Goal: Information Seeking & Learning: Check status

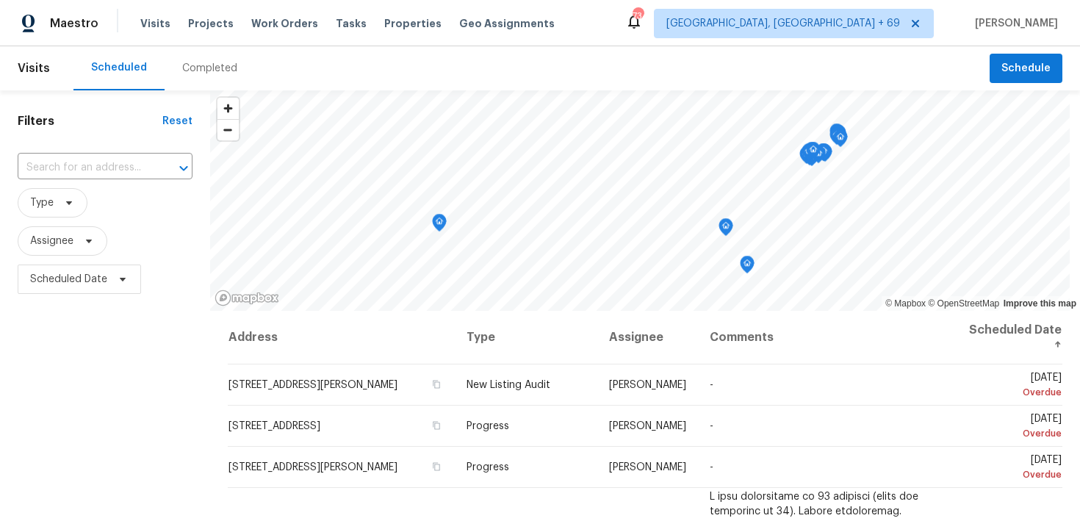
click at [200, 73] on div "Completed" at bounding box center [209, 68] width 55 height 15
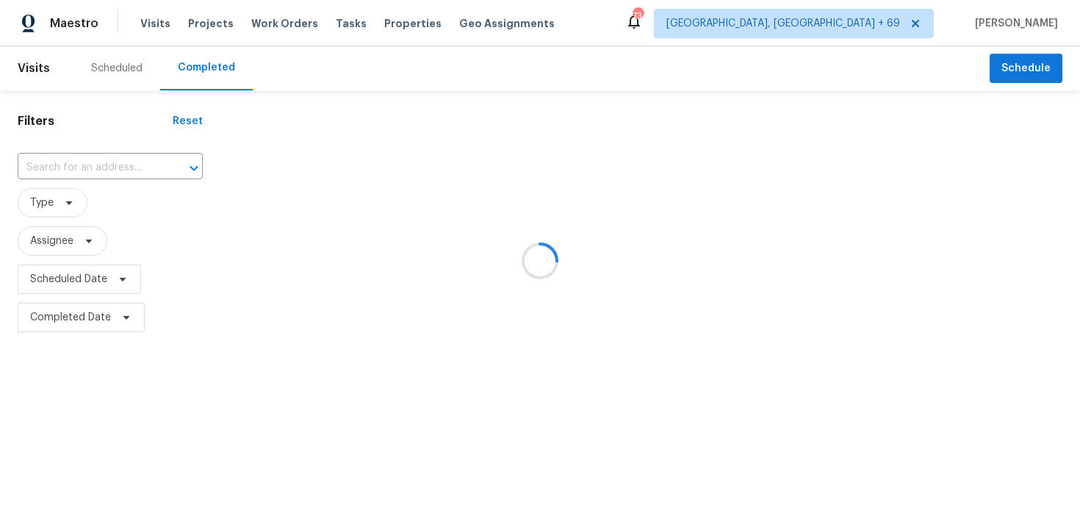
click at [90, 159] on div at bounding box center [540, 260] width 1080 height 521
click at [51, 170] on div at bounding box center [540, 260] width 1080 height 521
click at [33, 169] on div at bounding box center [540, 260] width 1080 height 521
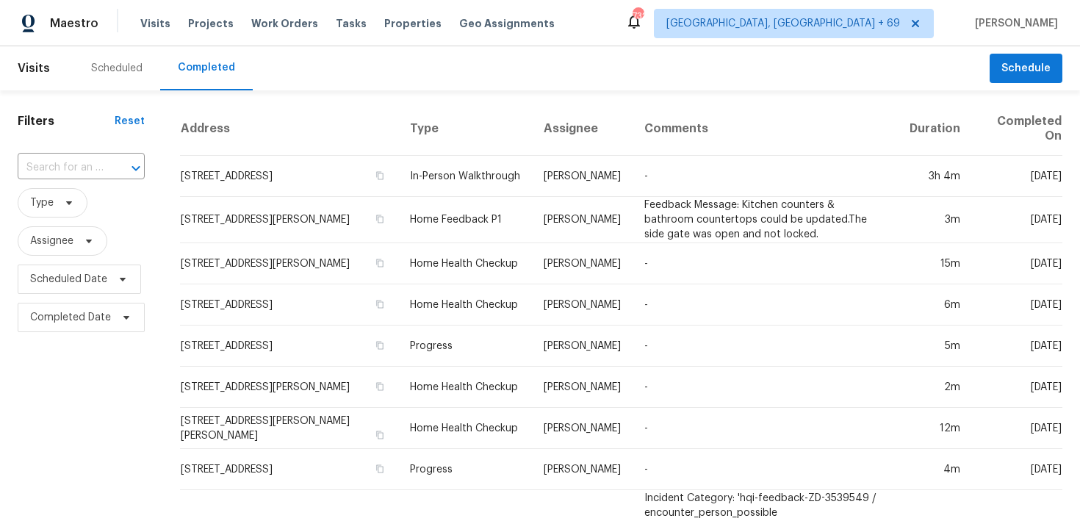
click at [49, 177] on input "text" at bounding box center [61, 167] width 86 height 23
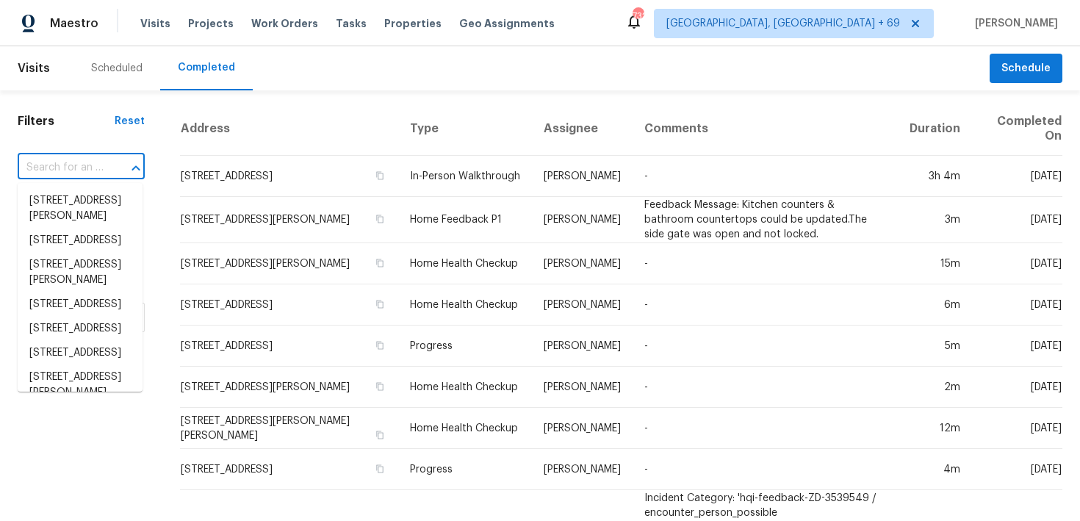
paste input "[STREET_ADDRESS]"
type input "[STREET_ADDRESS]"
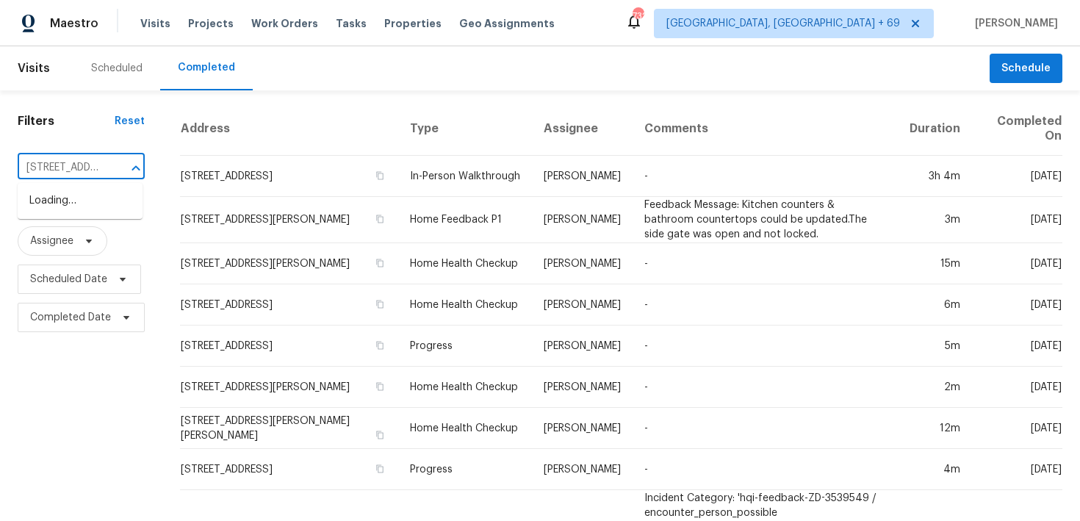
scroll to position [0, 103]
click at [89, 204] on li "[STREET_ADDRESS]" at bounding box center [80, 201] width 125 height 24
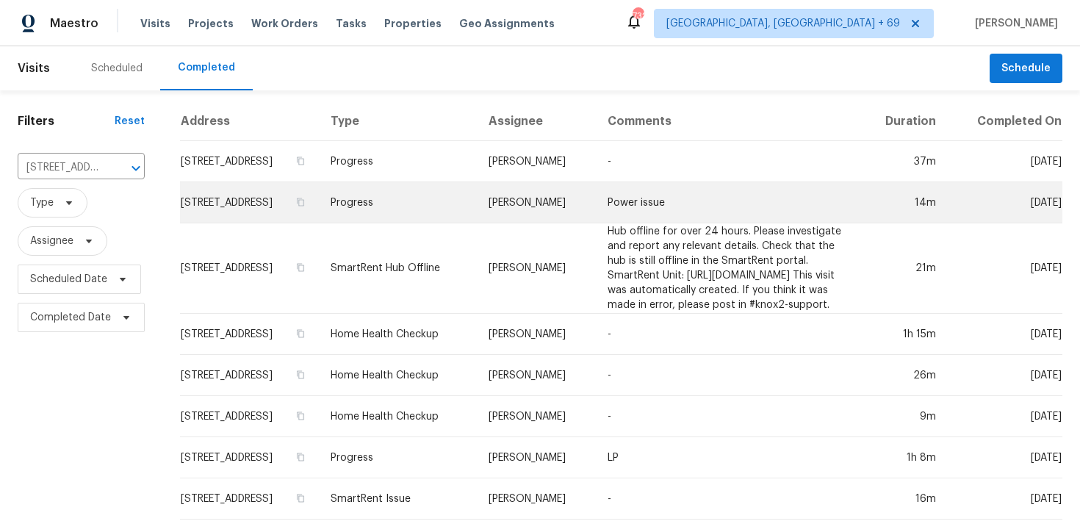
click at [390, 217] on td "Progress" at bounding box center [398, 202] width 158 height 41
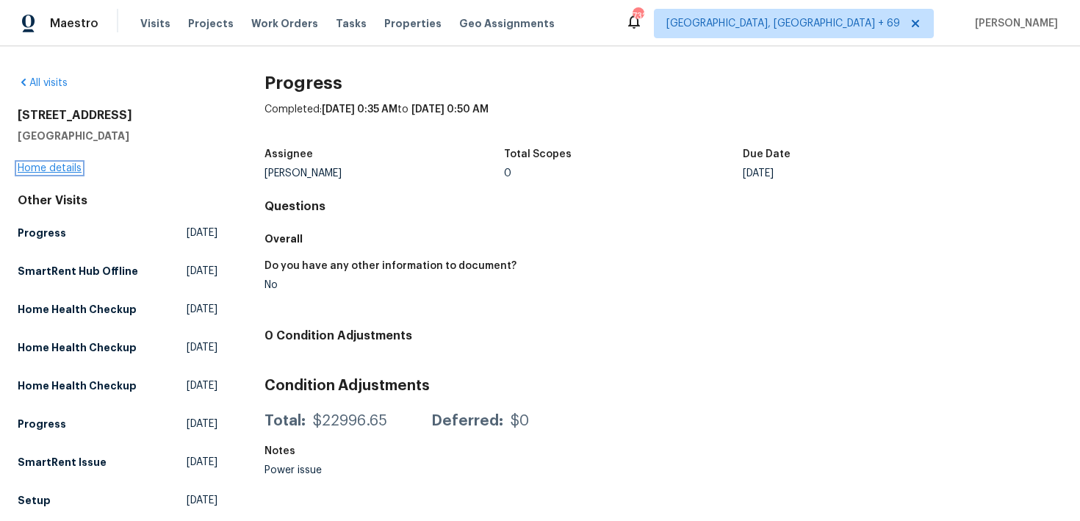
click at [57, 170] on link "Home details" at bounding box center [50, 168] width 64 height 10
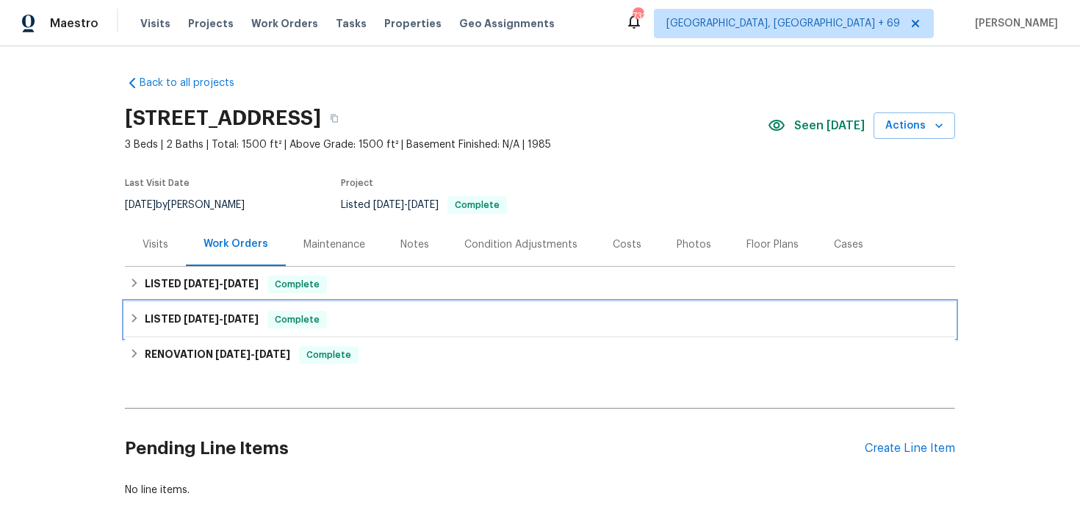
click at [306, 314] on span "Complete" at bounding box center [297, 319] width 57 height 15
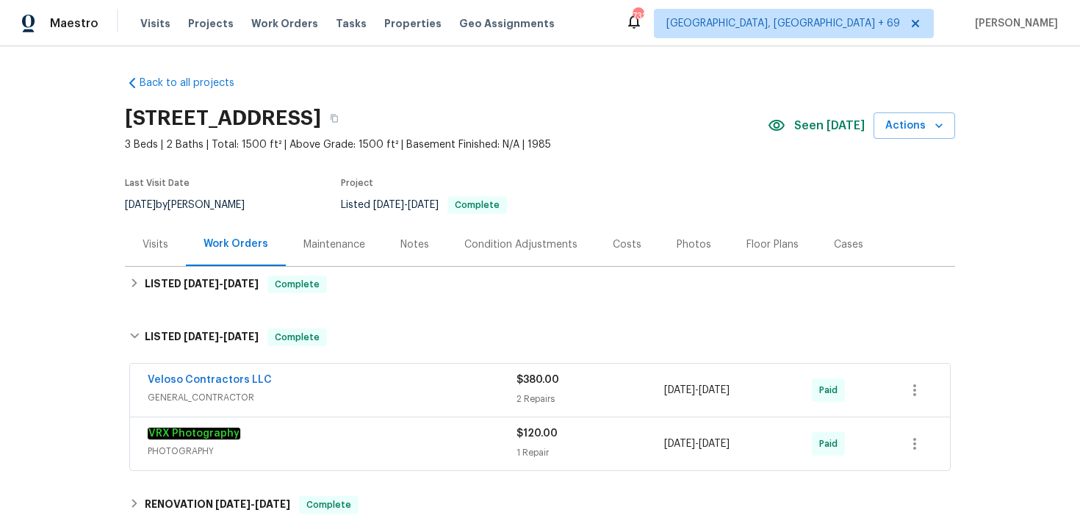
click at [521, 398] on div "2 Repairs" at bounding box center [590, 399] width 148 height 15
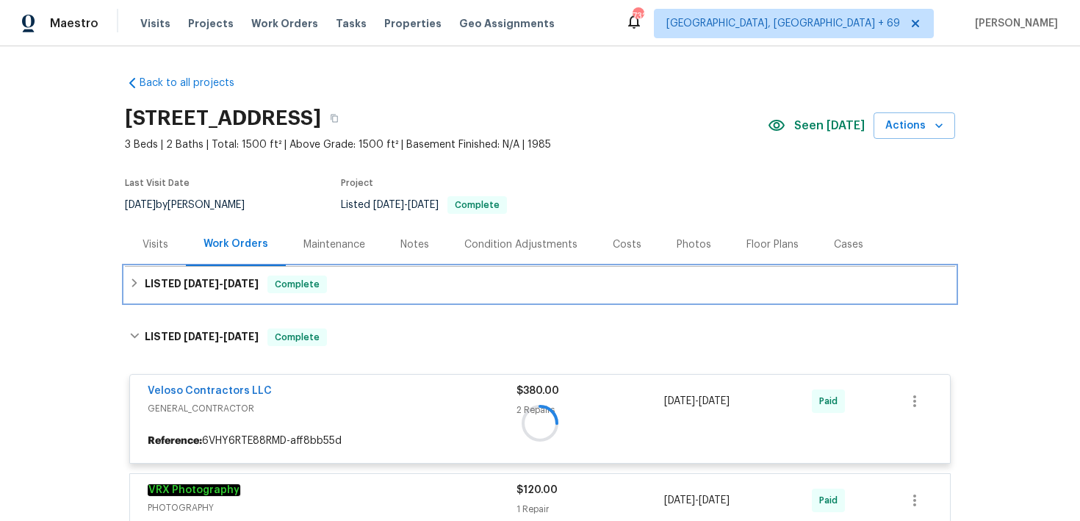
click at [409, 285] on div "LISTED [DATE] - [DATE] Complete" at bounding box center [539, 284] width 821 height 18
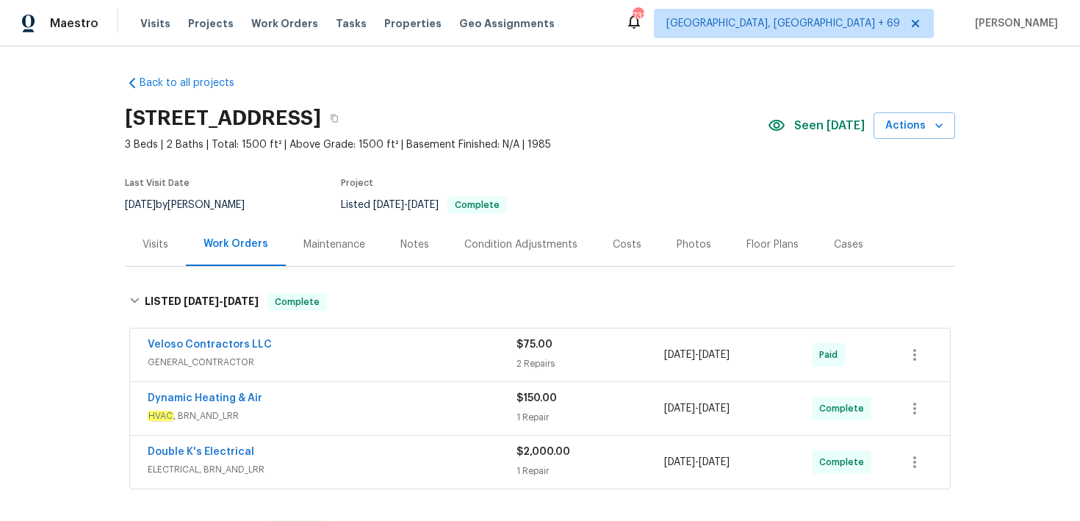
click at [533, 364] on div "2 Repairs" at bounding box center [590, 363] width 148 height 15
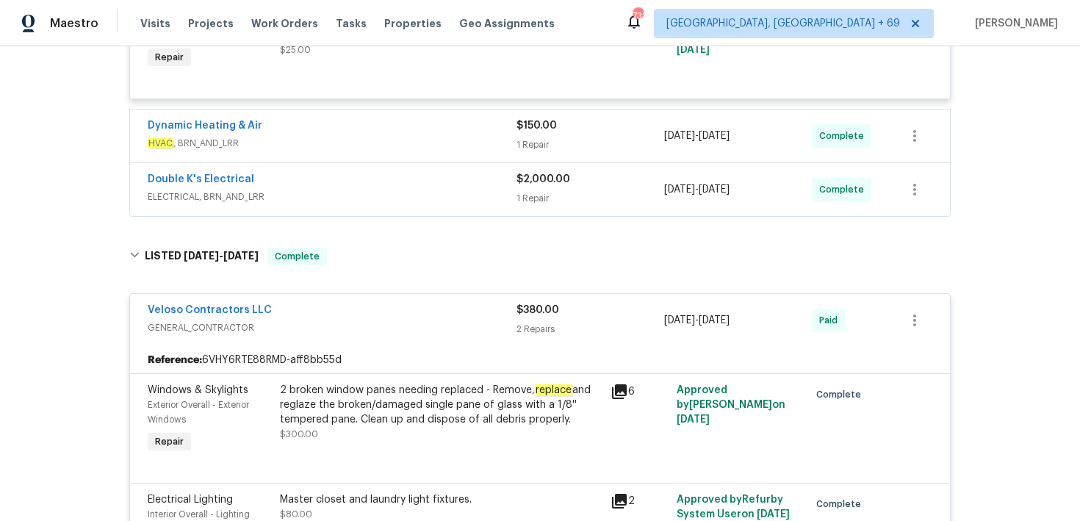
scroll to position [473, 0]
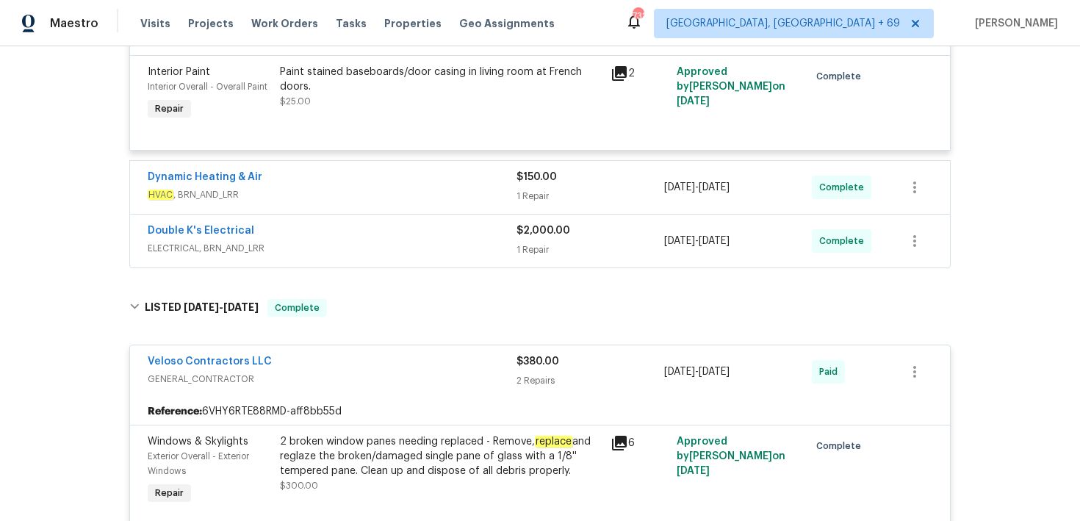
click at [538, 246] on div "1 Repair" at bounding box center [590, 249] width 148 height 15
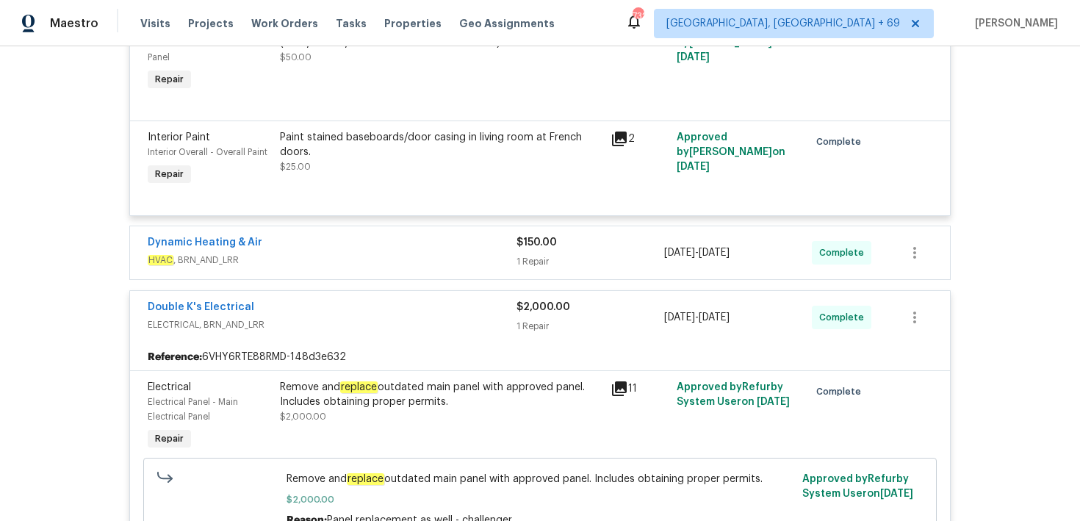
scroll to position [399, 0]
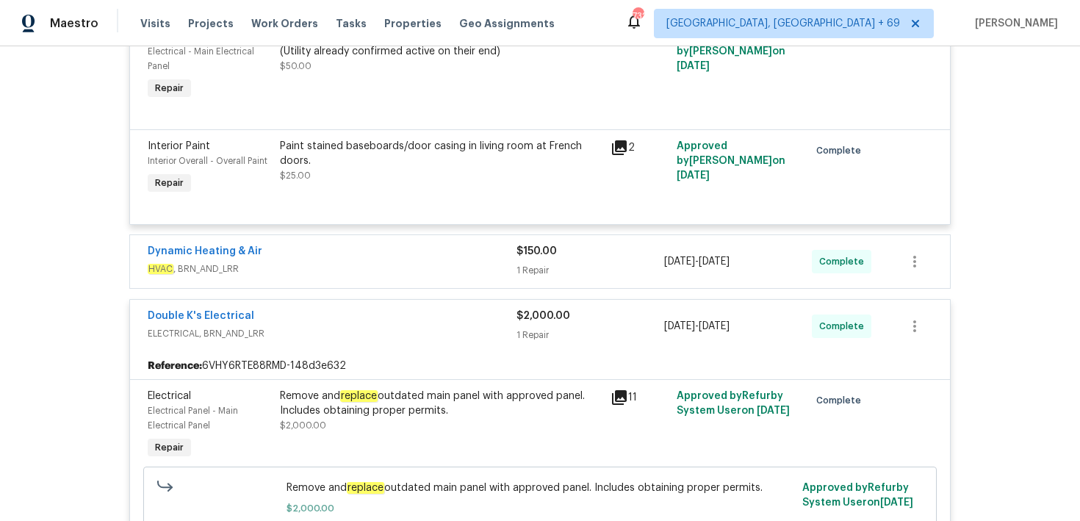
click at [547, 270] on div "1 Repair" at bounding box center [590, 270] width 148 height 15
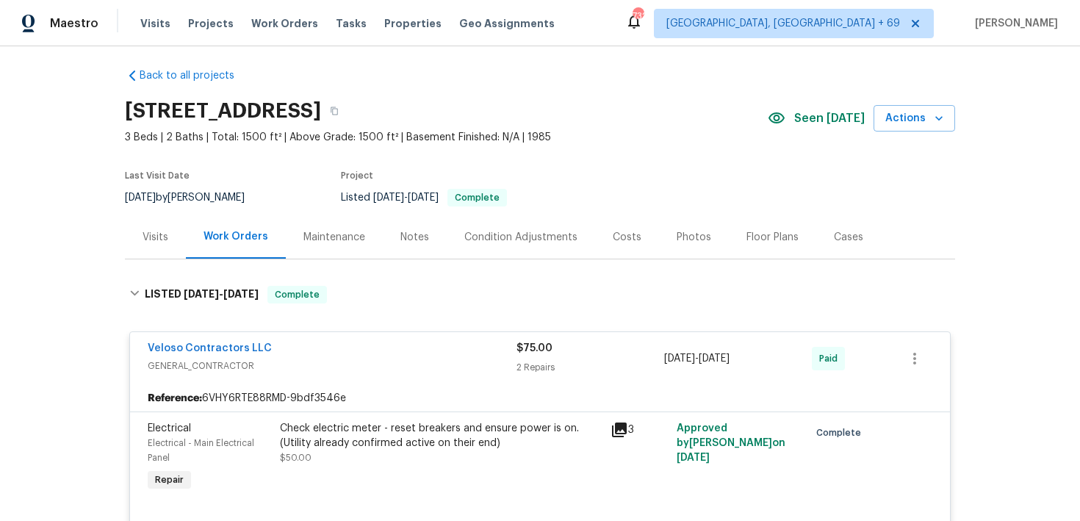
scroll to position [0, 0]
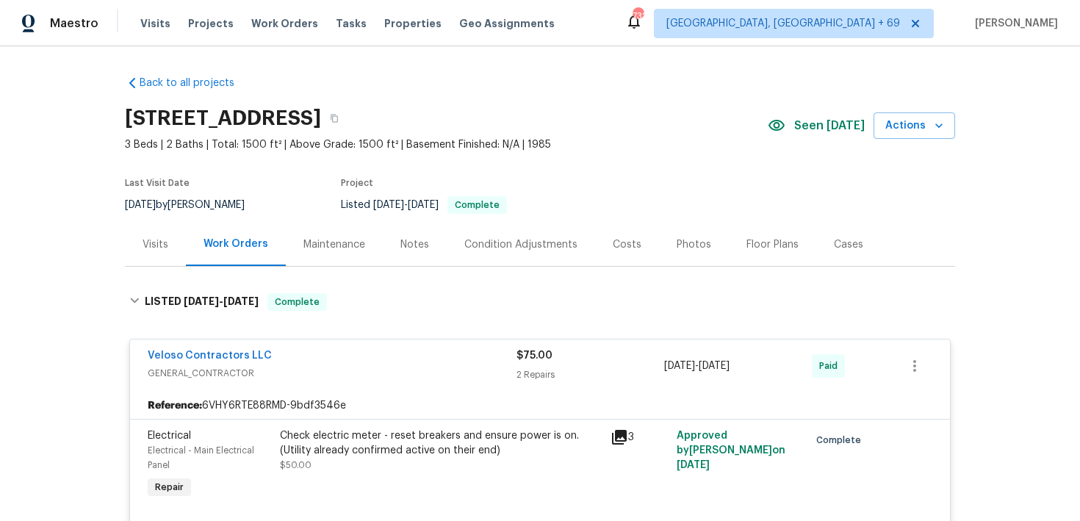
click at [505, 107] on div "[STREET_ADDRESS]" at bounding box center [446, 118] width 643 height 38
click at [339, 121] on icon "button" at bounding box center [334, 118] width 9 height 9
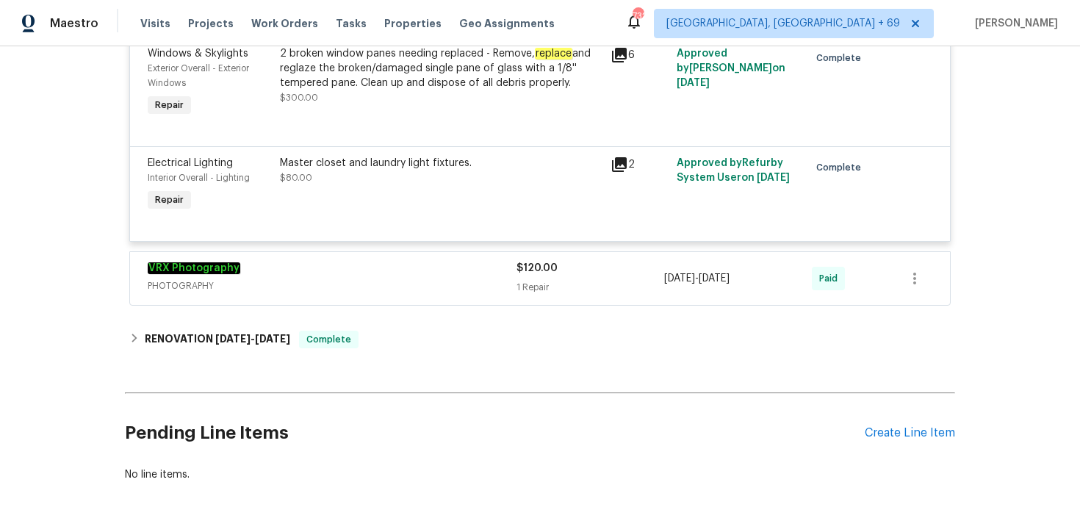
scroll to position [1293, 0]
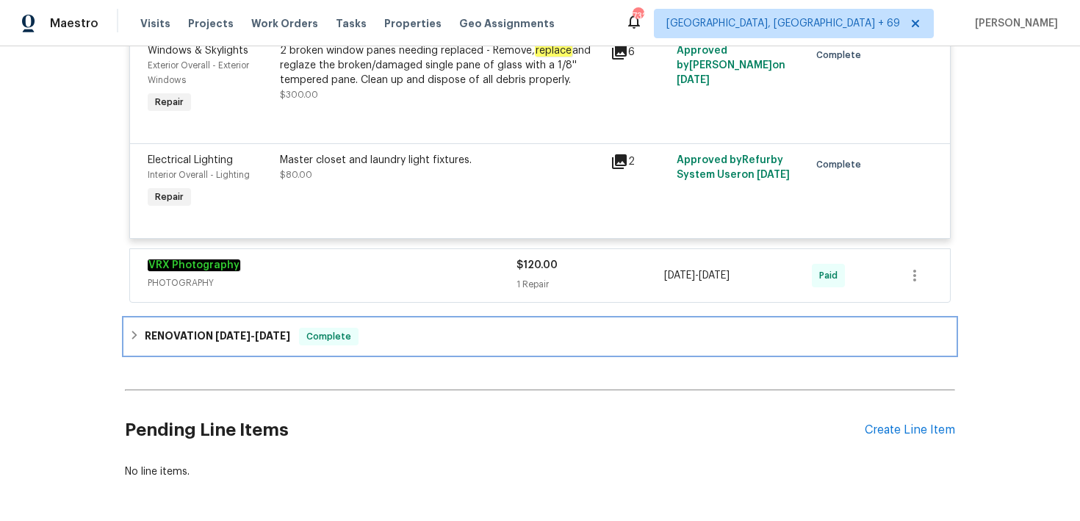
click at [459, 353] on div "RENOVATION [DATE] - [DATE] Complete" at bounding box center [540, 336] width 830 height 35
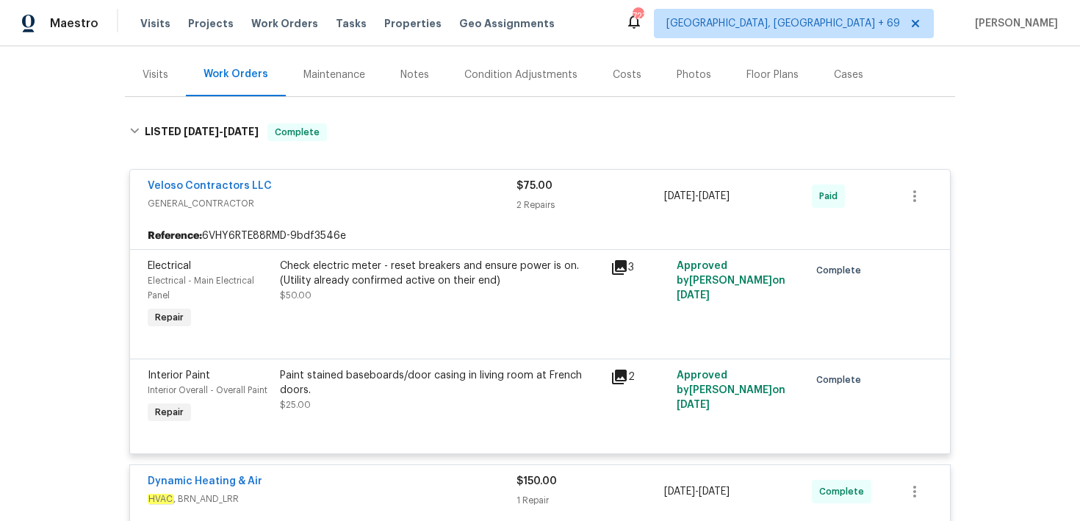
scroll to position [0, 0]
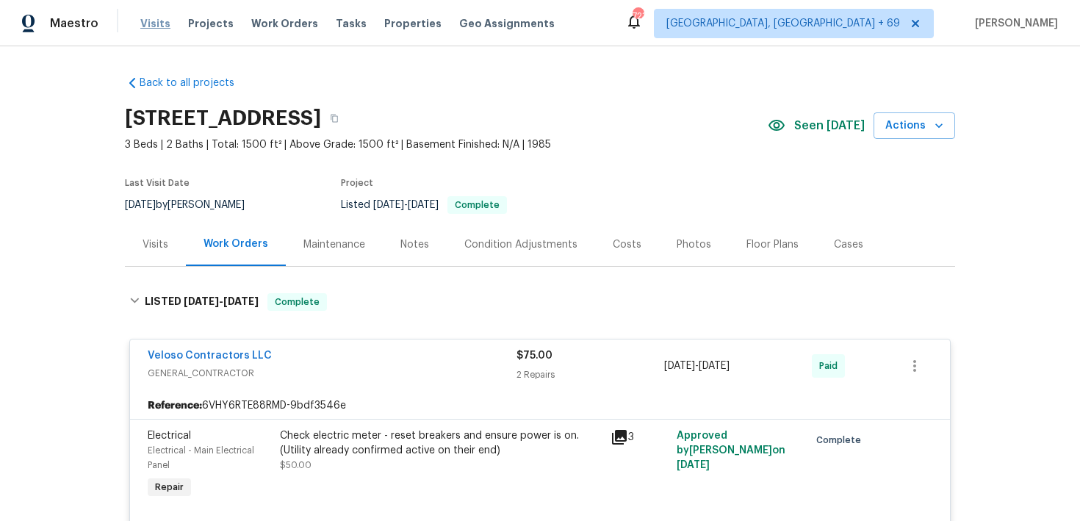
click at [148, 26] on span "Visits" at bounding box center [155, 23] width 30 height 15
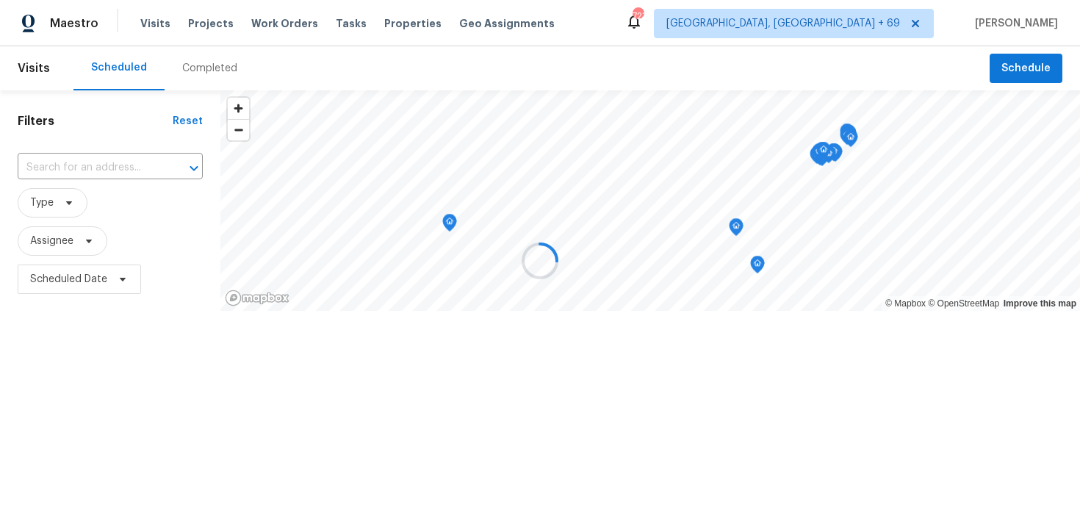
click at [190, 65] on div at bounding box center [540, 260] width 1080 height 521
click at [201, 80] on div at bounding box center [540, 260] width 1080 height 521
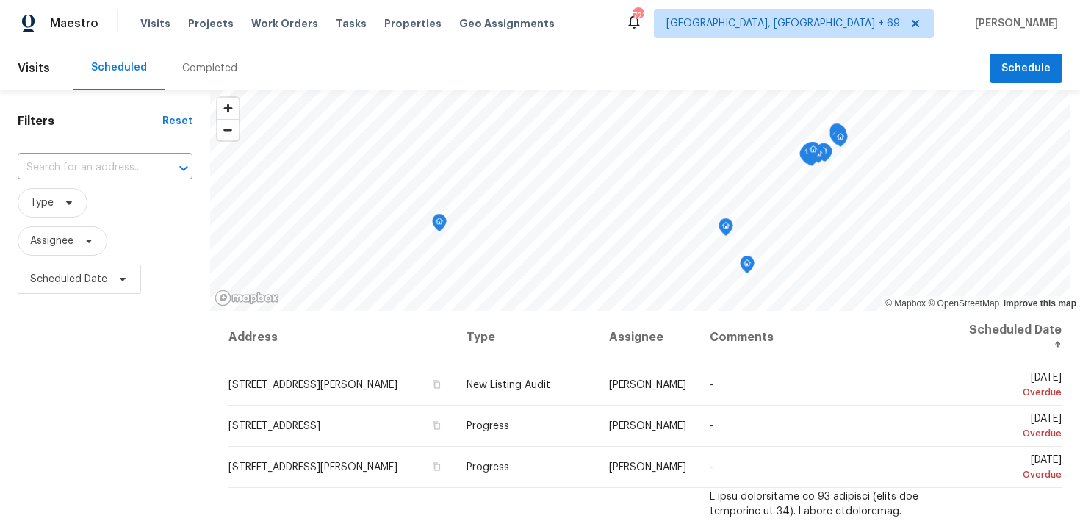
click at [198, 73] on div "Completed" at bounding box center [209, 68] width 55 height 15
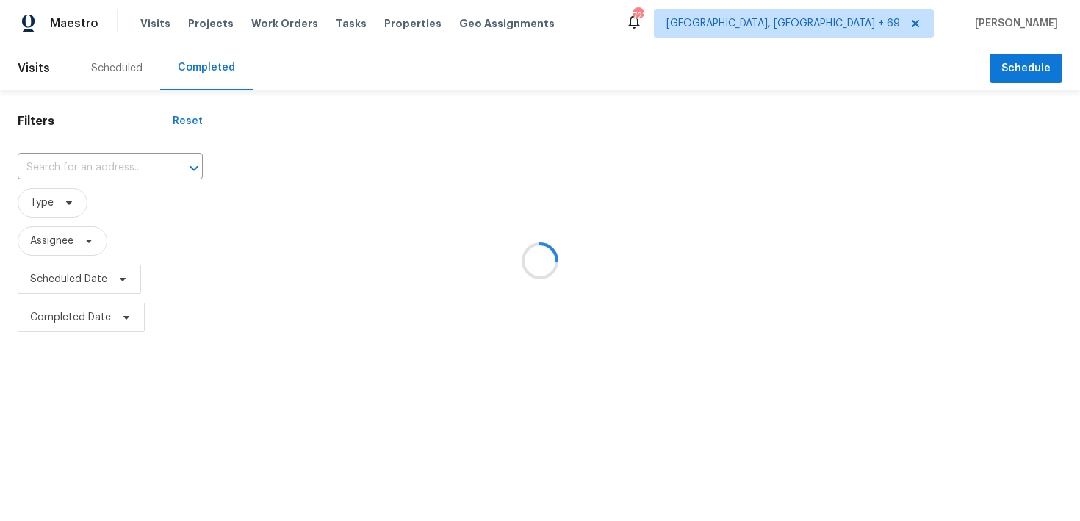
click at [90, 151] on div at bounding box center [540, 260] width 1080 height 521
click at [67, 170] on div at bounding box center [540, 260] width 1080 height 521
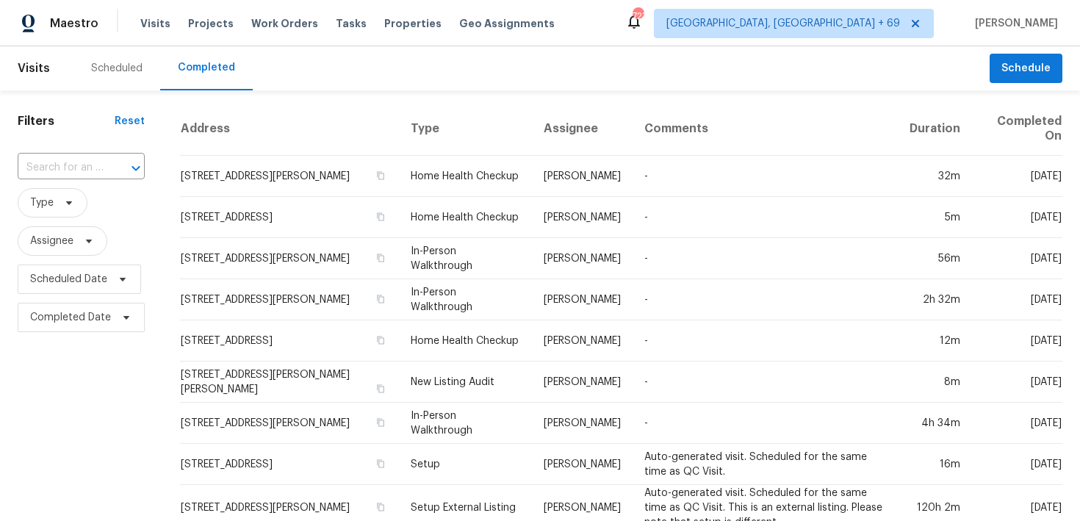
click at [34, 181] on div "​" at bounding box center [81, 168] width 127 height 32
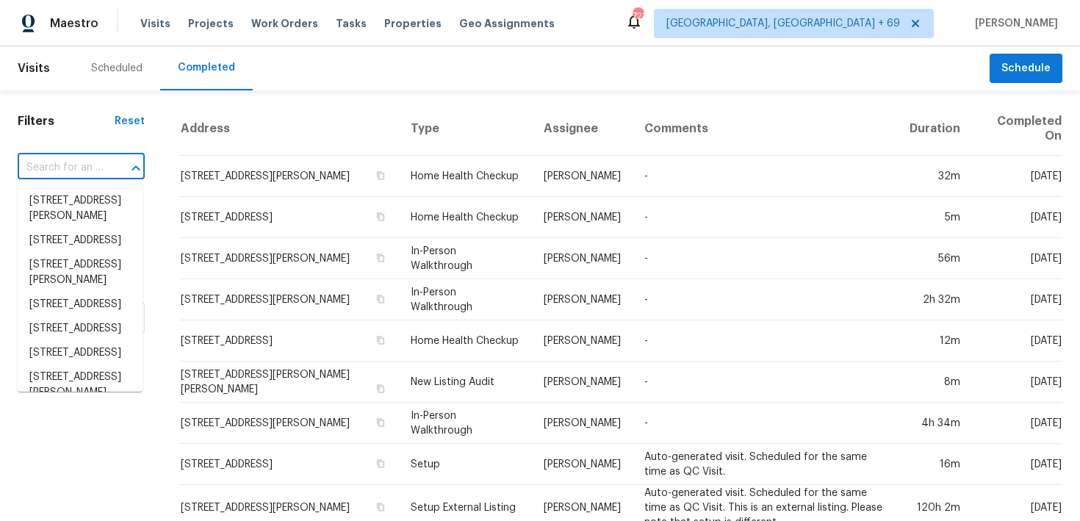
click at [51, 159] on input "text" at bounding box center [61, 167] width 86 height 23
paste input "[STREET_ADDRESS][PERSON_NAME]"
type input "[STREET_ADDRESS][PERSON_NAME]"
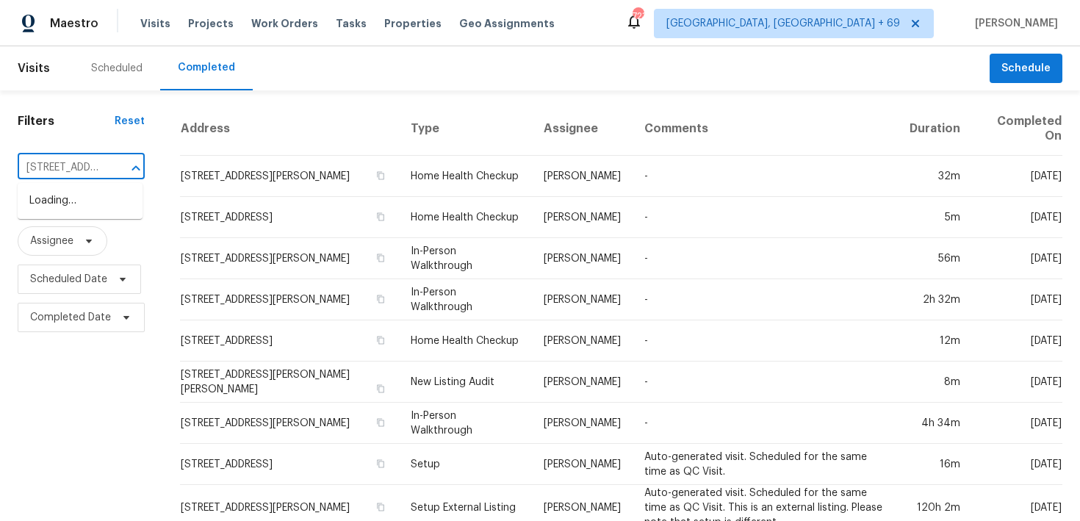
scroll to position [0, 112]
click at [54, 209] on li "[STREET_ADDRESS]" at bounding box center [80, 201] width 125 height 24
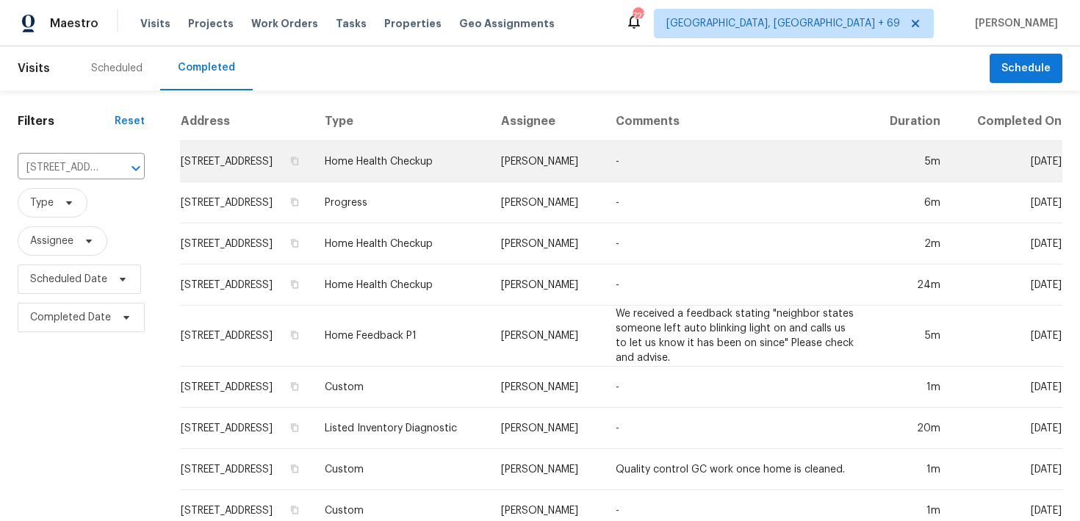
click at [420, 176] on td "Home Health Checkup" at bounding box center [401, 161] width 176 height 41
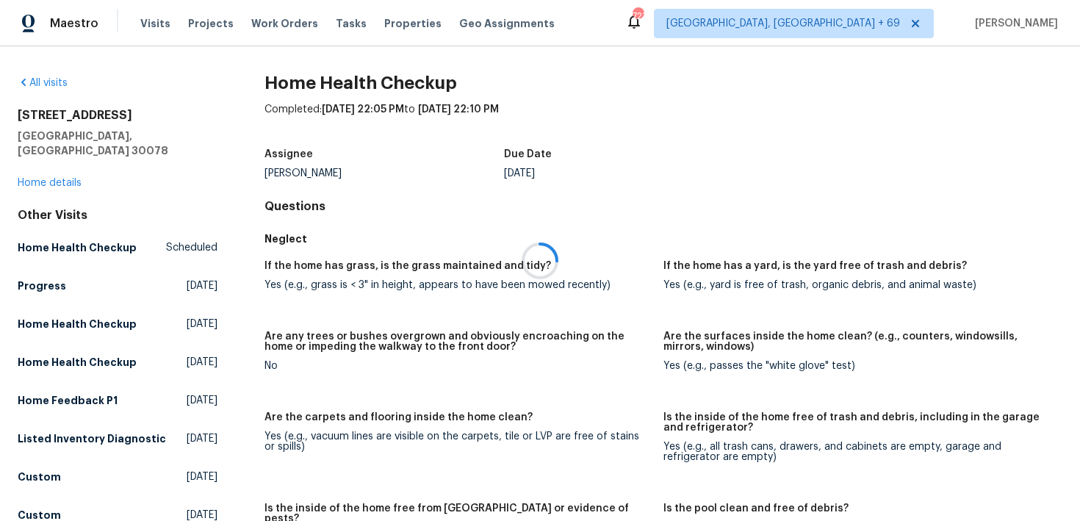
click at [46, 172] on div at bounding box center [540, 260] width 1080 height 521
click at [44, 178] on link "Home details" at bounding box center [50, 183] width 64 height 10
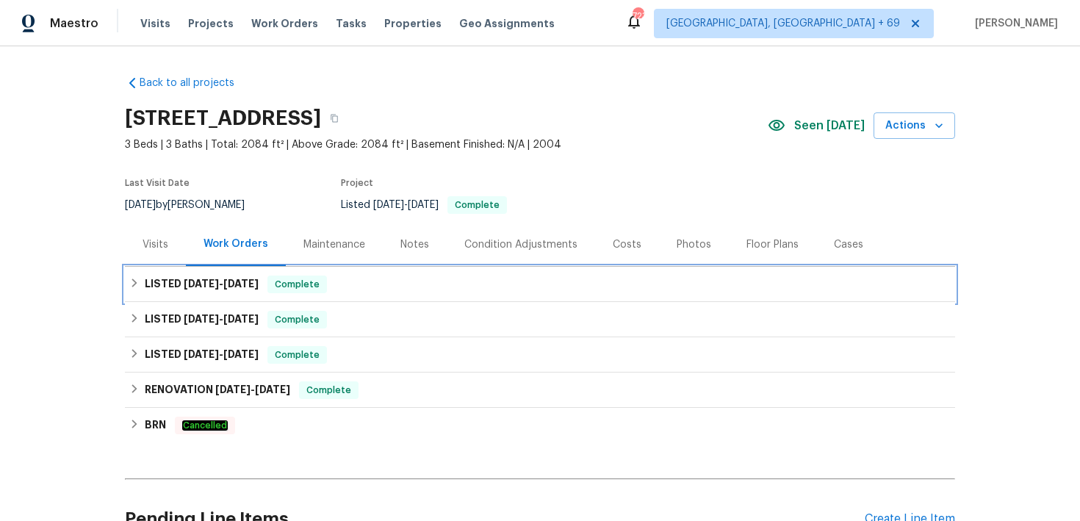
click at [349, 281] on div "LISTED [DATE] - [DATE] Complete" at bounding box center [539, 284] width 821 height 18
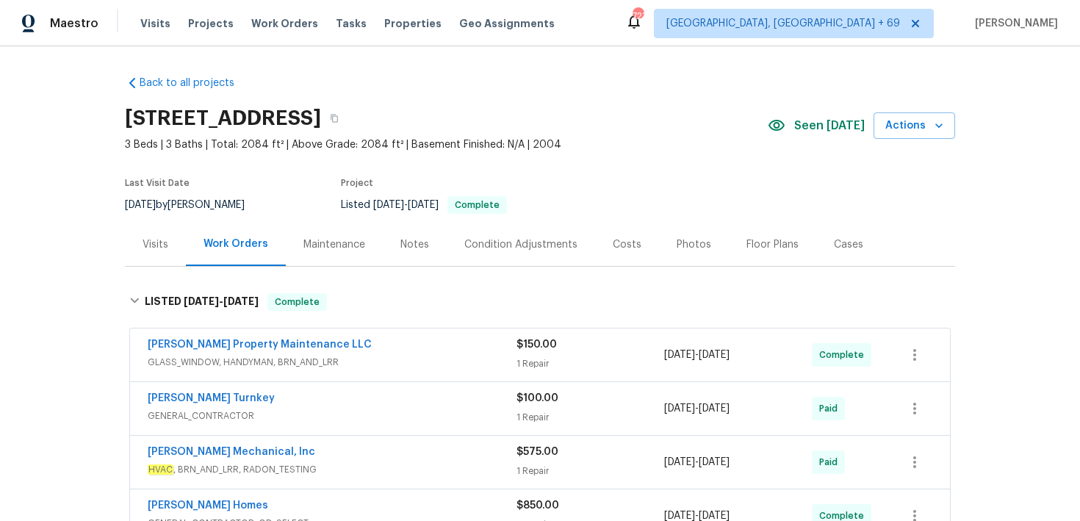
click at [534, 344] on span "$150.00" at bounding box center [536, 344] width 40 height 10
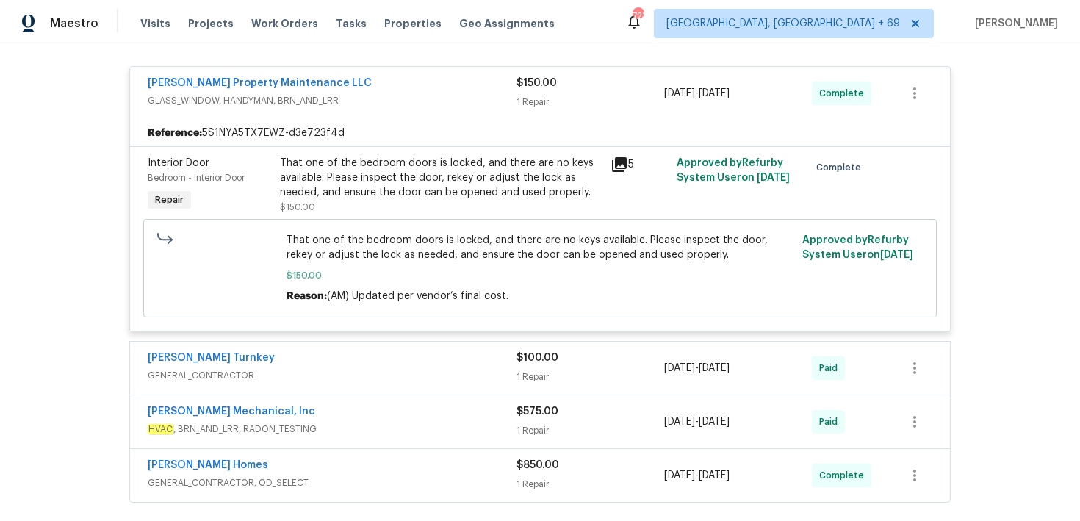
scroll to position [364, 0]
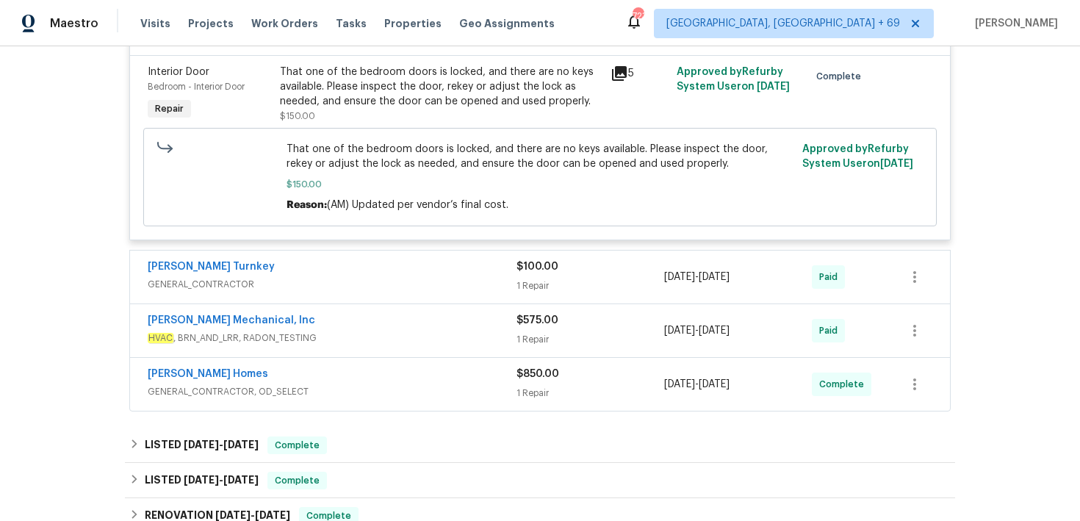
click at [553, 290] on div "1 Repair" at bounding box center [590, 285] width 148 height 15
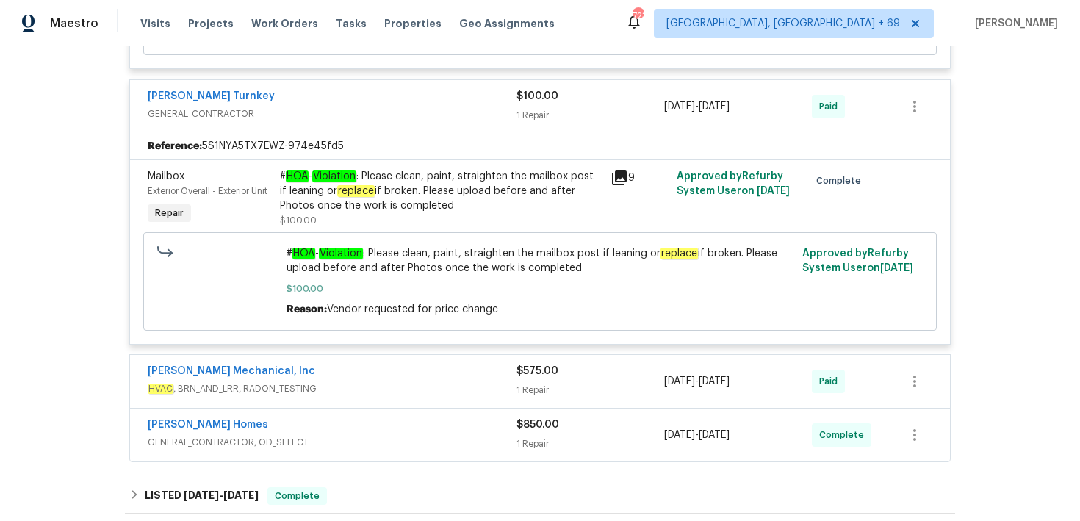
scroll to position [545, 0]
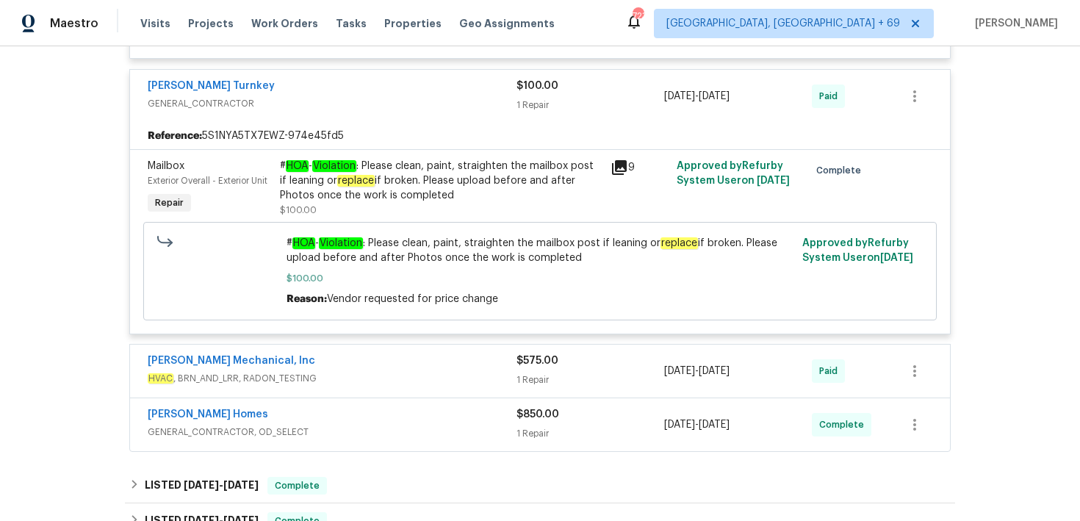
click at [528, 376] on div "1 Repair" at bounding box center [590, 379] width 148 height 15
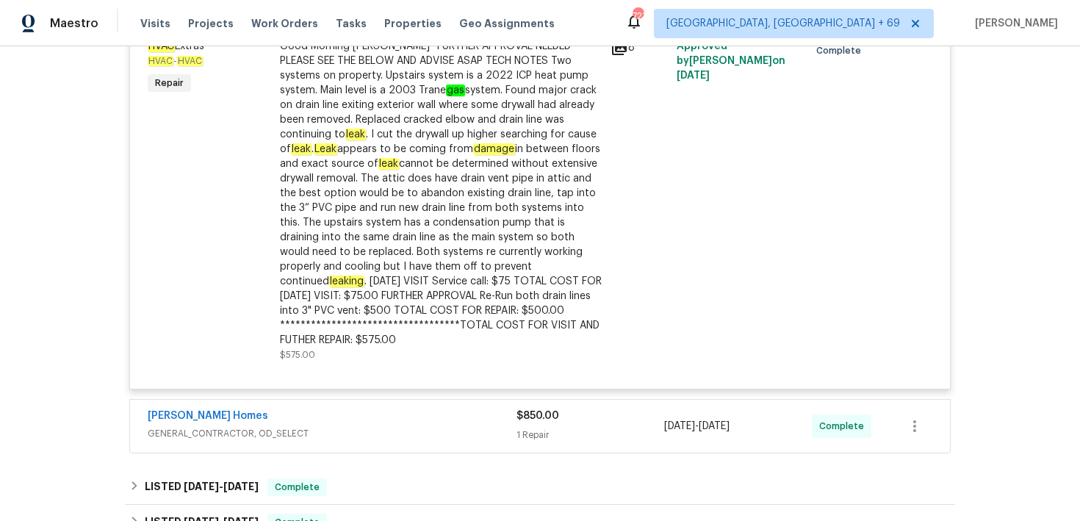
scroll to position [941, 0]
click at [550, 449] on div "[PERSON_NAME] Homes GENERAL_CONTRACTOR, OD_SELECT $850.00 1 Repair [DATE] - [DA…" at bounding box center [540, 425] width 820 height 53
click at [534, 441] on div "1 Repair" at bounding box center [590, 434] width 148 height 15
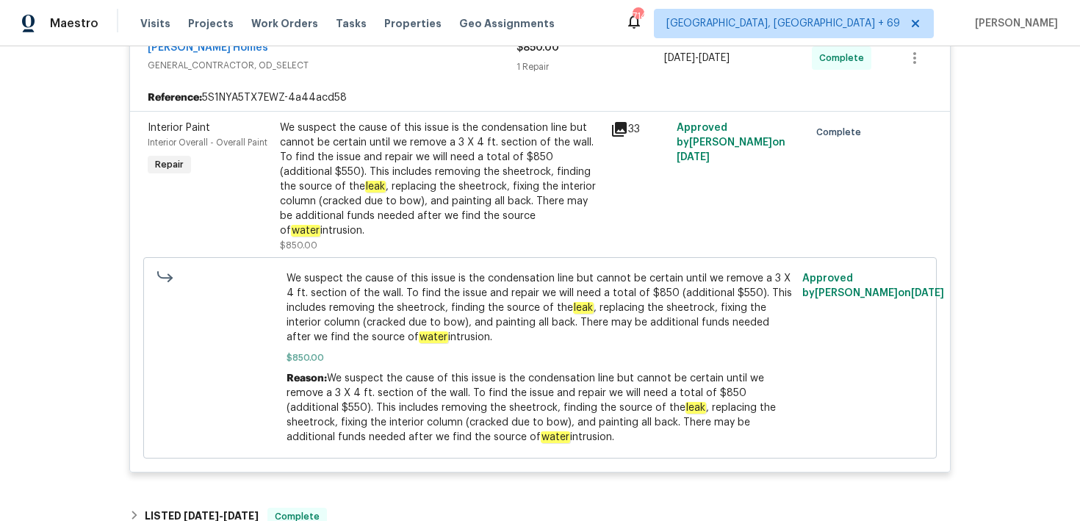
scroll to position [1298, 0]
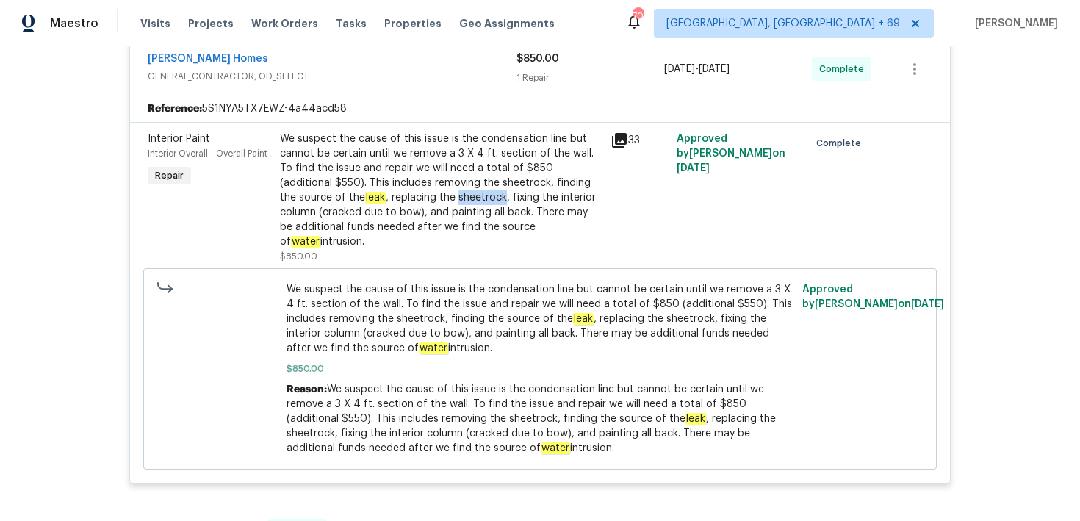
drag, startPoint x: 392, startPoint y: 197, endPoint x: 438, endPoint y: 196, distance: 45.5
click at [438, 196] on div "We suspect the cause of this issue is the condensation line but cannot be certa…" at bounding box center [441, 190] width 322 height 118
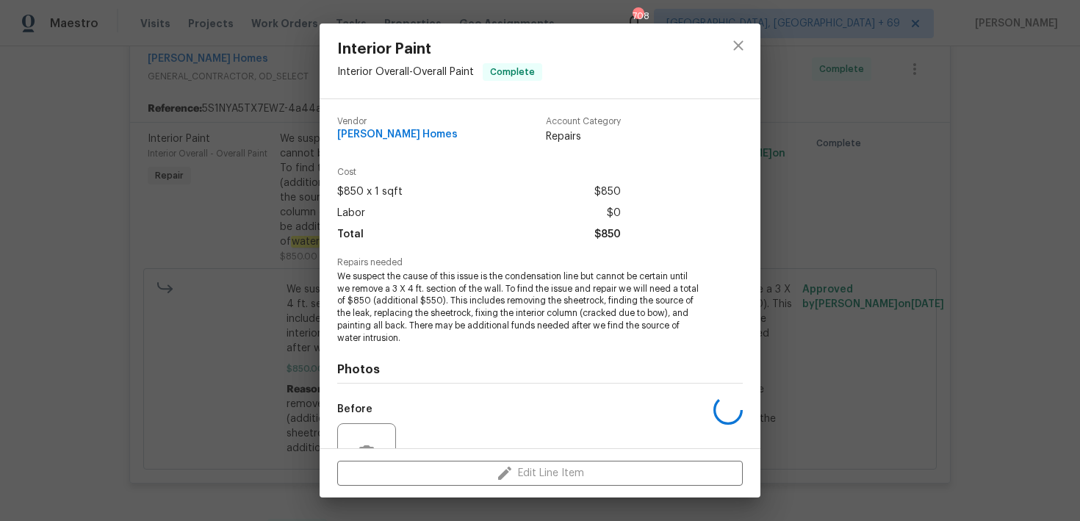
copy div "sheetrock"
click at [170, 118] on div "Interior Paint Interior Overall - Overall Paint Complete Vendor [PERSON_NAME] H…" at bounding box center [540, 260] width 1080 height 521
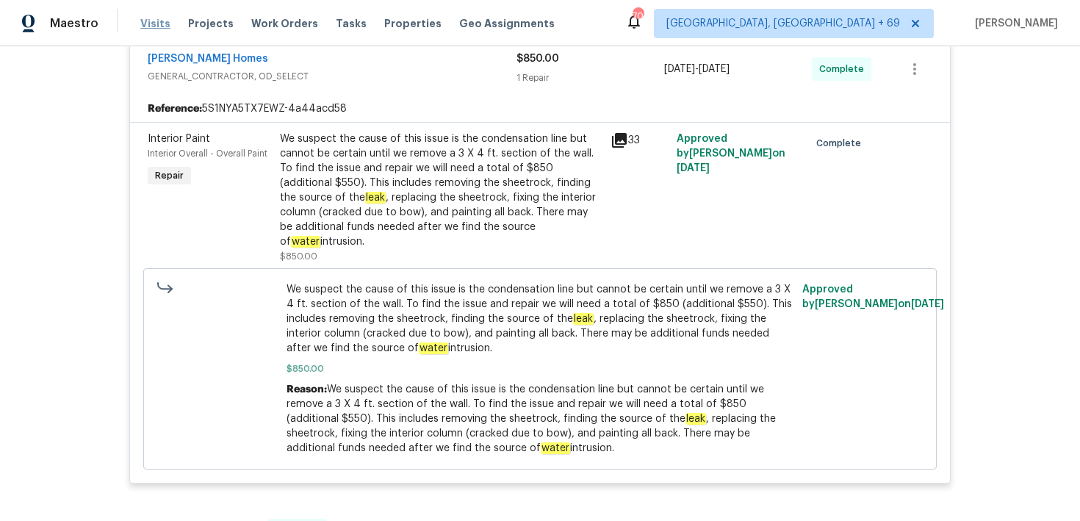
click at [151, 22] on span "Visits" at bounding box center [155, 23] width 30 height 15
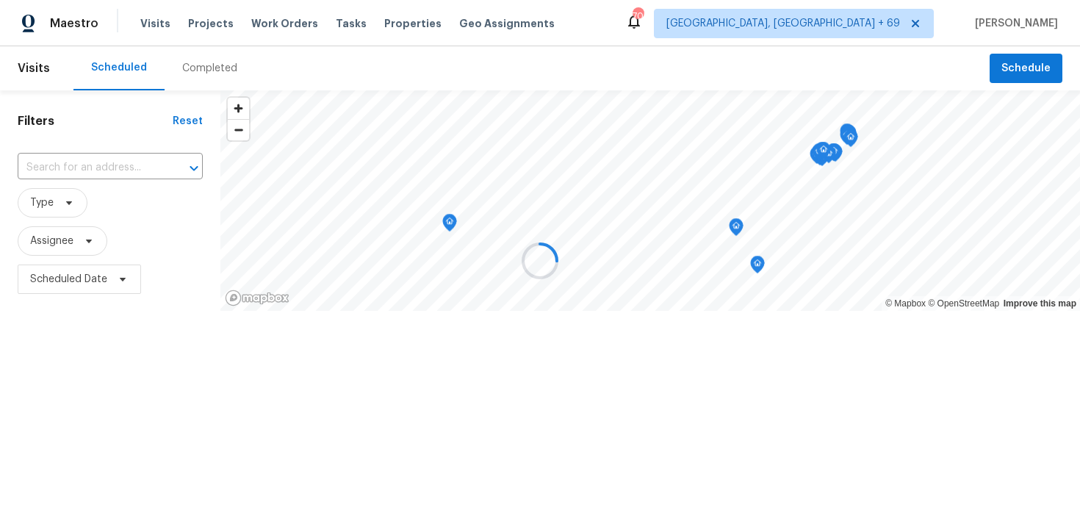
click at [202, 73] on div at bounding box center [540, 260] width 1080 height 521
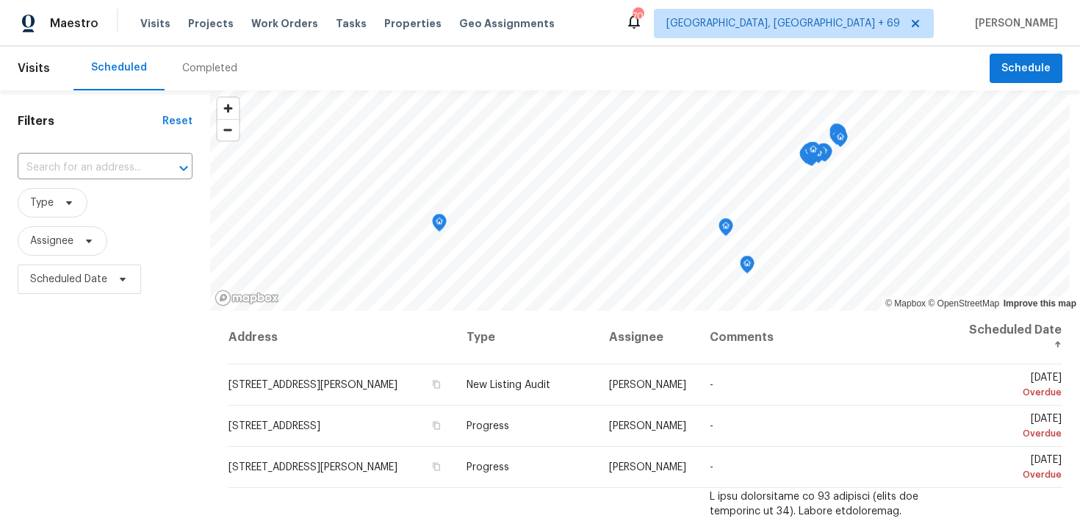
click at [204, 69] on div "Completed" at bounding box center [209, 68] width 55 height 15
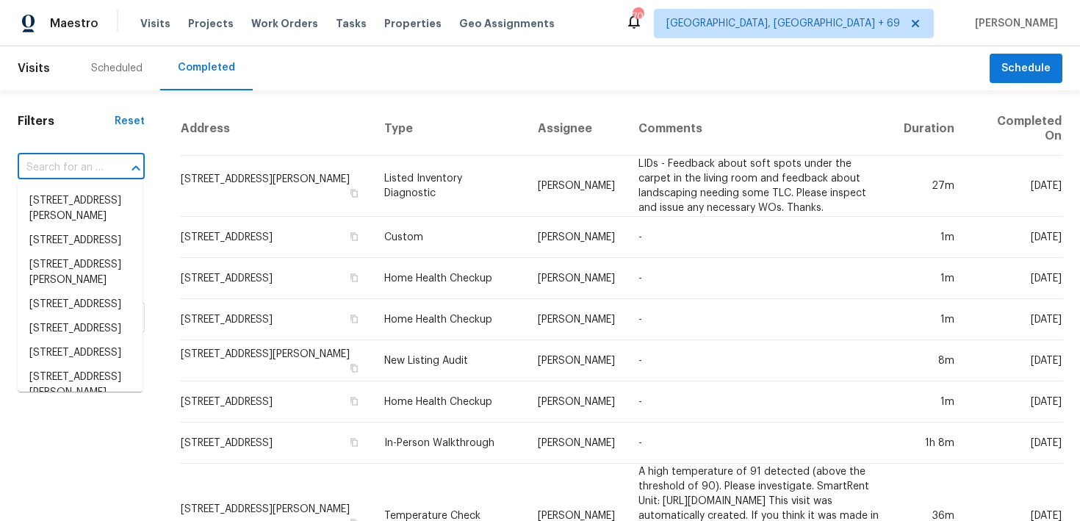
click at [67, 167] on input "text" at bounding box center [61, 167] width 86 height 23
paste input "[STREET_ADDRESS][PERSON_NAME]"
type input "[STREET_ADDRESS][PERSON_NAME]"
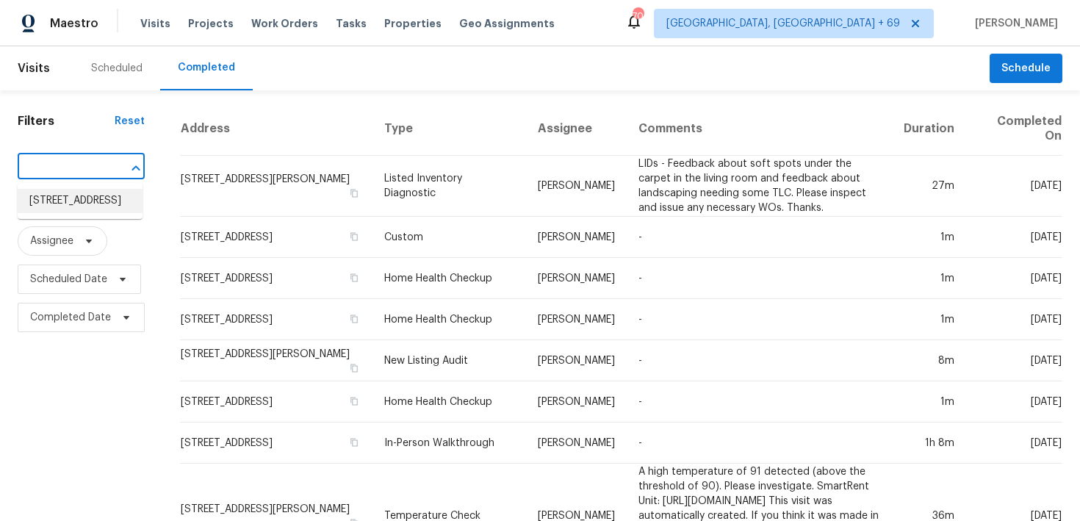
click at [89, 211] on li "[STREET_ADDRESS]" at bounding box center [80, 201] width 125 height 24
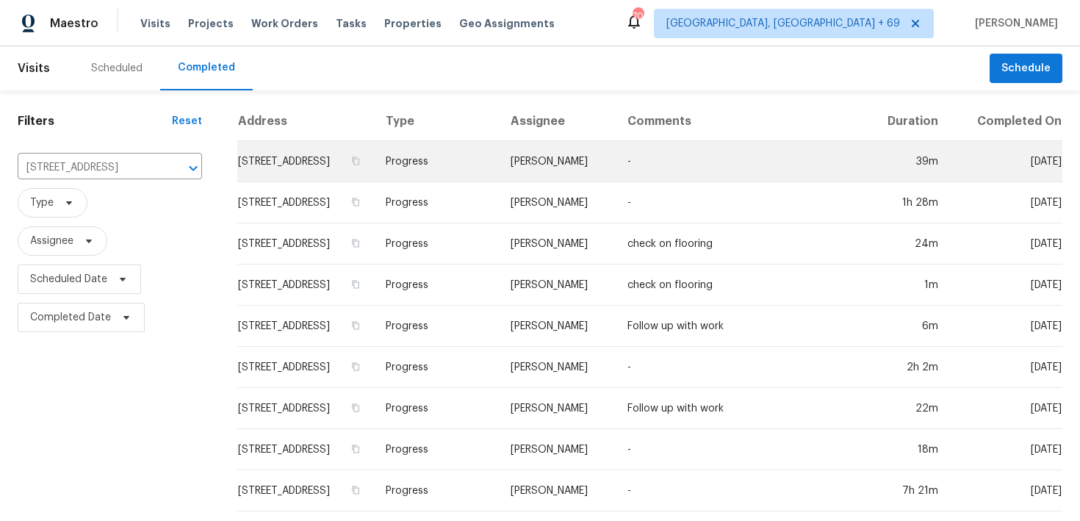
click at [480, 174] on td "Progress" at bounding box center [436, 161] width 125 height 41
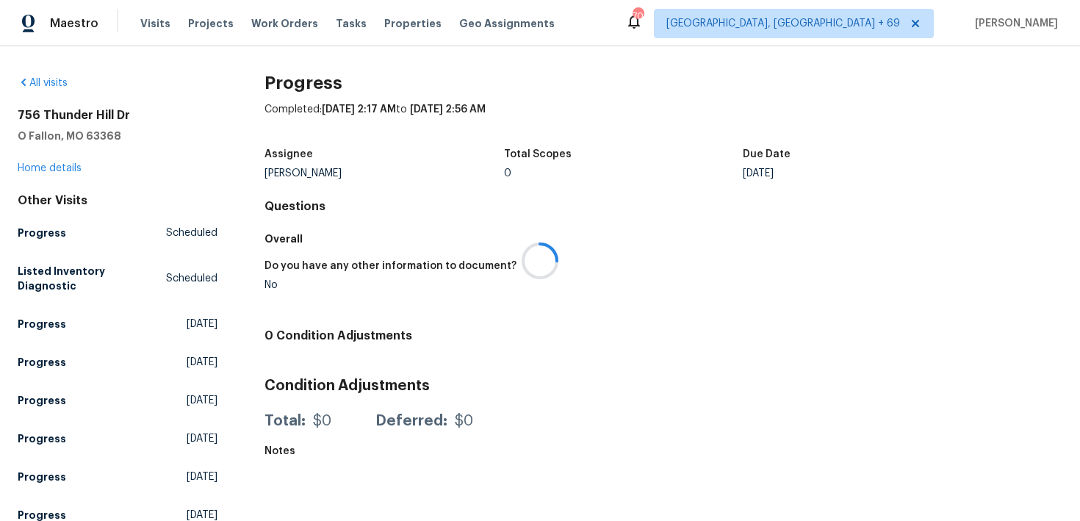
click at [48, 173] on div at bounding box center [540, 260] width 1080 height 521
click at [40, 170] on link "Home details" at bounding box center [50, 168] width 64 height 10
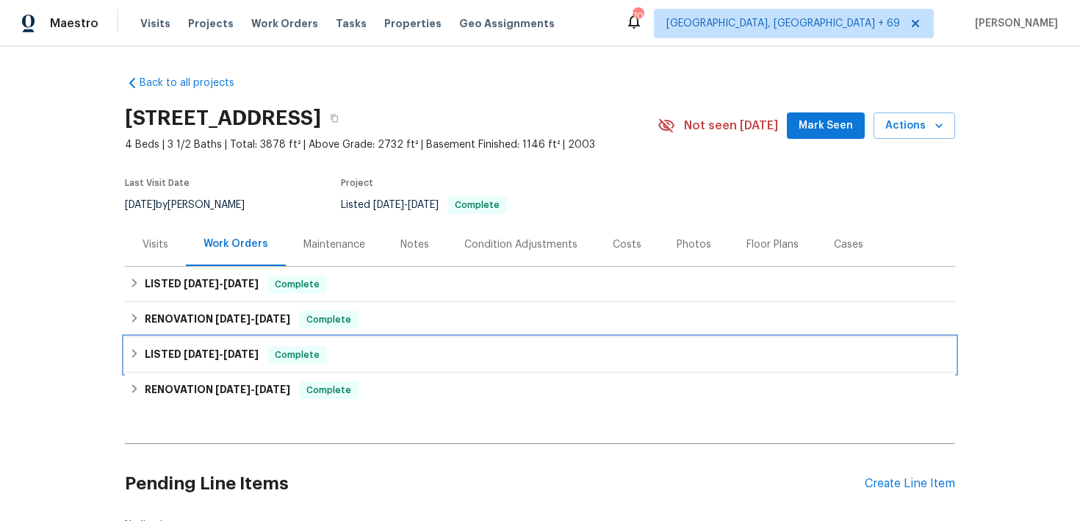
click at [316, 353] on span "Complete" at bounding box center [297, 354] width 57 height 15
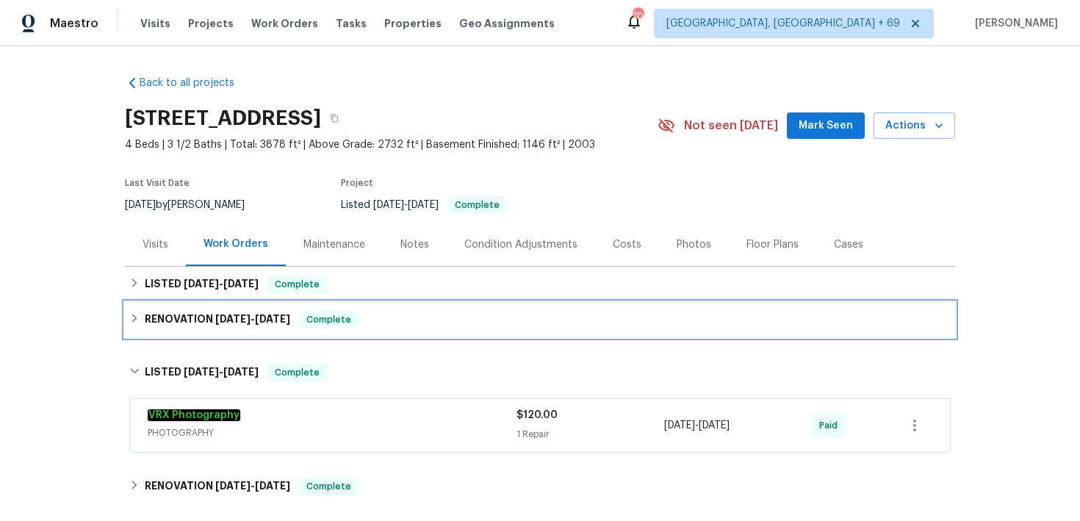
click at [386, 325] on div "RENOVATION [DATE] - [DATE] Complete" at bounding box center [539, 320] width 821 height 18
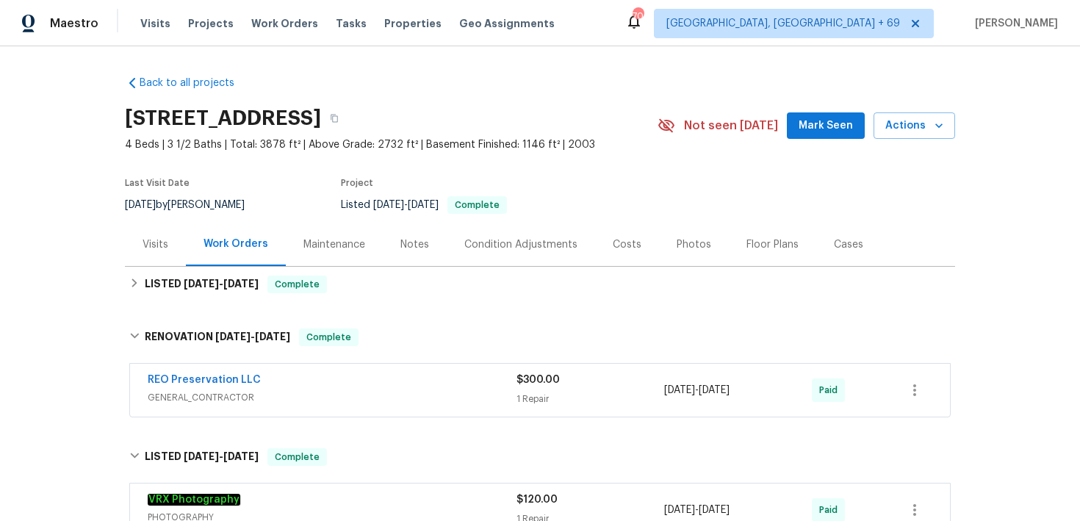
click at [499, 382] on div "REO Preservation LLC" at bounding box center [332, 381] width 369 height 18
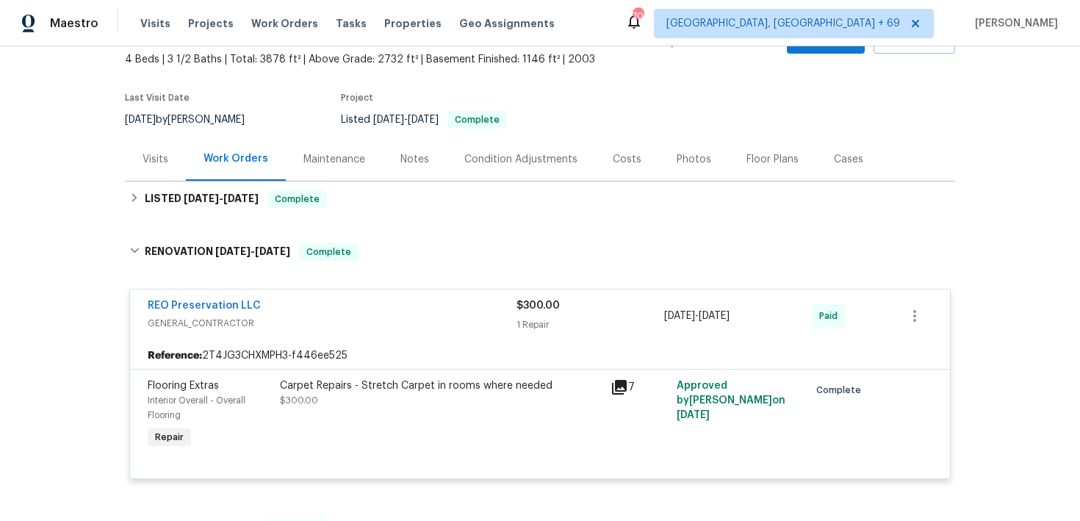
scroll to position [119, 0]
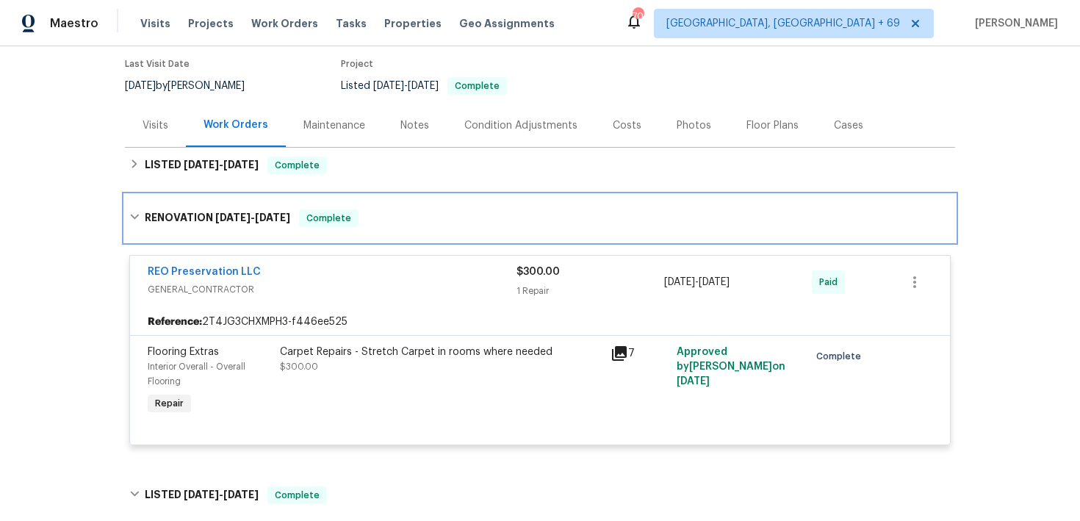
click at [354, 197] on div "RENOVATION [DATE] - [DATE] Complete" at bounding box center [540, 218] width 830 height 47
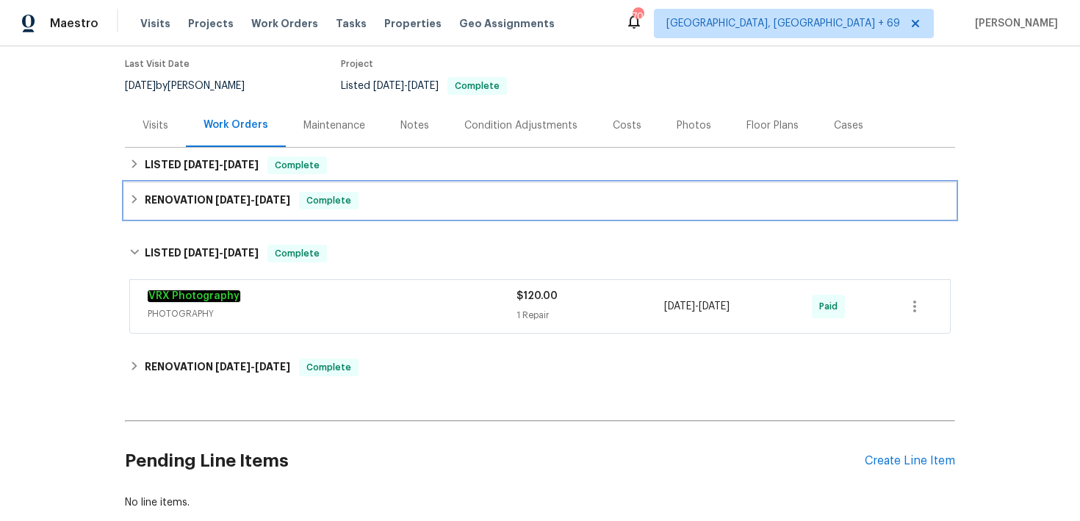
click at [389, 195] on div "RENOVATION [DATE] - [DATE] Complete" at bounding box center [539, 201] width 821 height 18
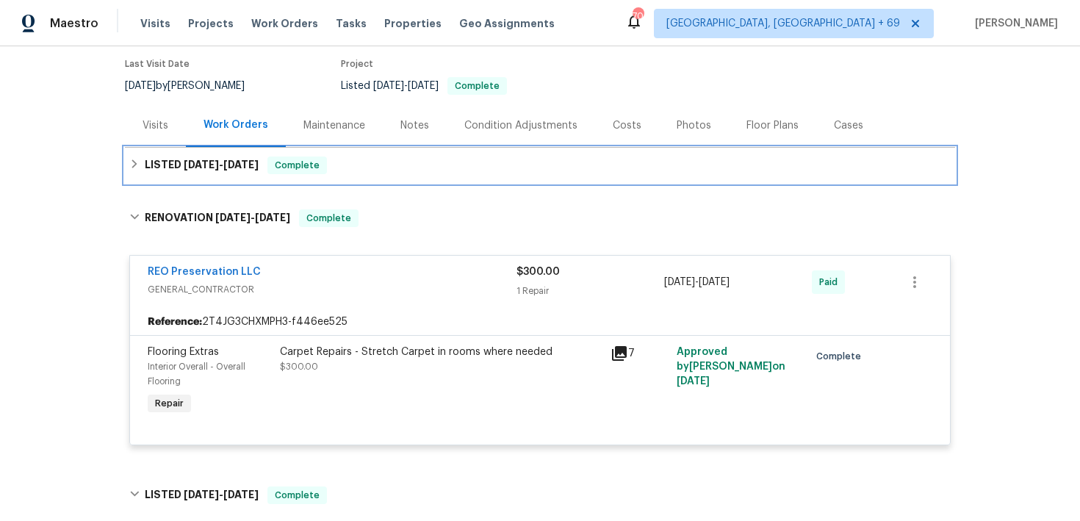
click at [389, 159] on div "LISTED [DATE] - [DATE] Complete" at bounding box center [539, 165] width 821 height 18
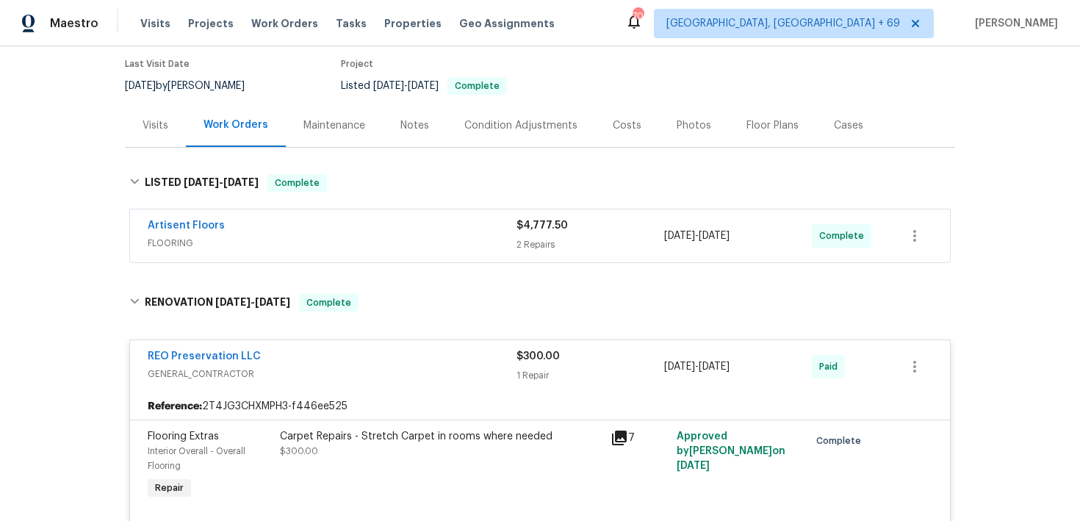
click at [520, 245] on div "2 Repairs" at bounding box center [590, 244] width 148 height 15
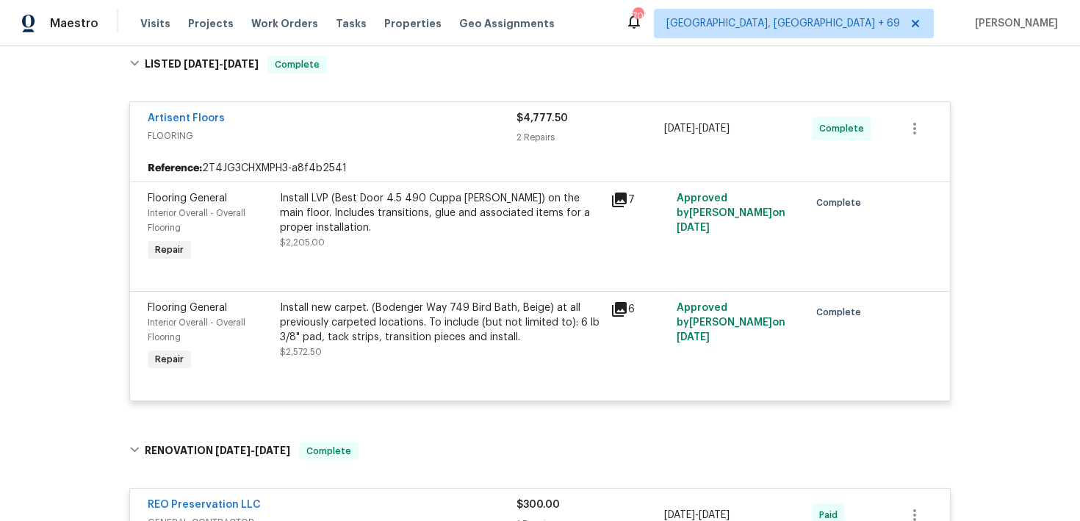
scroll to position [191, 0]
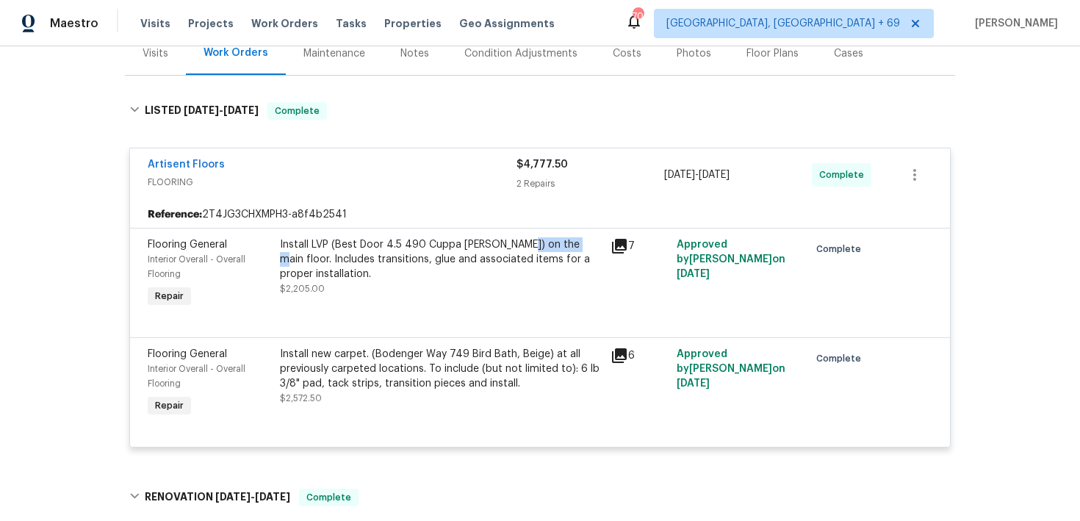
drag, startPoint x: 516, startPoint y: 242, endPoint x: 585, endPoint y: 250, distance: 68.8
click at [585, 250] on div "Install LVP (Best Door 4.5 490 Cuppa [PERSON_NAME]) on the main floor. Includes…" at bounding box center [441, 259] width 322 height 44
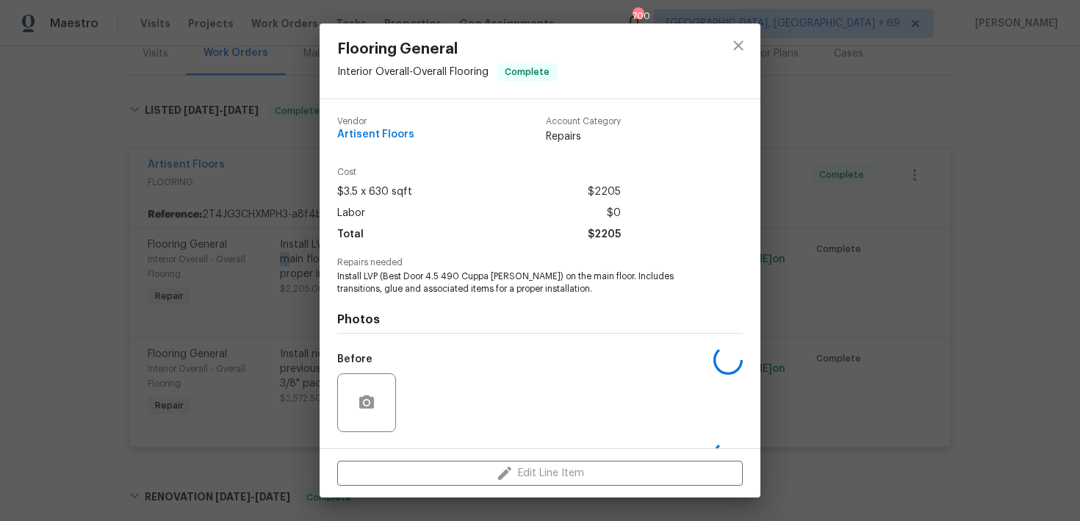
copy div "main floor."
click at [733, 44] on icon "close" at bounding box center [738, 46] width 18 height 18
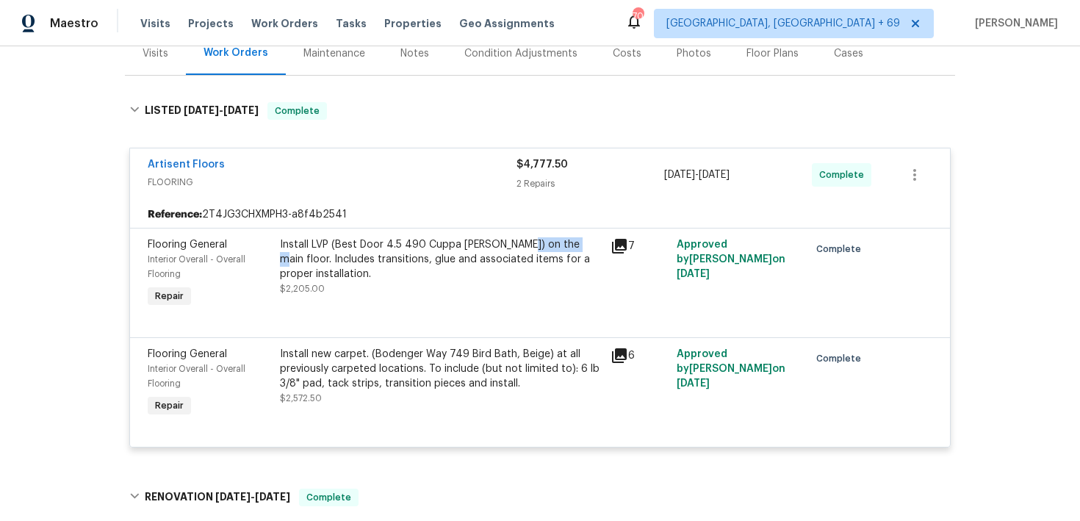
copy div "main floor."
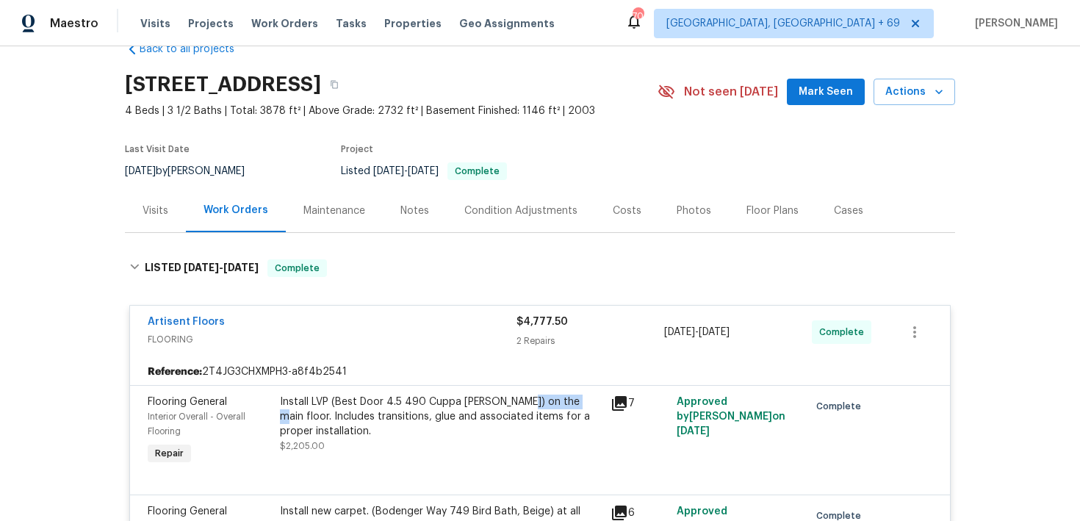
scroll to position [0, 0]
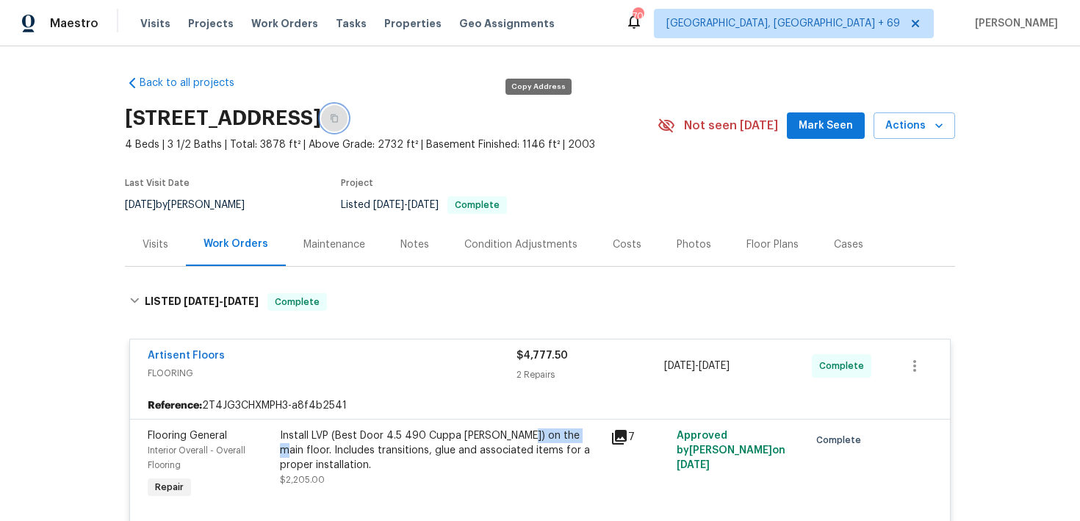
click at [347, 112] on button "button" at bounding box center [334, 118] width 26 height 26
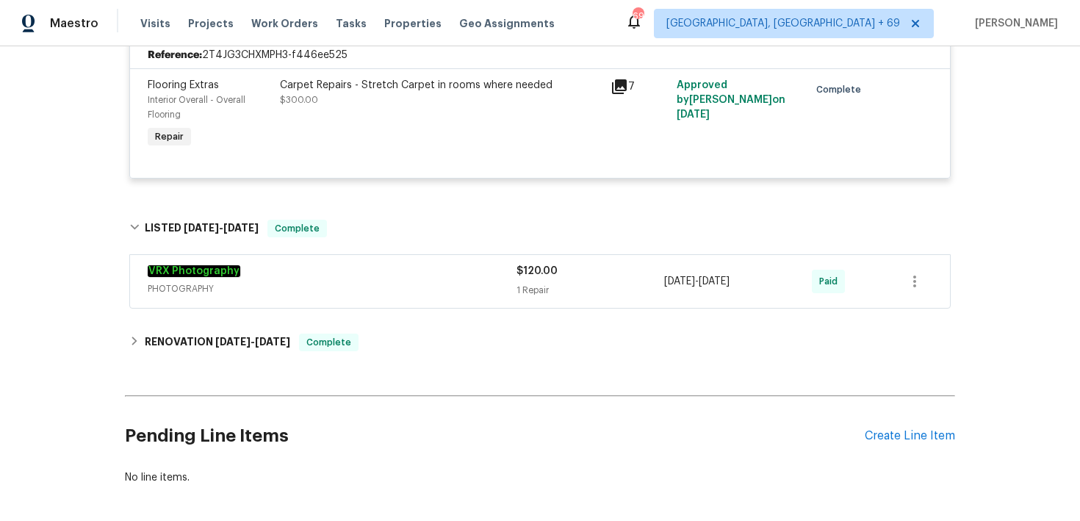
scroll to position [752, 0]
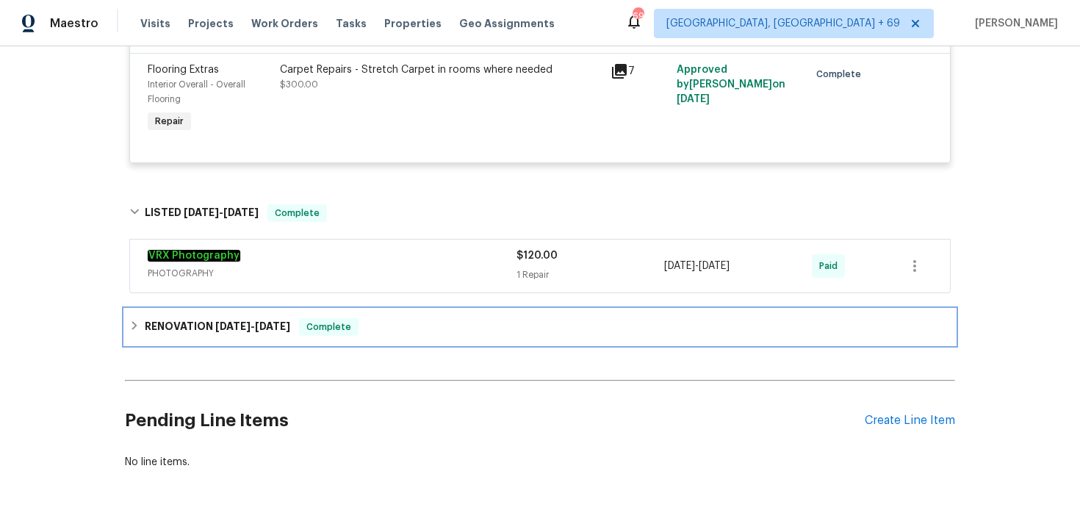
click at [459, 333] on div "RENOVATION [DATE] - [DATE] Complete" at bounding box center [539, 327] width 821 height 18
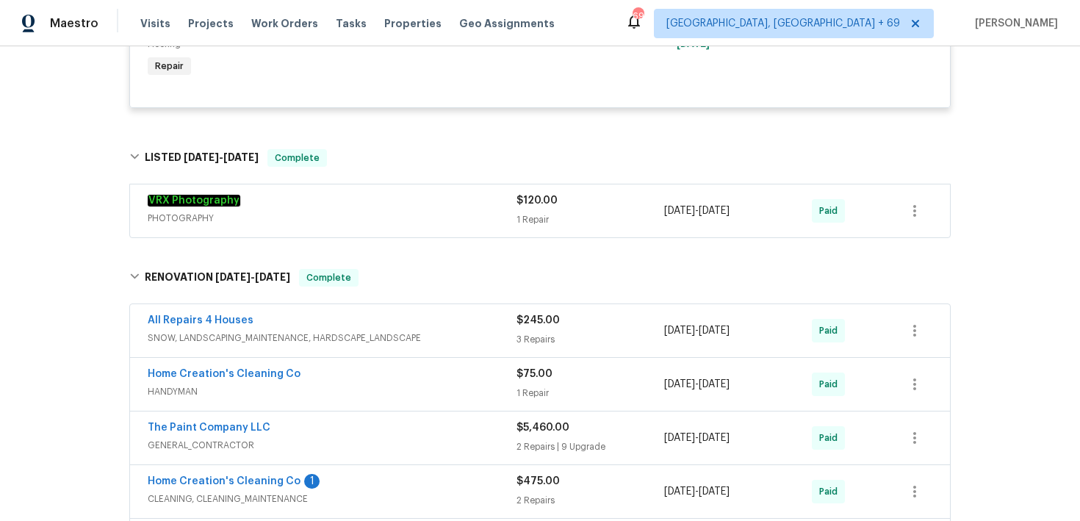
click at [535, 333] on div "$245.00 3 Repairs" at bounding box center [590, 330] width 148 height 35
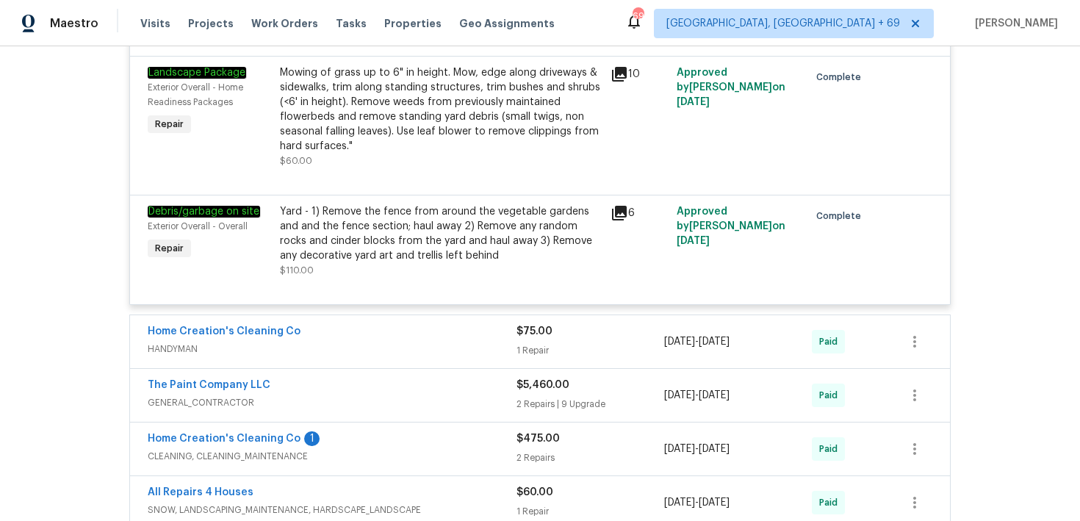
click at [532, 353] on div "1 Repair" at bounding box center [590, 350] width 148 height 15
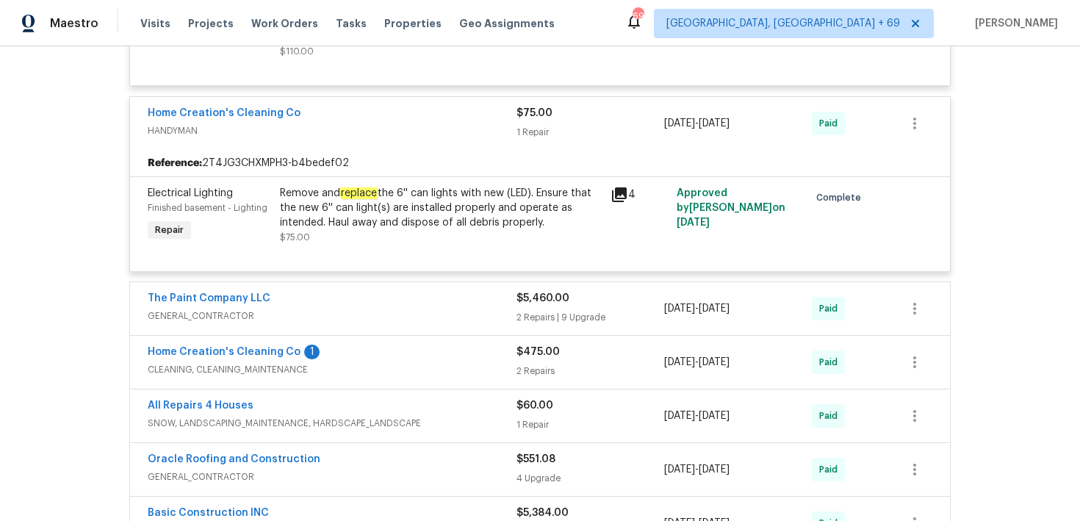
scroll to position [1537, 0]
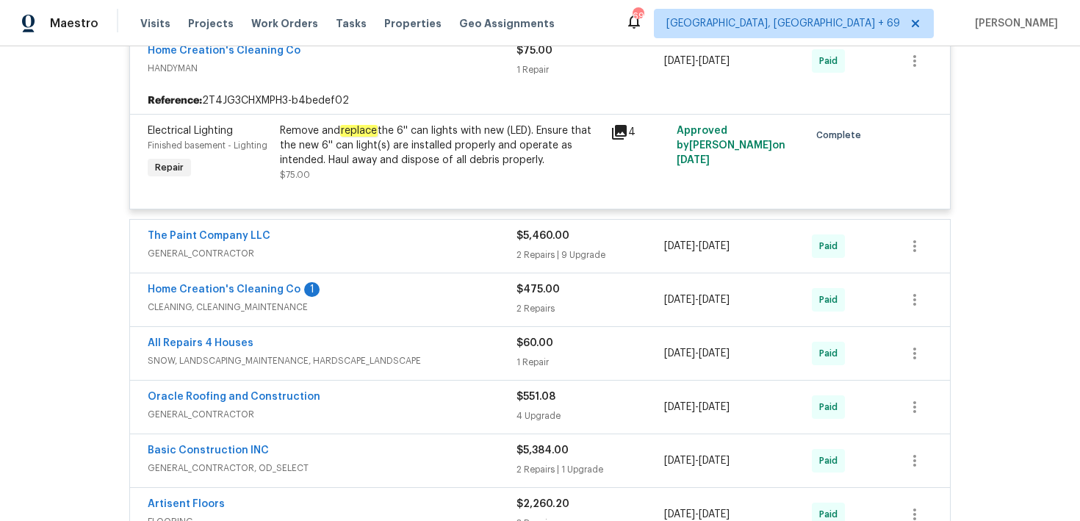
click at [541, 254] on div "2 Repairs | 9 Upgrade" at bounding box center [590, 255] width 148 height 15
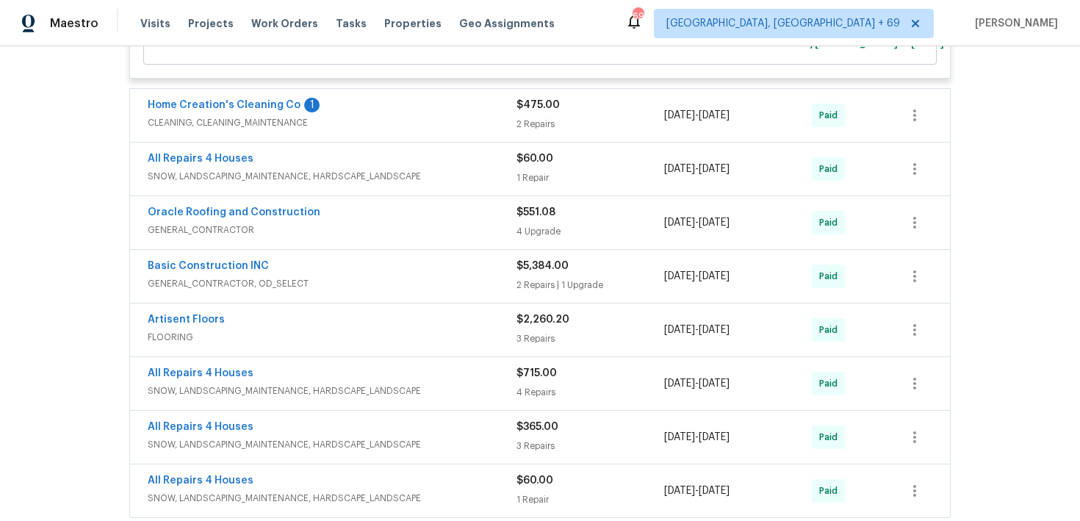
scroll to position [3267, 0]
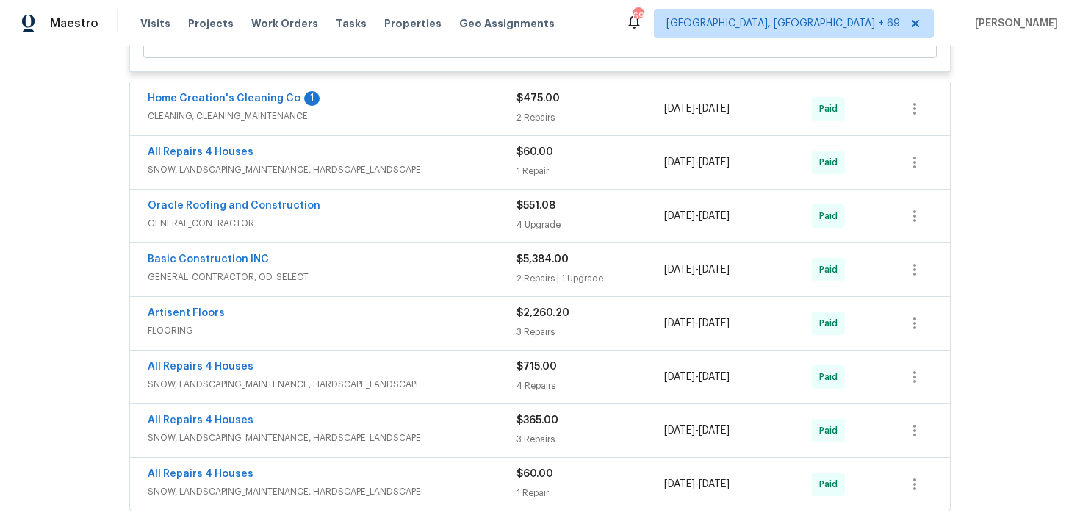
click at [536, 325] on div "3 Repairs" at bounding box center [590, 332] width 148 height 15
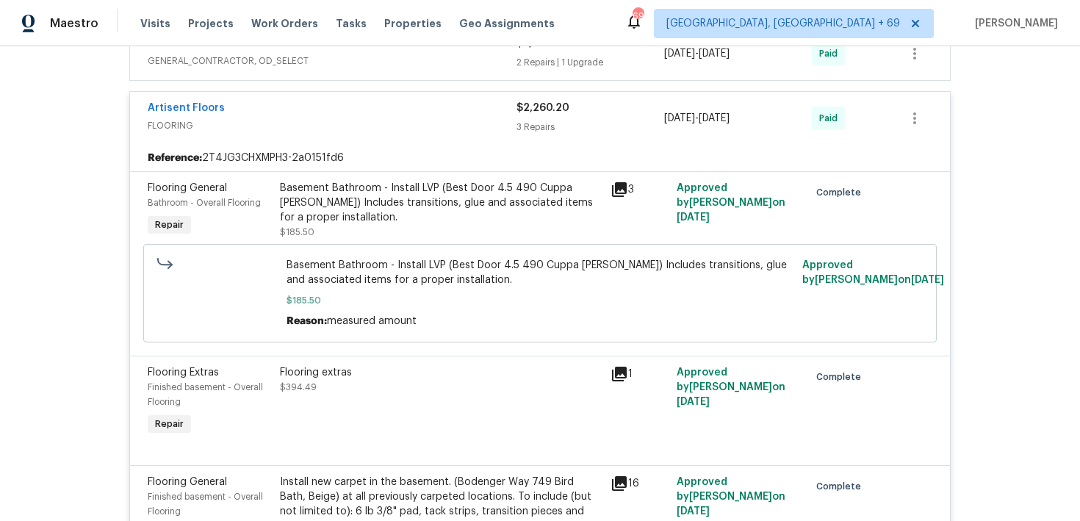
scroll to position [3470, 0]
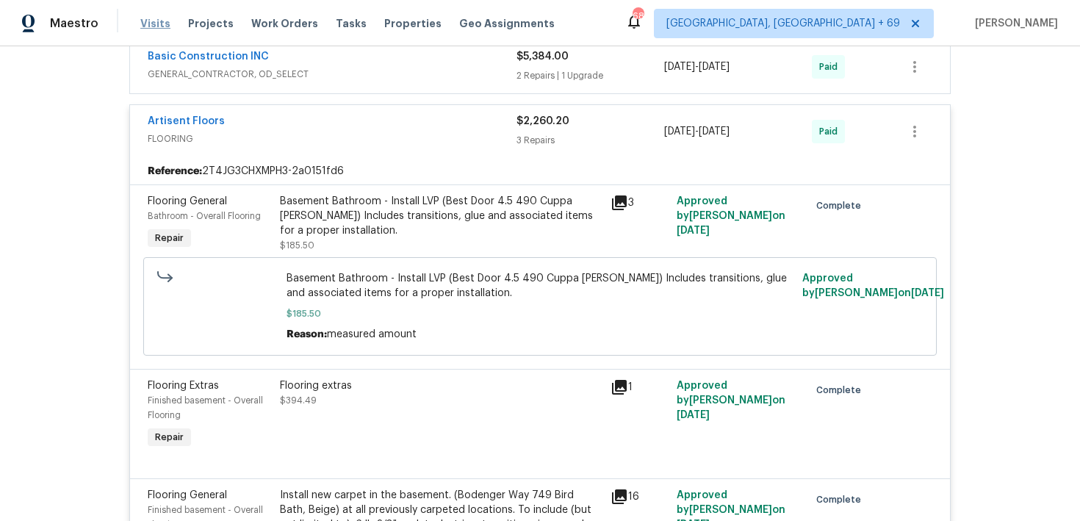
click at [148, 26] on span "Visits" at bounding box center [155, 23] width 30 height 15
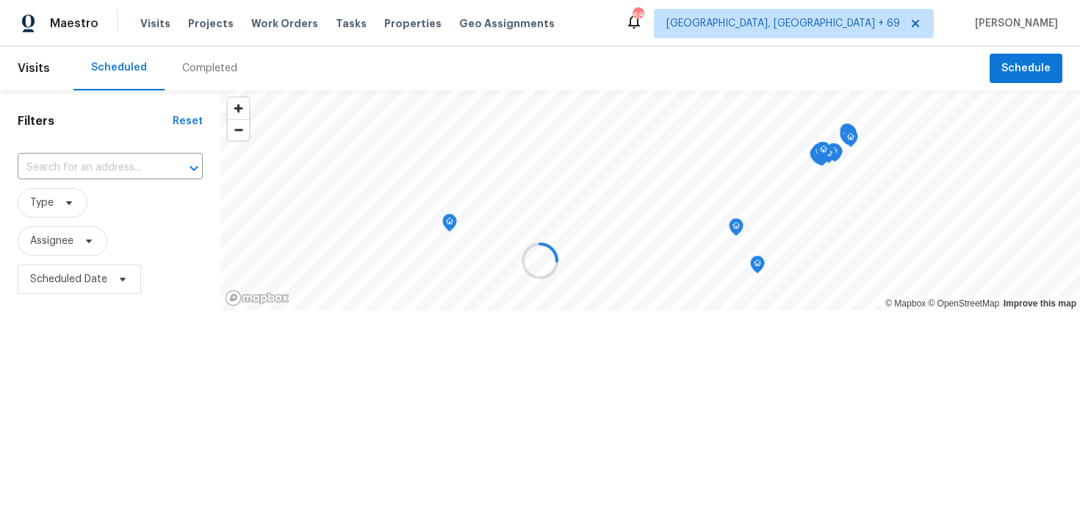
click at [195, 67] on div at bounding box center [540, 260] width 1080 height 521
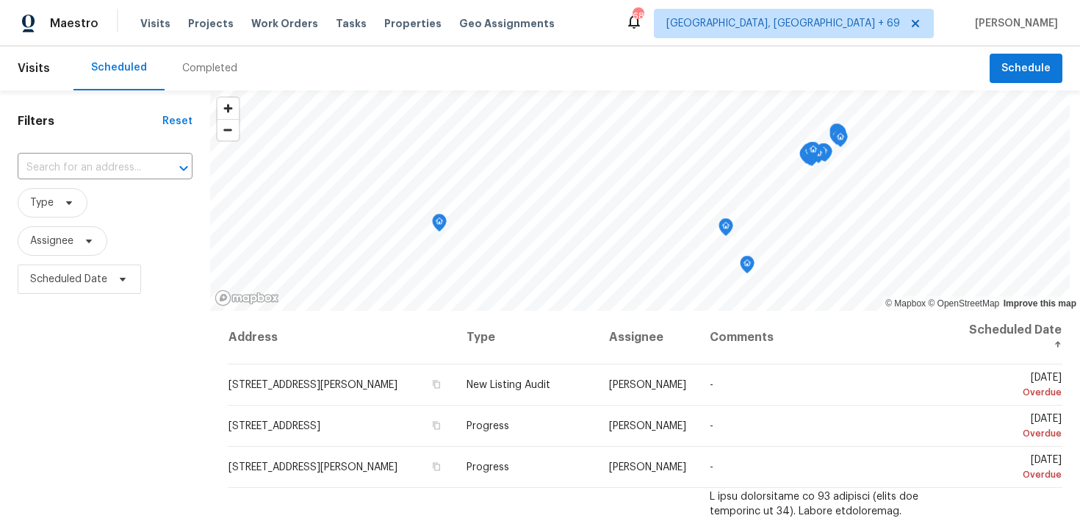
click at [187, 83] on div "Completed" at bounding box center [210, 68] width 90 height 44
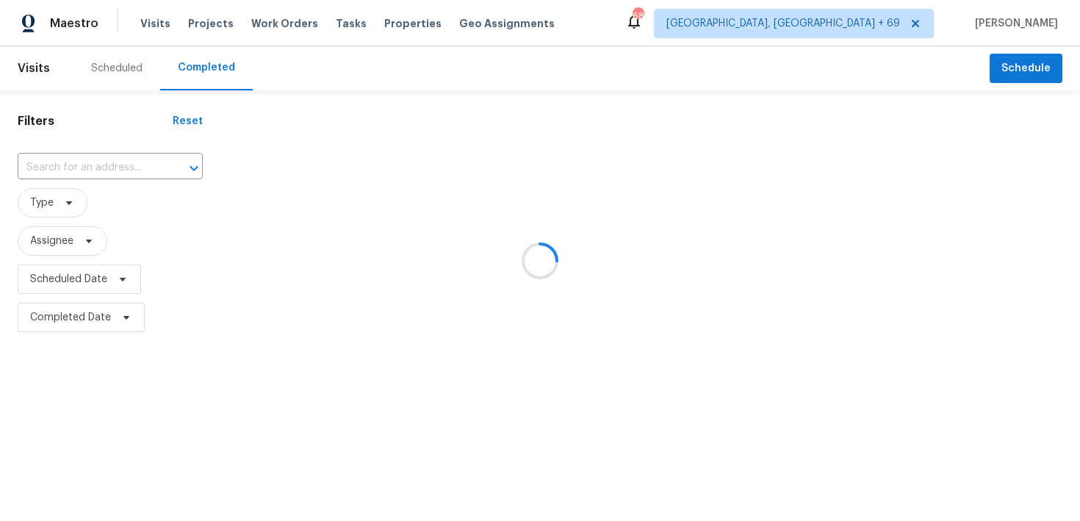
click at [72, 168] on div at bounding box center [540, 260] width 1080 height 521
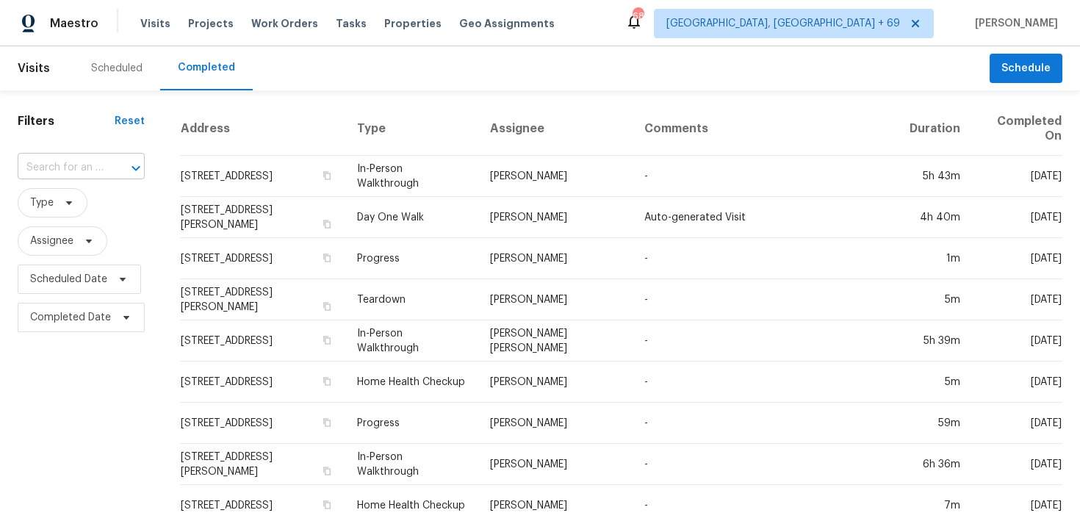
click at [86, 157] on input "text" at bounding box center [61, 167] width 86 height 23
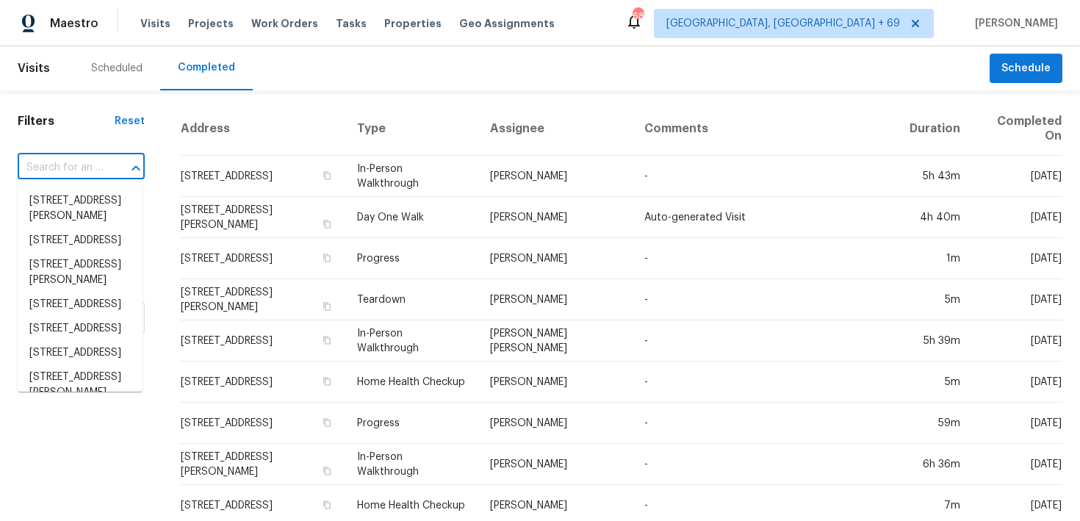
paste input "[STREET_ADDRESS]"
type input "[STREET_ADDRESS]"
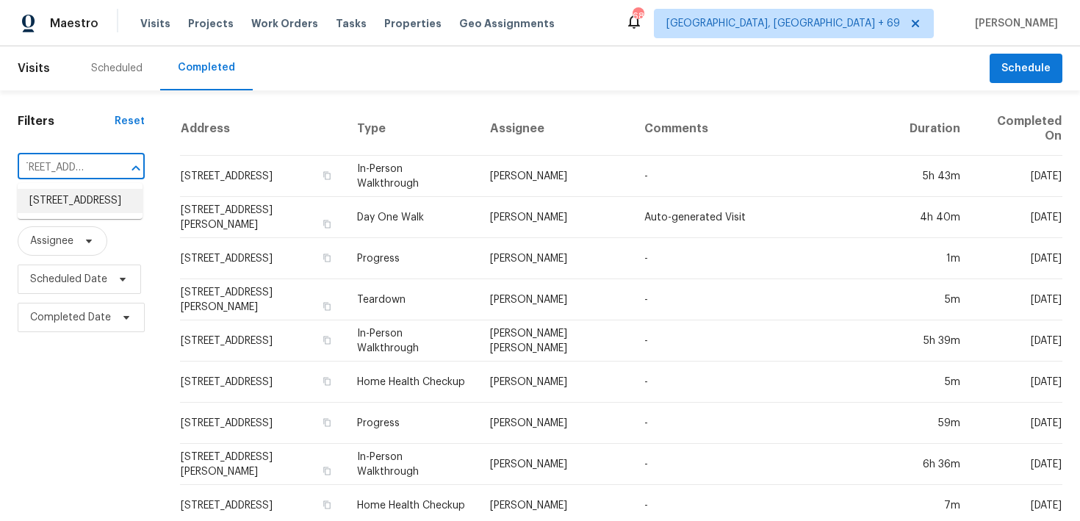
click at [57, 206] on li "[STREET_ADDRESS]" at bounding box center [80, 201] width 125 height 24
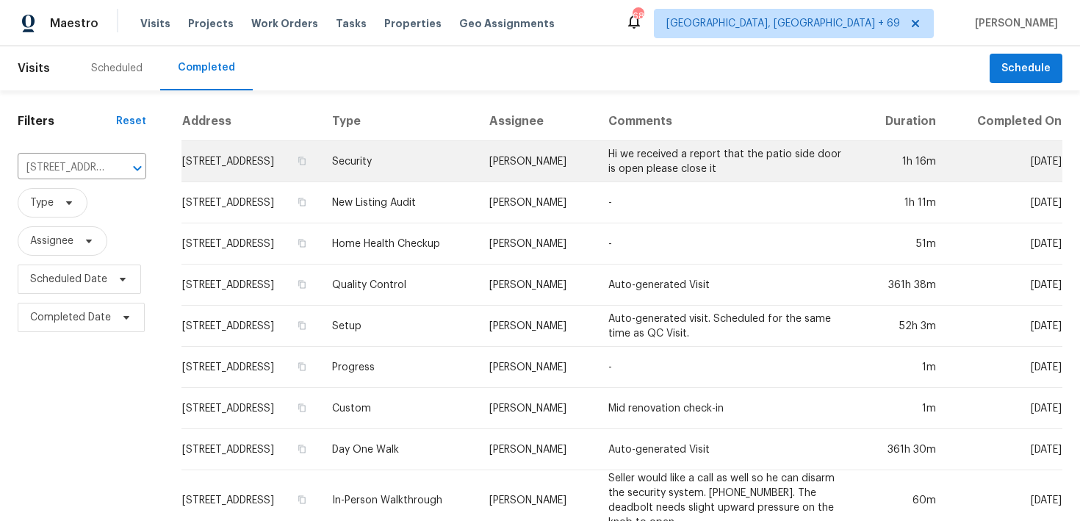
click at [435, 161] on td "Security" at bounding box center [399, 161] width 158 height 41
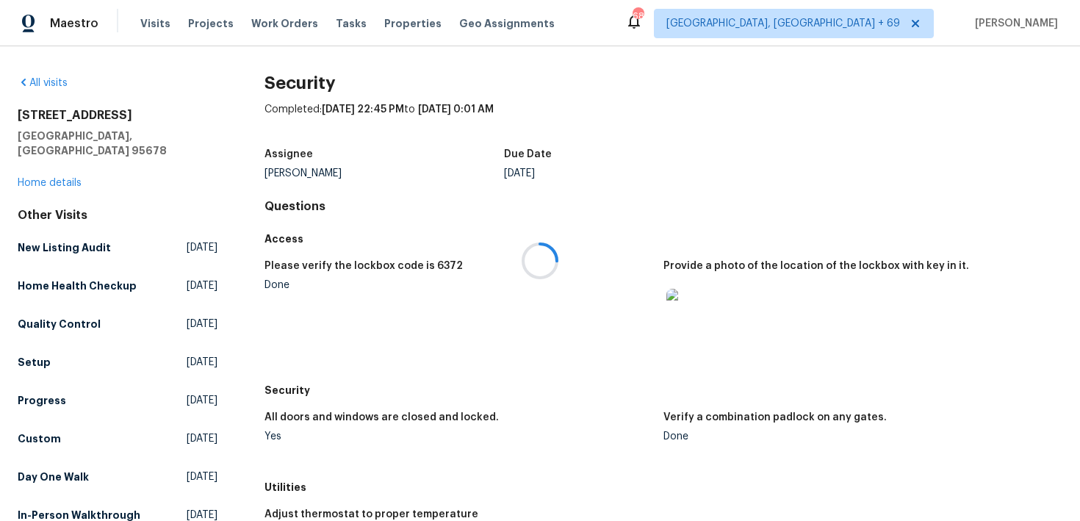
click at [46, 167] on div at bounding box center [540, 260] width 1080 height 521
click at [37, 178] on link "Home details" at bounding box center [50, 183] width 64 height 10
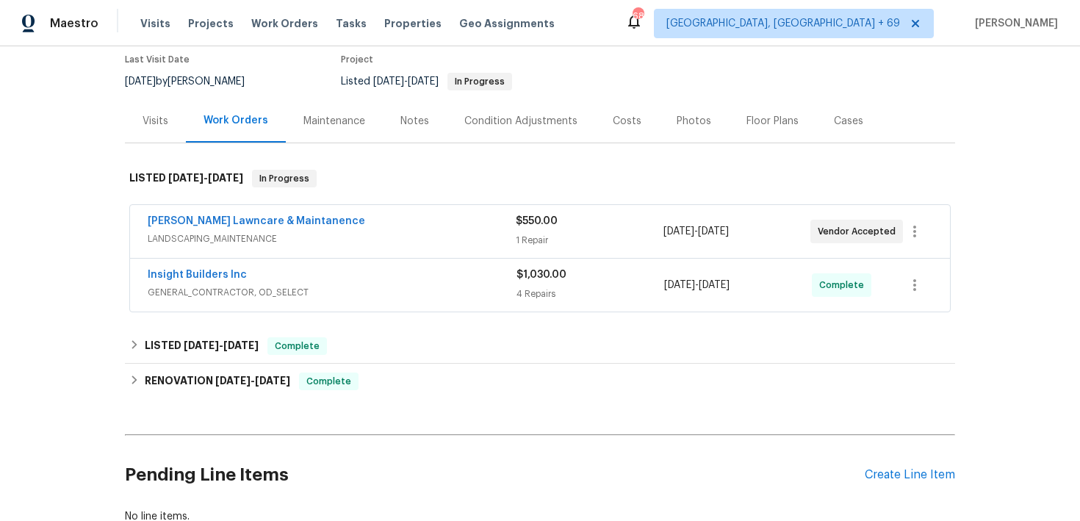
scroll to position [157, 0]
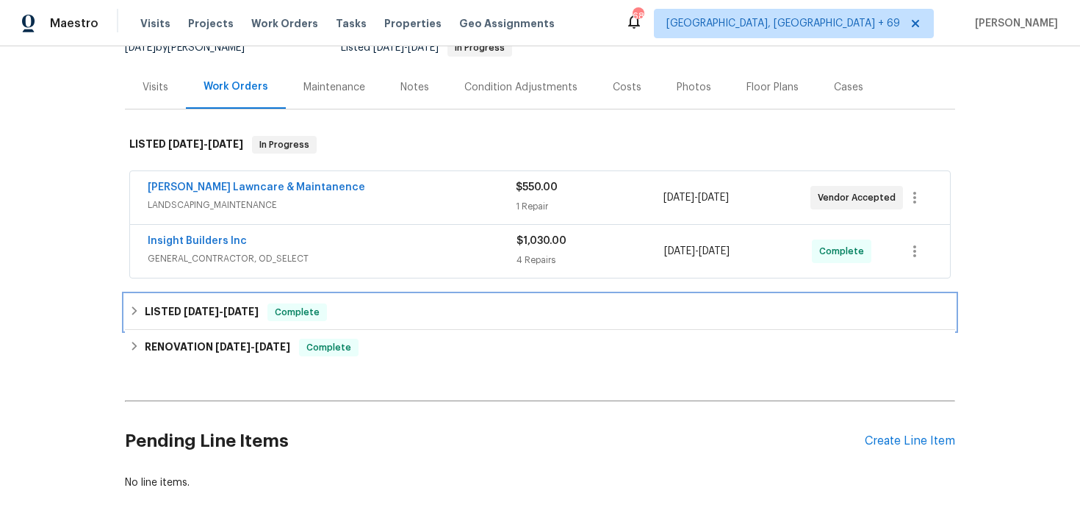
click at [287, 311] on span "Complete" at bounding box center [297, 312] width 57 height 15
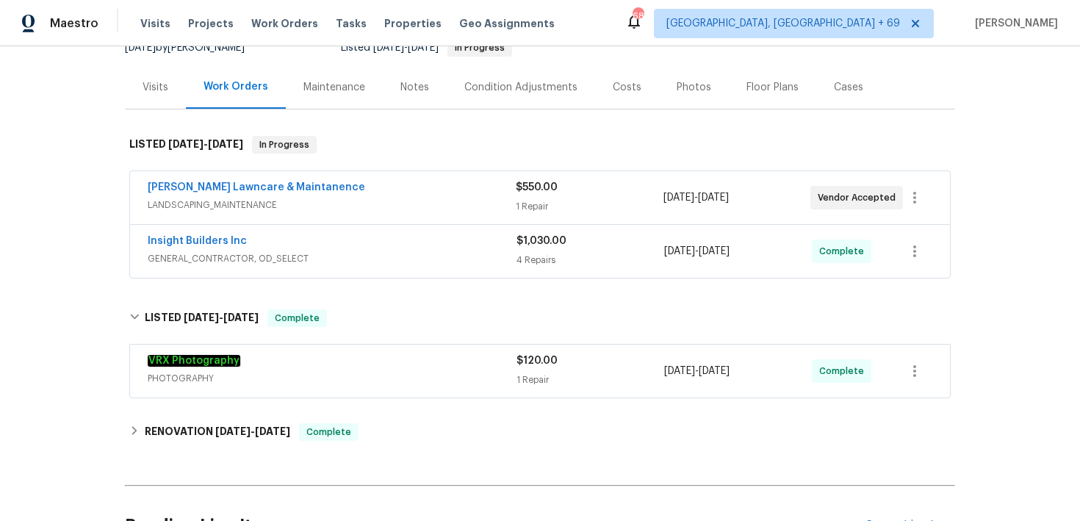
click at [542, 374] on div "1 Repair" at bounding box center [590, 379] width 148 height 15
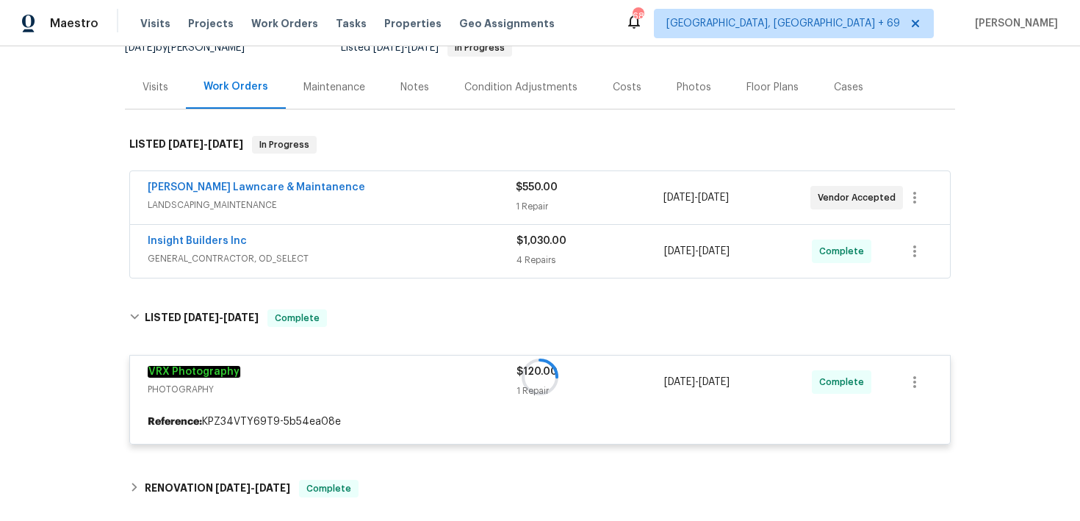
click at [540, 256] on div "4 Repairs" at bounding box center [590, 260] width 148 height 15
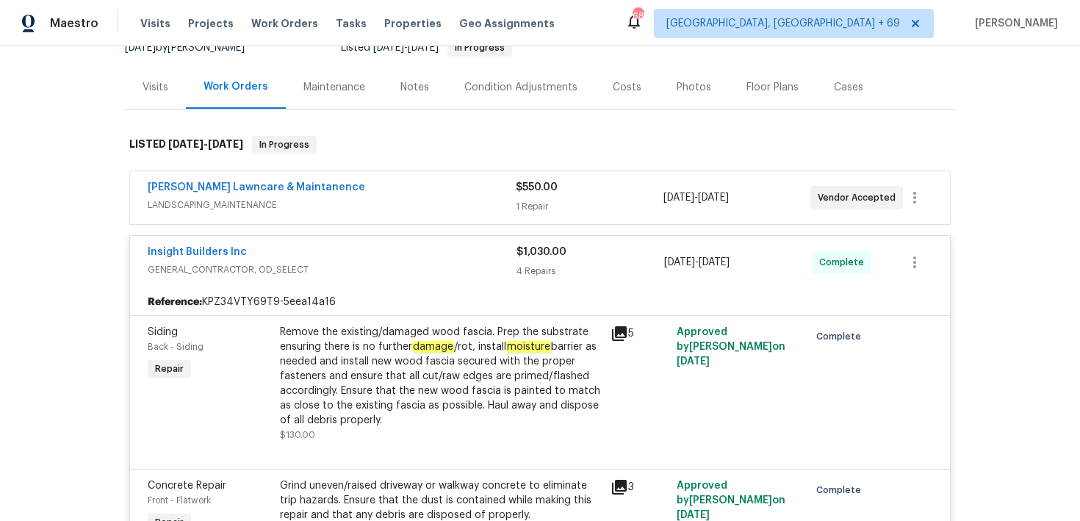
click at [533, 201] on div "1 Repair" at bounding box center [589, 206] width 147 height 15
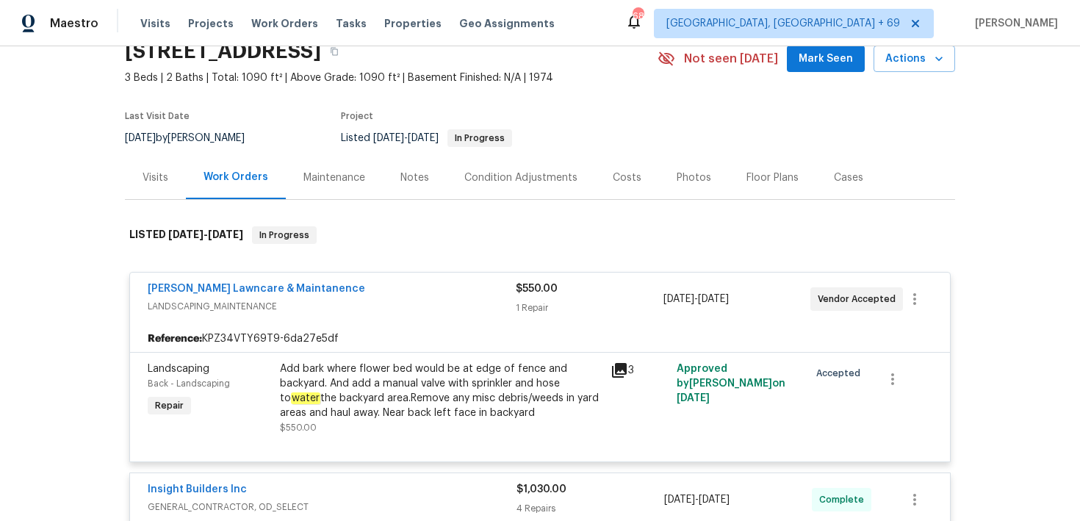
click at [517, 296] on div "$550.00 1 Repair" at bounding box center [589, 298] width 147 height 35
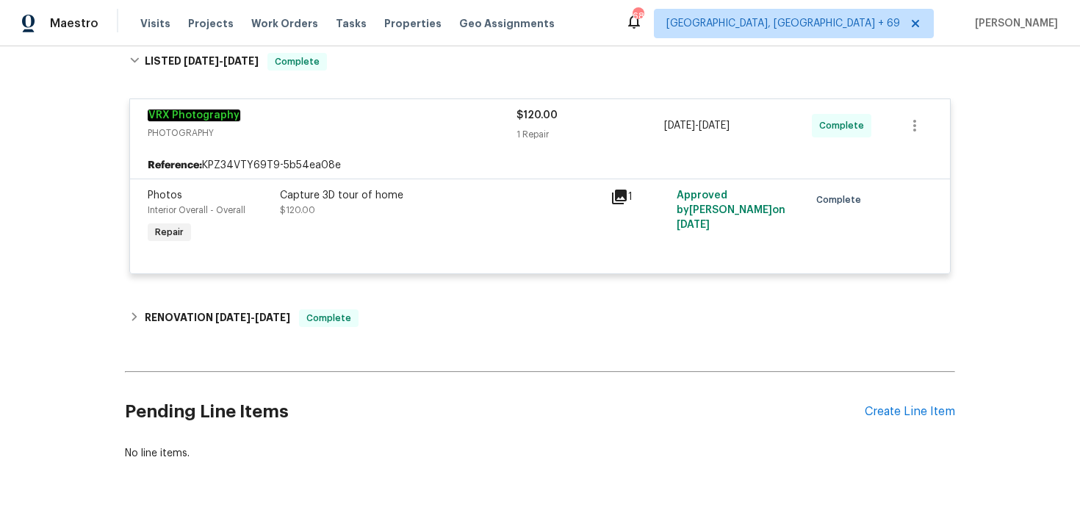
scroll to position [955, 0]
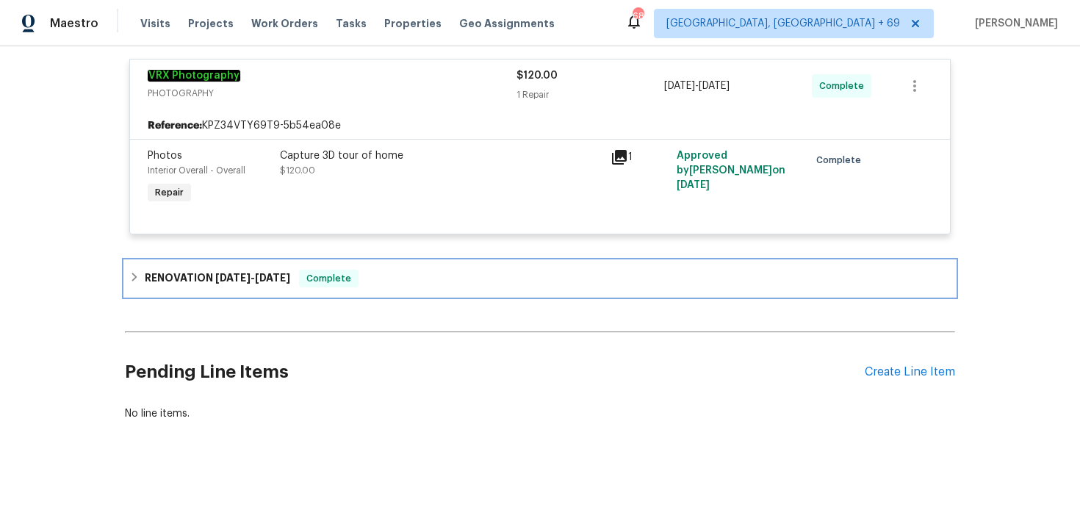
click at [398, 278] on div "RENOVATION [DATE] - [DATE] Complete" at bounding box center [539, 279] width 821 height 18
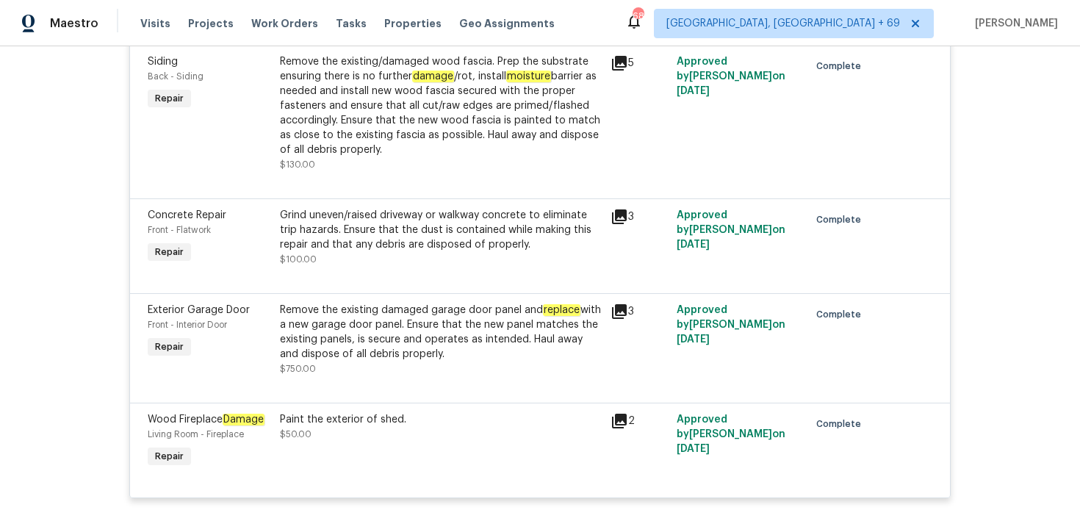
scroll to position [433, 0]
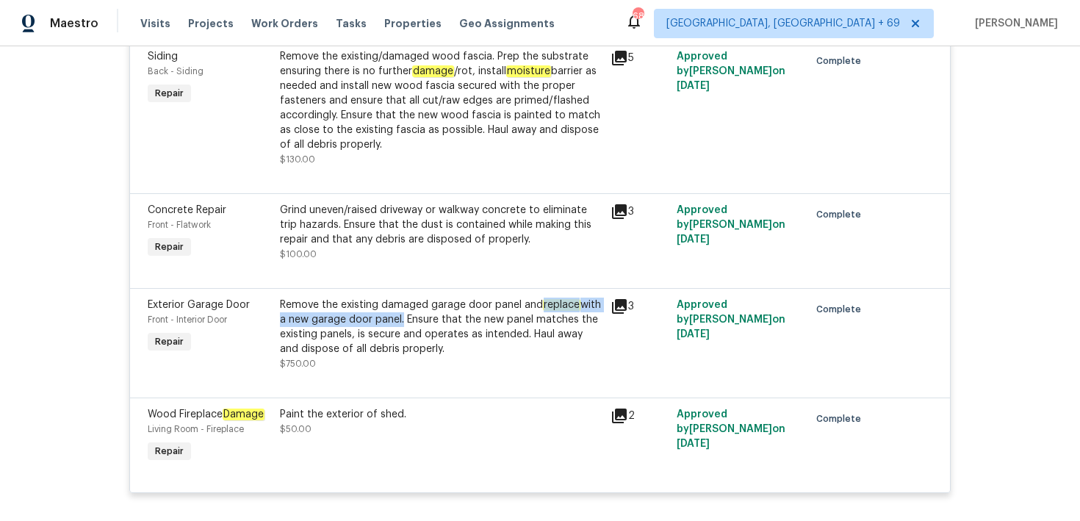
drag, startPoint x: 542, startPoint y: 303, endPoint x: 400, endPoint y: 317, distance: 142.5
click at [400, 317] on div "Remove the existing damaged garage door panel and replace with a new garage doo…" at bounding box center [441, 326] width 322 height 59
copy div "replace with a new garage door panel"
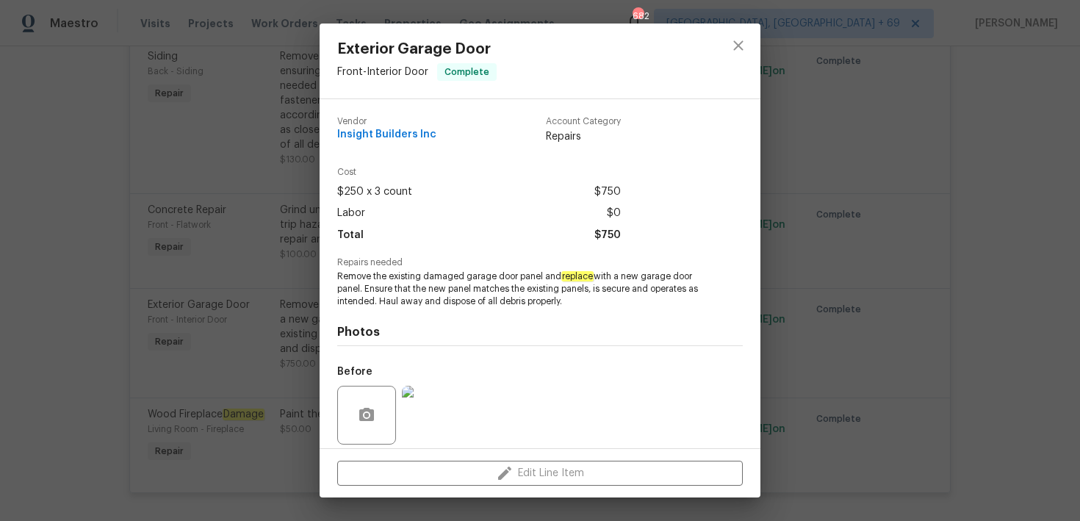
click at [147, 204] on div "Exterior Garage Door Front - Interior Door Complete Vendor Insight Builders Inc…" at bounding box center [540, 260] width 1080 height 521
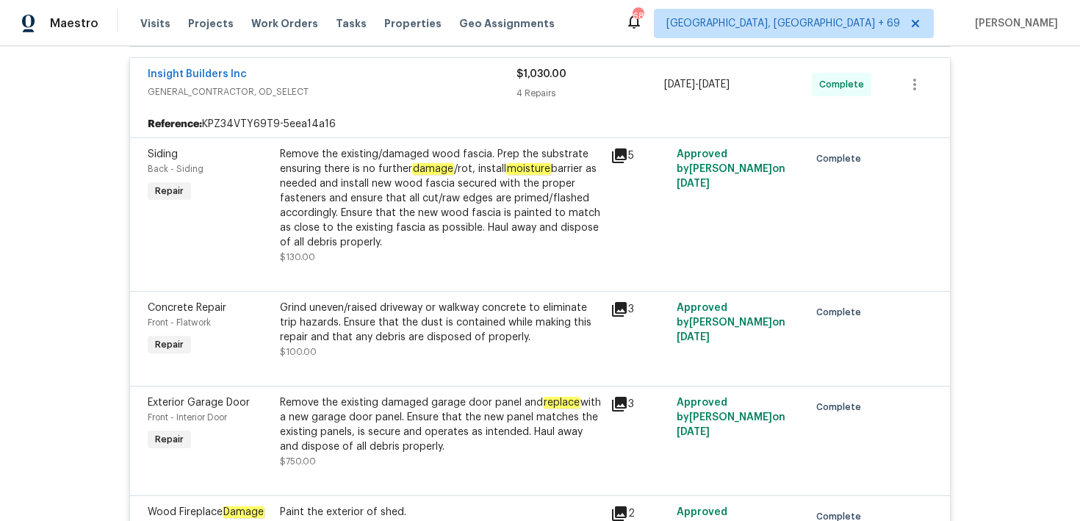
scroll to position [314, 0]
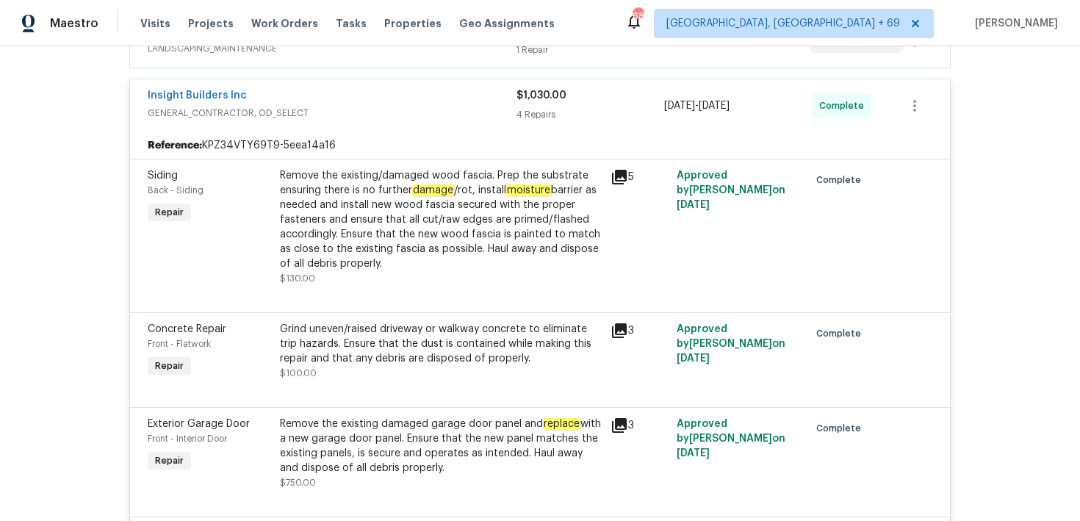
drag, startPoint x: 138, startPoint y: 87, endPoint x: 269, endPoint y: 87, distance: 130.8
click at [269, 87] on div "Insight Builders Inc GENERAL_CONTRACTOR, OD_SELECT $1,030.00 4 Repairs [DATE] -…" at bounding box center [540, 105] width 820 height 53
drag, startPoint x: 139, startPoint y: 98, endPoint x: 254, endPoint y: 98, distance: 115.3
click at [254, 98] on div "Insight Builders Inc GENERAL_CONTRACTOR, OD_SELECT $1,030.00 4 Repairs [DATE] -…" at bounding box center [540, 105] width 820 height 53
click at [186, 96] on link "Insight Builders Inc" at bounding box center [197, 95] width 99 height 10
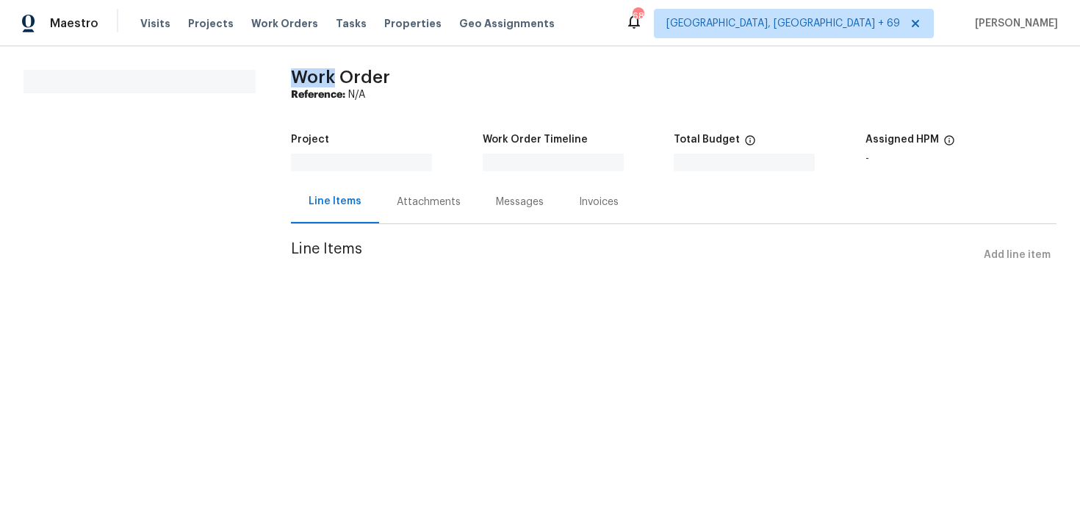
click at [186, 96] on section "All work orders" at bounding box center [140, 178] width 232 height 217
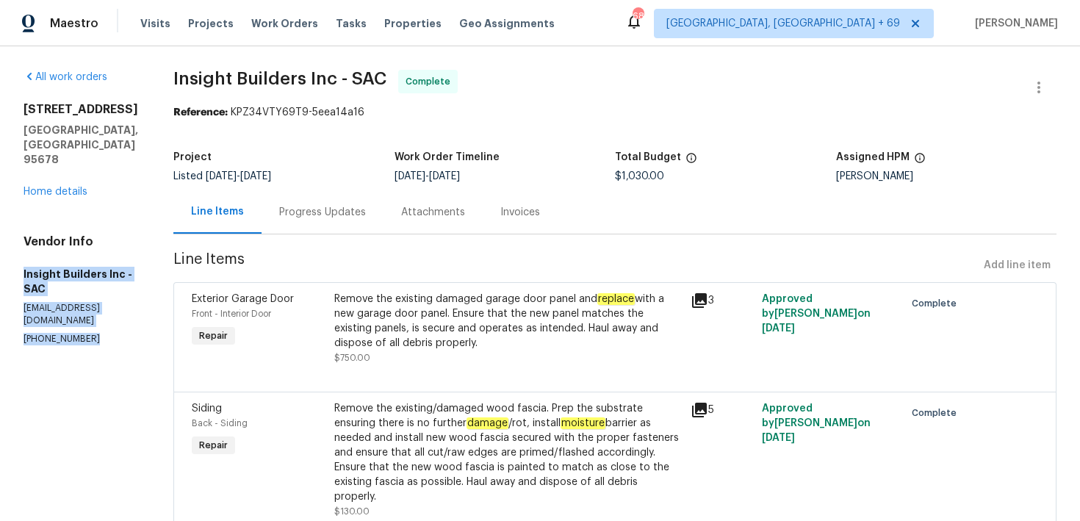
drag, startPoint x: 18, startPoint y: 245, endPoint x: 95, endPoint y: 301, distance: 95.2
click at [95, 301] on div "All work orders [STREET_ADDRESS] Home details Vendor Info Insight Builders Inc …" at bounding box center [540, 411] width 1080 height 730
copy div "Insight Builders Inc - SAC [EMAIL_ADDRESS][DOMAIN_NAME] [PHONE_NUMBER]"
click at [69, 267] on h5 "Insight Builders Inc - SAC" at bounding box center [81, 281] width 115 height 29
drag, startPoint x: 15, startPoint y: 243, endPoint x: 94, endPoint y: 258, distance: 80.0
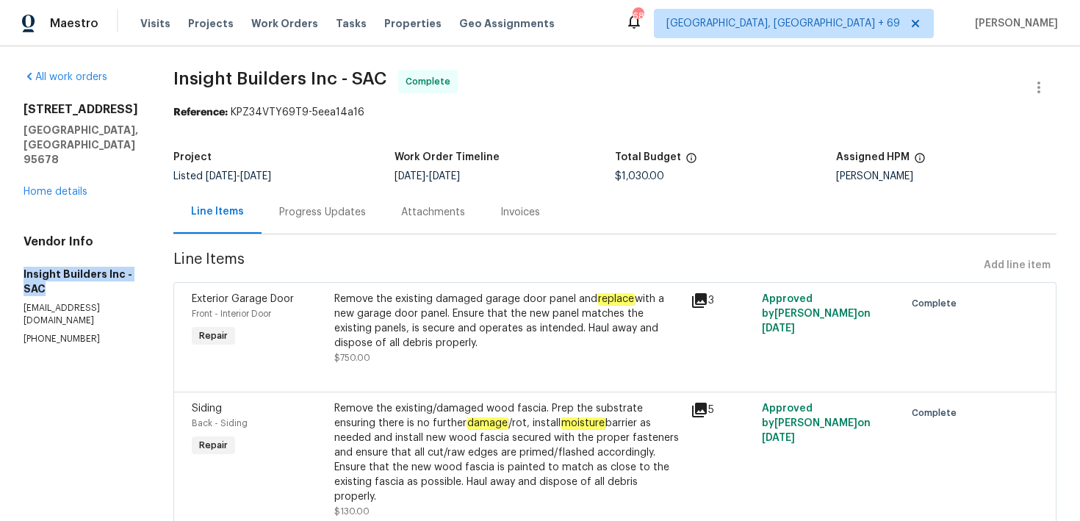
click at [94, 258] on div "All work orders [STREET_ADDRESS] Home details Vendor Info Insight Builders Inc …" at bounding box center [540, 411] width 1080 height 730
copy h5 "Insight Builders Inc - SAC"
click at [10, 245] on div "All work orders [STREET_ADDRESS] Home details Vendor Info Insight Builders Inc …" at bounding box center [540, 411] width 1080 height 730
drag, startPoint x: 14, startPoint y: 240, endPoint x: 128, endPoint y: 295, distance: 126.2
click at [128, 295] on div "All work orders [STREET_ADDRESS] Home details Vendor Info Insight Builders Inc …" at bounding box center [540, 411] width 1080 height 730
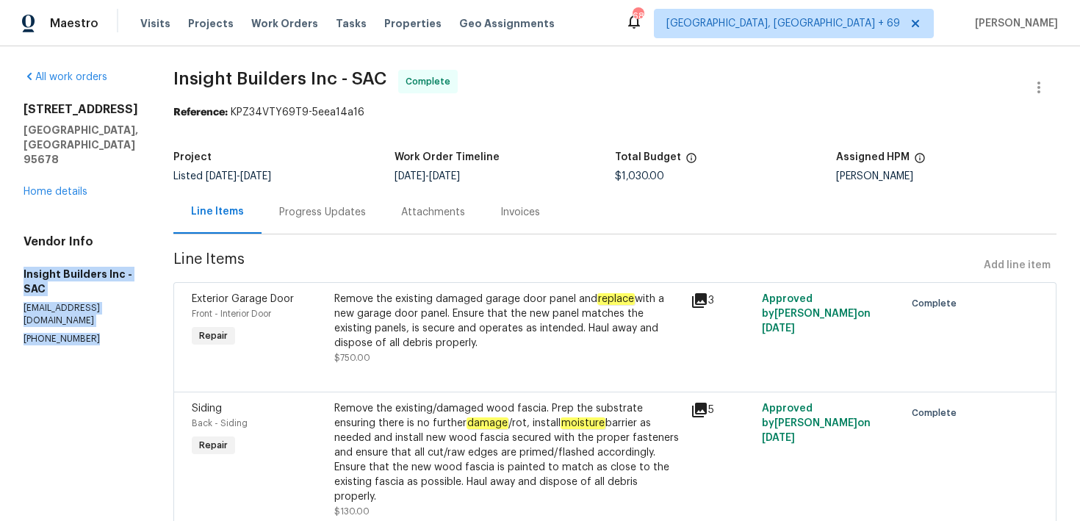
copy div "Insight Builders Inc - SAC [EMAIL_ADDRESS][DOMAIN_NAME] [PHONE_NUMBER]"
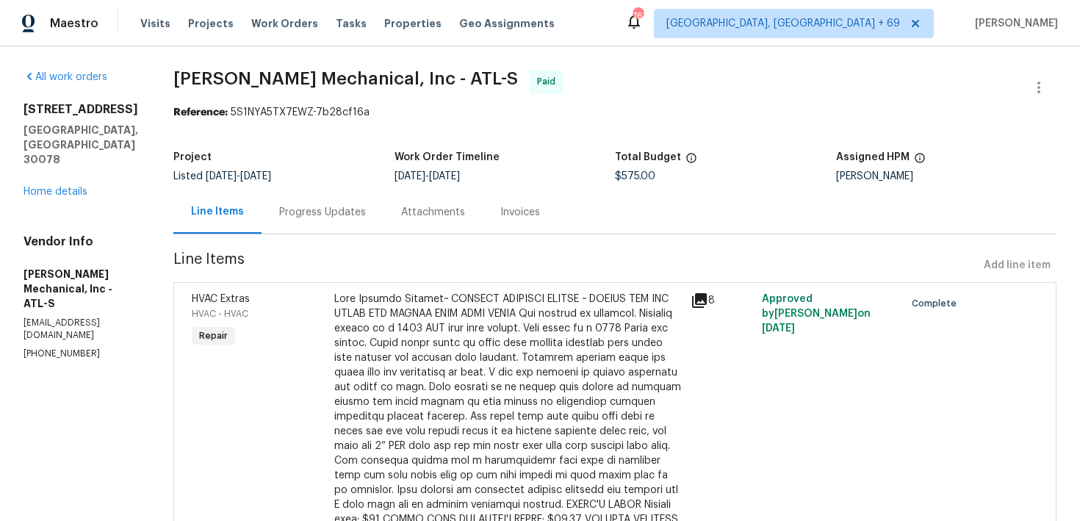
click at [355, 210] on div "Progress Updates" at bounding box center [322, 212] width 87 height 15
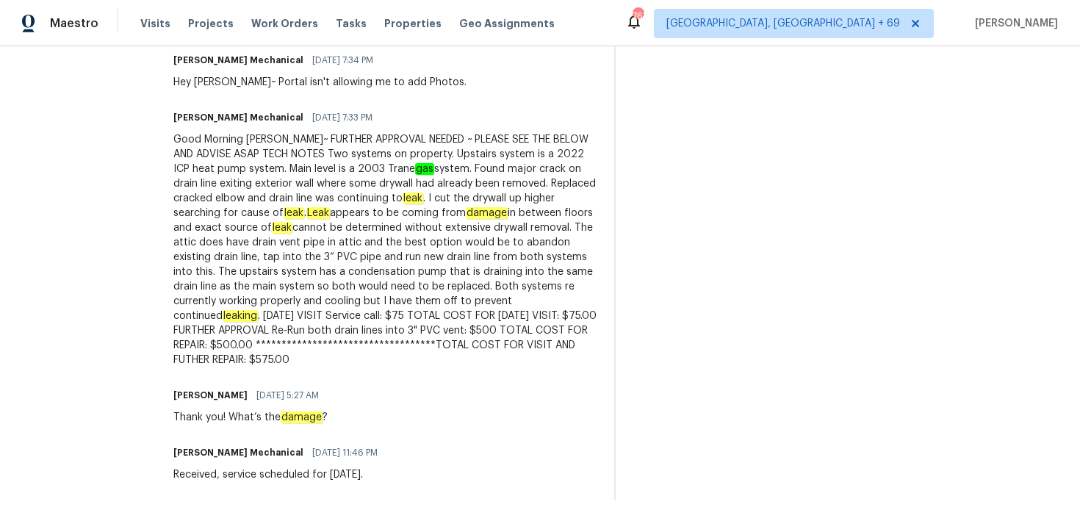
scroll to position [833, 0]
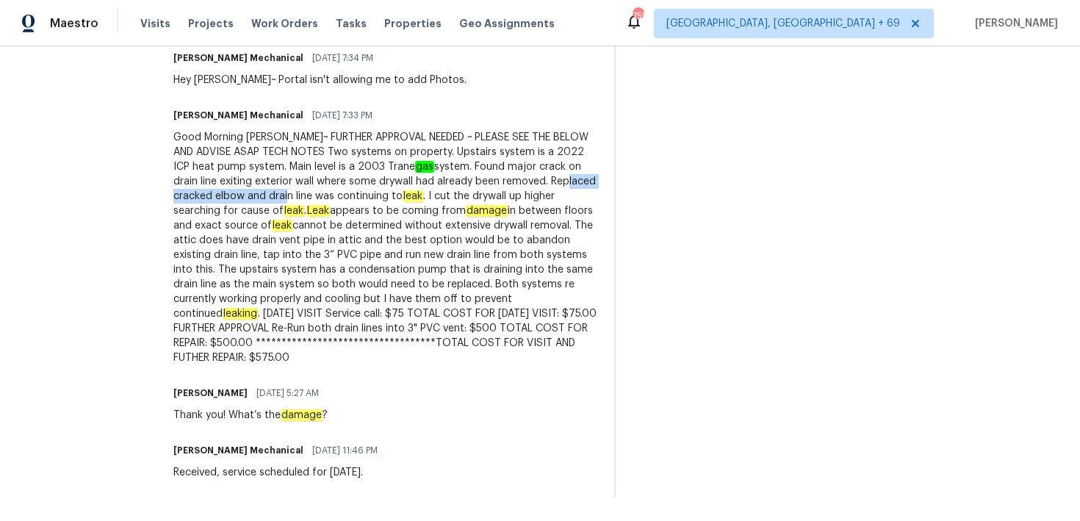
drag, startPoint x: 210, startPoint y: 201, endPoint x: 357, endPoint y: 199, distance: 146.9
click at [357, 199] on div "Good Morning Michael~ FURTHER APPROVAL NEEDED ~ PLEASE SEE THE BELOW AND ADVISE…" at bounding box center [384, 247] width 423 height 235
click at [457, 200] on div "Good Morning Michael~ FURTHER APPROVAL NEEDED ~ PLEASE SEE THE BELOW AND ADVISE…" at bounding box center [384, 247] width 423 height 235
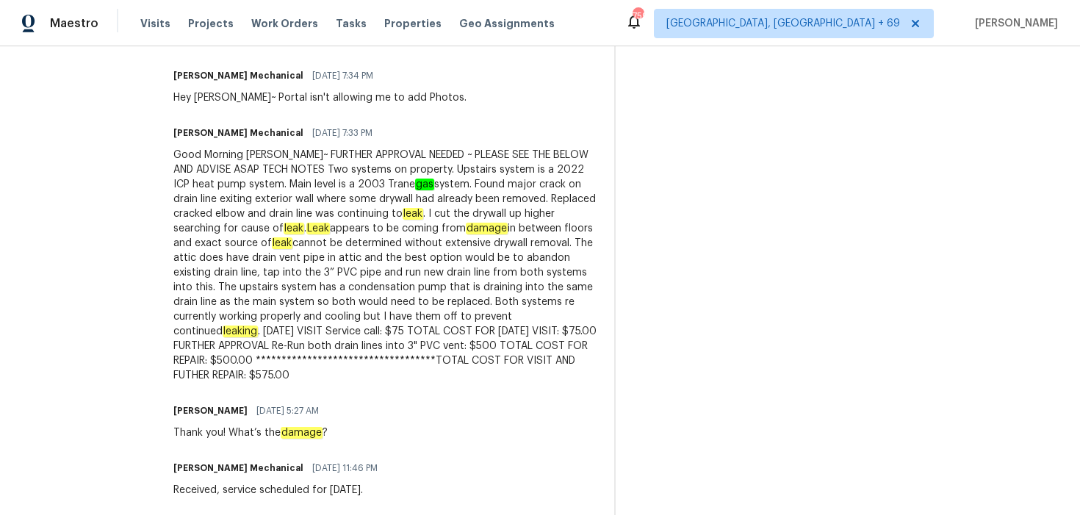
scroll to position [817, 0]
drag, startPoint x: 196, startPoint y: 257, endPoint x: 282, endPoint y: 260, distance: 86.0
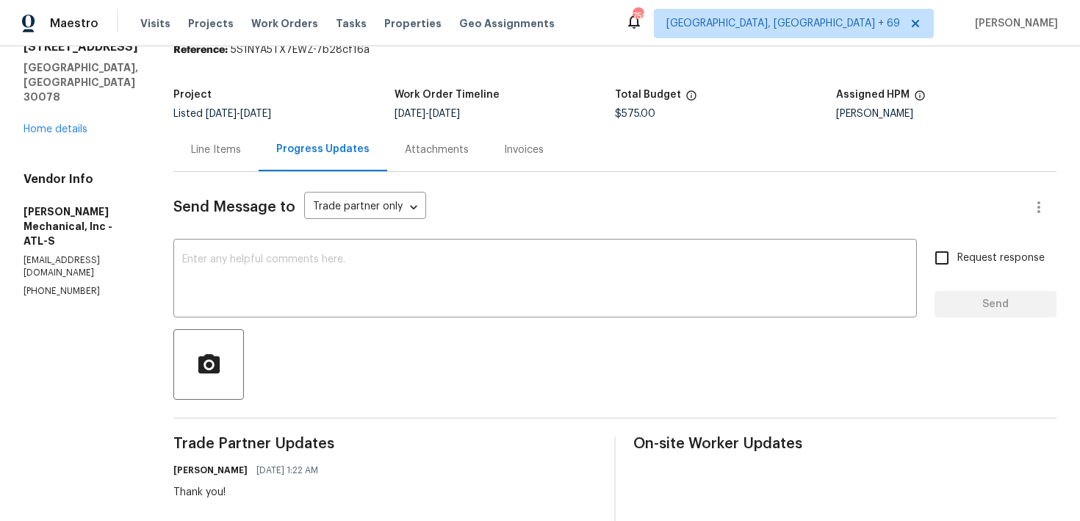
scroll to position [0, 0]
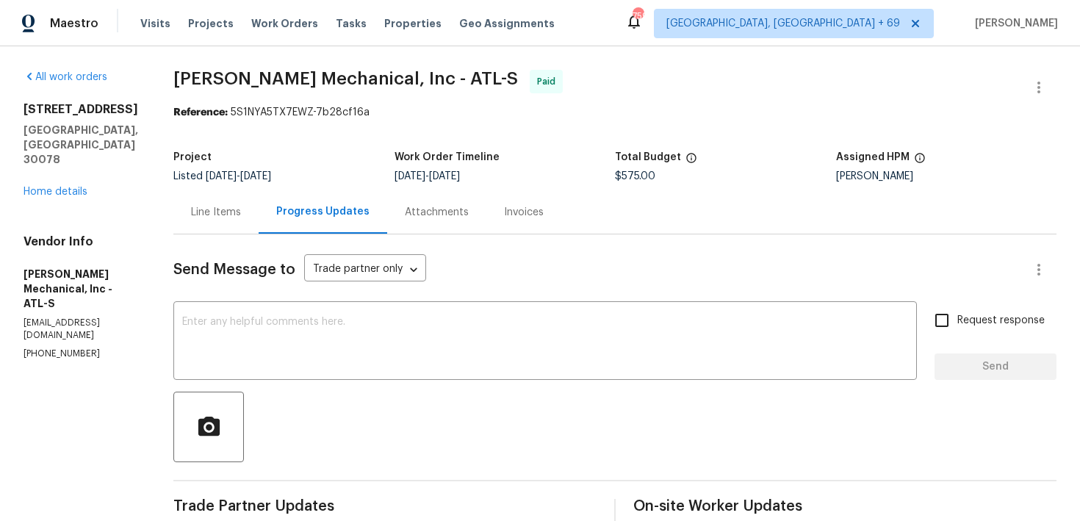
click at [241, 215] on div "Line Items" at bounding box center [216, 212] width 50 height 15
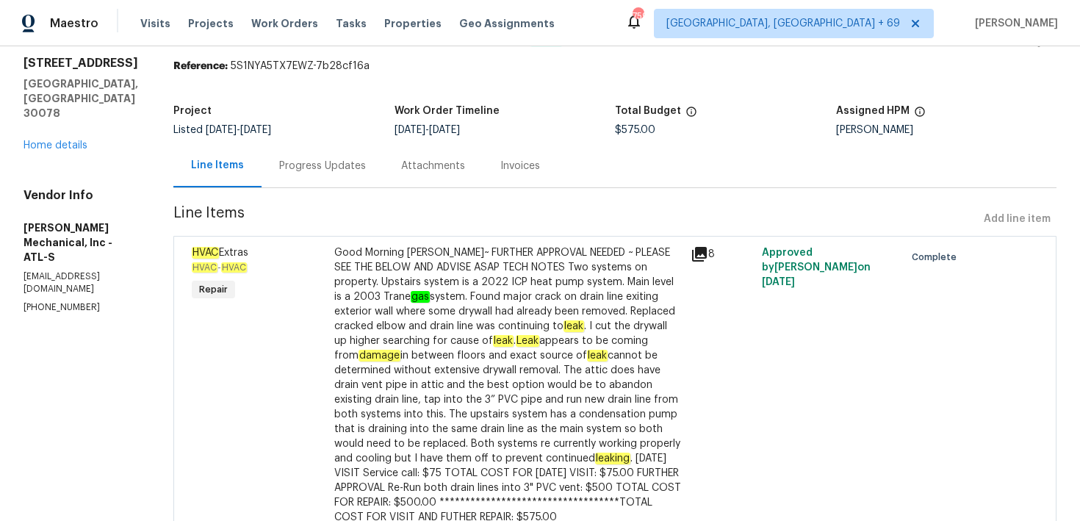
scroll to position [46, 0]
click at [521, 320] on div "Good Morning Michael~ FURTHER APPROVAL NEEDED ~ PLEASE SEE THE BELOW AND ADVISE…" at bounding box center [507, 385] width 347 height 279
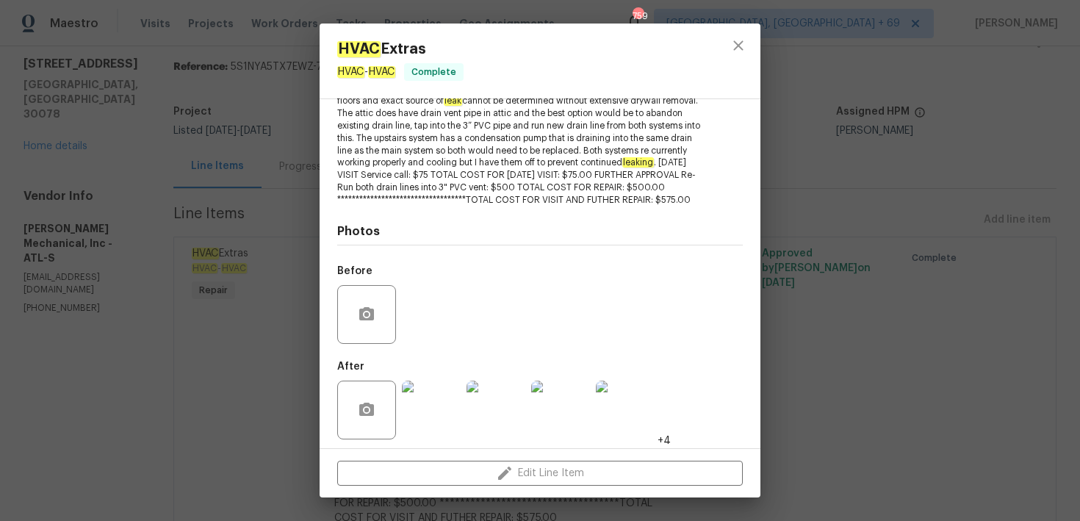
scroll to position [464, 0]
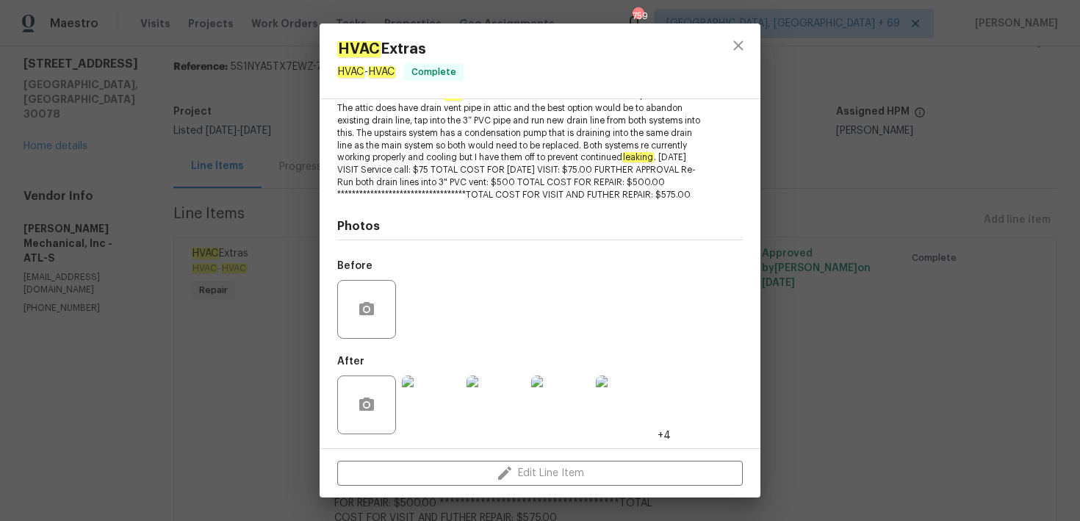
click at [438, 390] on img at bounding box center [431, 404] width 59 height 59
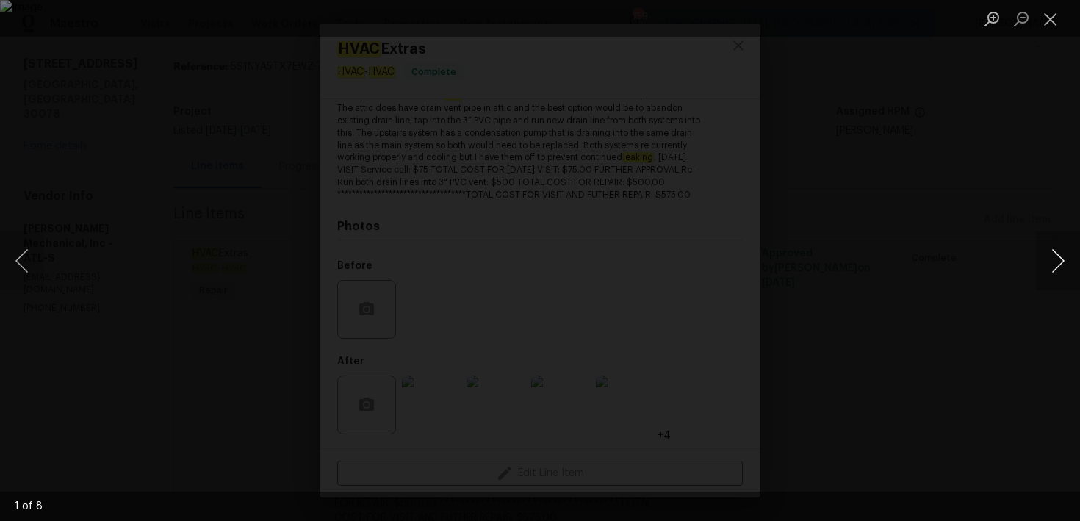
click at [1056, 251] on button "Next image" at bounding box center [1058, 260] width 44 height 59
click at [1056, 252] on button "Next image" at bounding box center [1058, 260] width 44 height 59
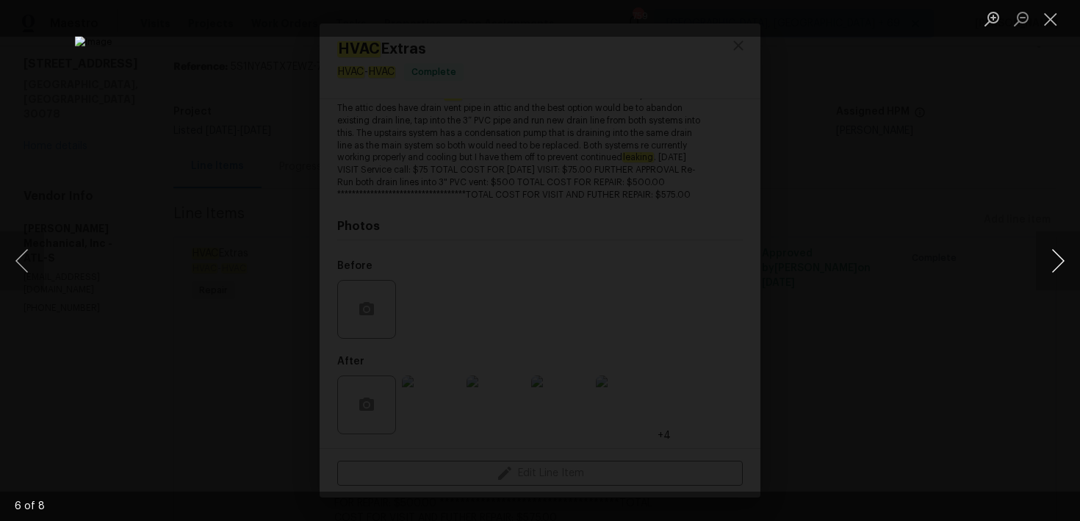
click at [1056, 252] on button "Next image" at bounding box center [1058, 260] width 44 height 59
click at [1053, 250] on button "Next image" at bounding box center [1058, 260] width 44 height 59
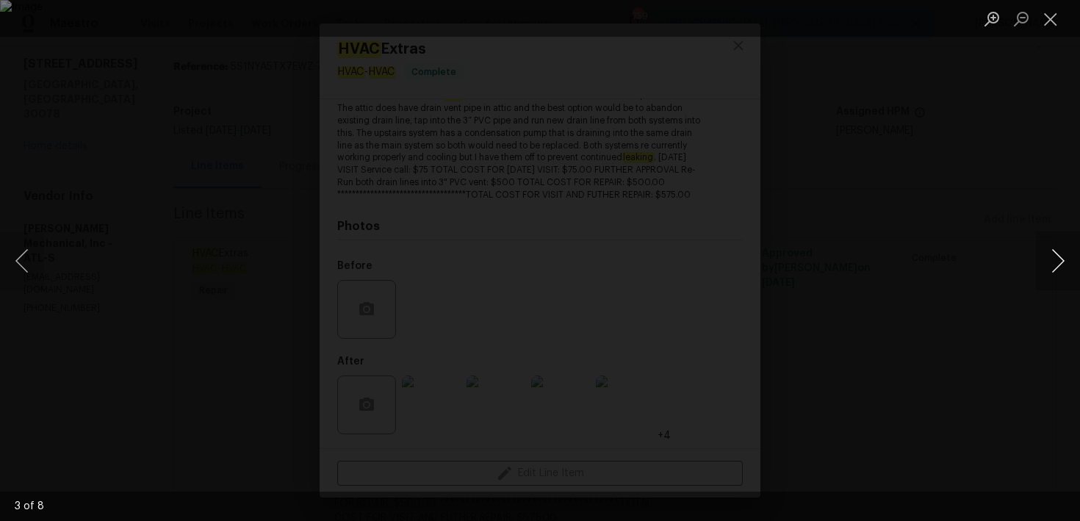
click at [1051, 248] on button "Next image" at bounding box center [1058, 260] width 44 height 59
click at [1043, 12] on button "Close lightbox" at bounding box center [1050, 19] width 29 height 26
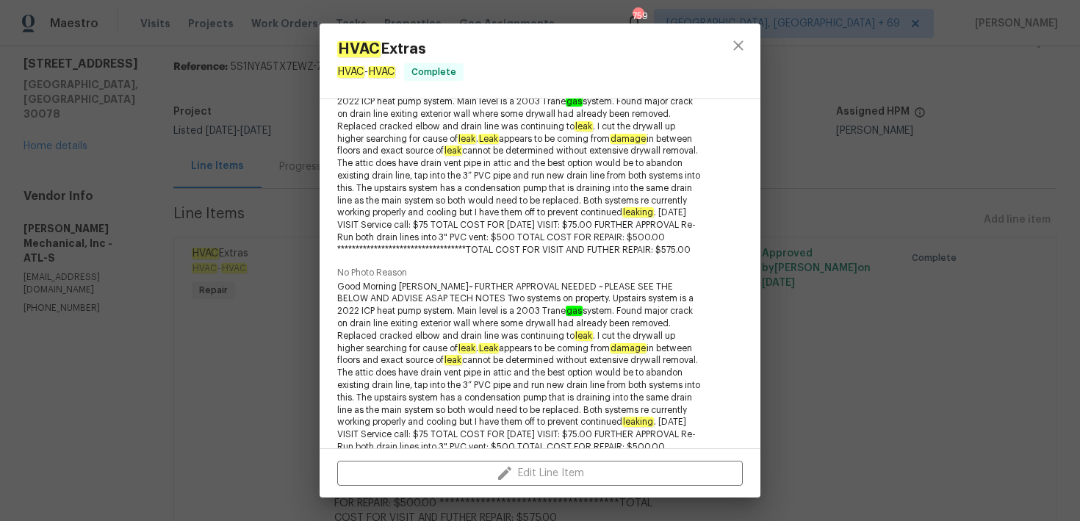
scroll to position [186, 0]
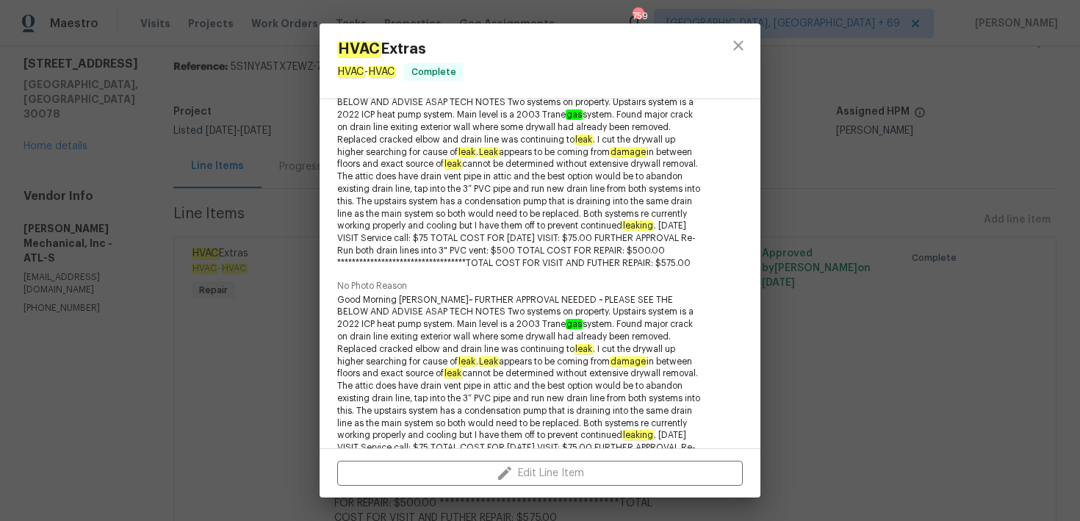
click at [915, 342] on div "**********" at bounding box center [540, 260] width 1080 height 521
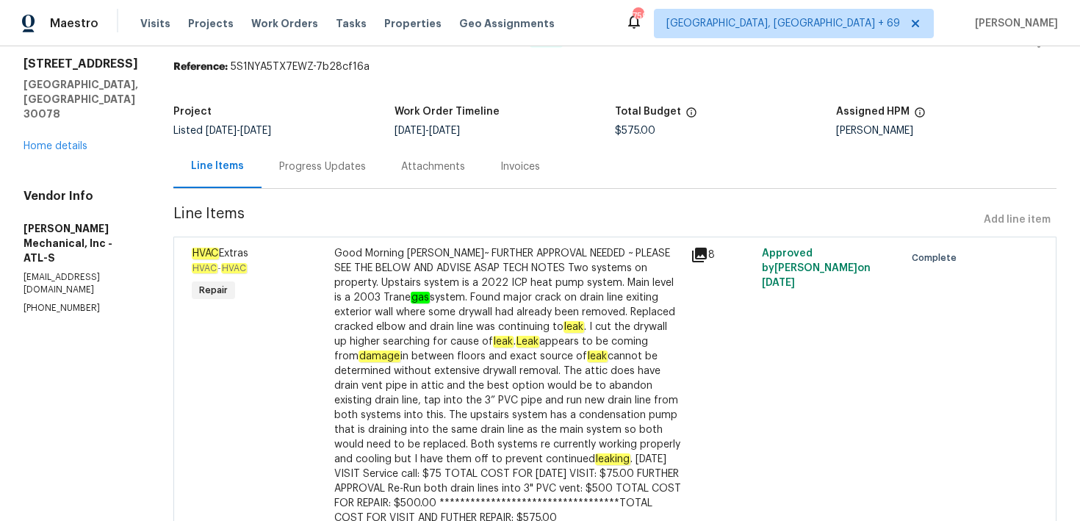
click at [351, 171] on div "Progress Updates" at bounding box center [322, 166] width 87 height 15
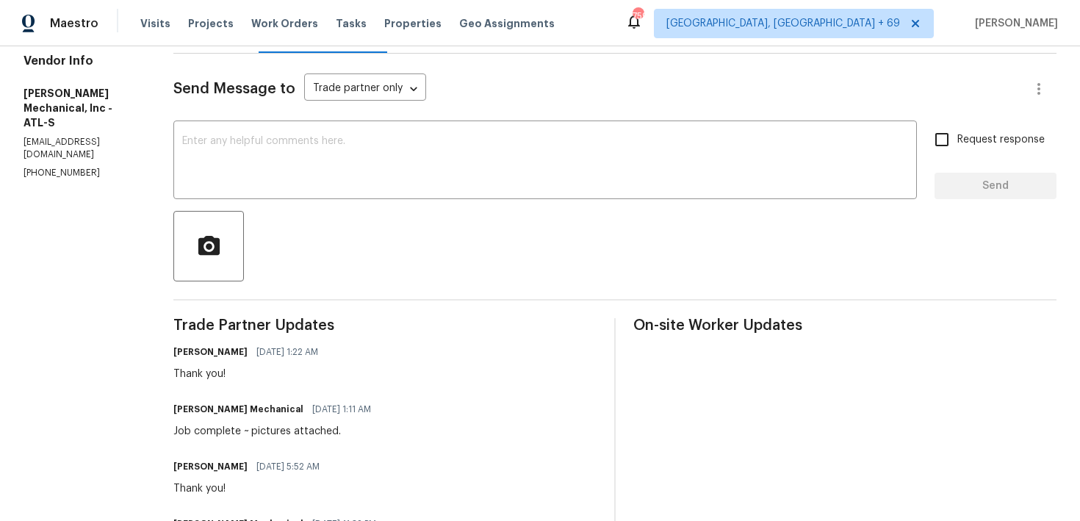
scroll to position [731, 0]
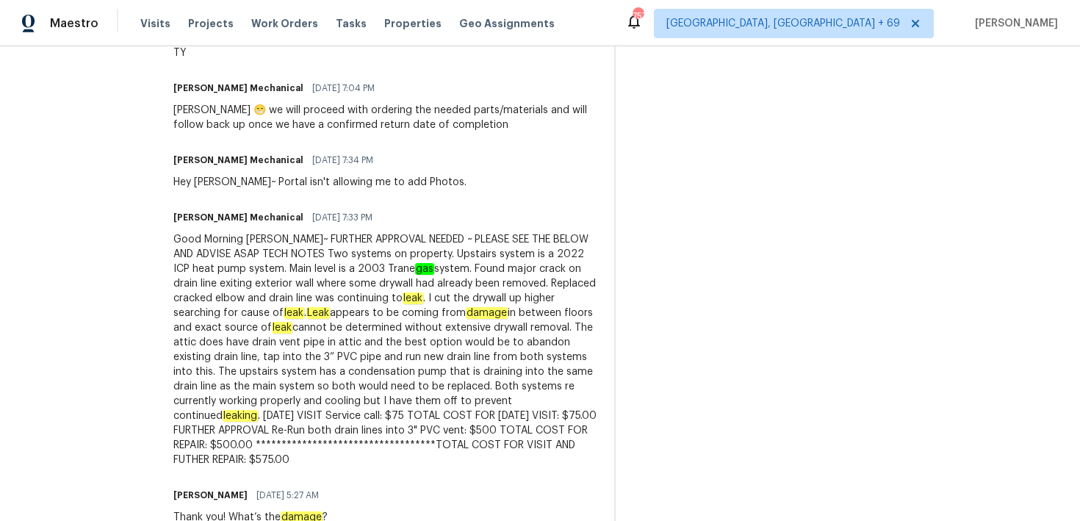
click at [360, 295] on div "Good Morning Michael~ FURTHER APPROVAL NEEDED ~ PLEASE SEE THE BELOW AND ADVISE…" at bounding box center [384, 349] width 423 height 235
drag, startPoint x: 345, startPoint y: 299, endPoint x: 495, endPoint y: 292, distance: 150.8
click at [495, 293] on div "Good Morning Michael~ FURTHER APPROVAL NEEDED ~ PLEASE SEE THE BELOW AND ADVISE…" at bounding box center [384, 349] width 423 height 235
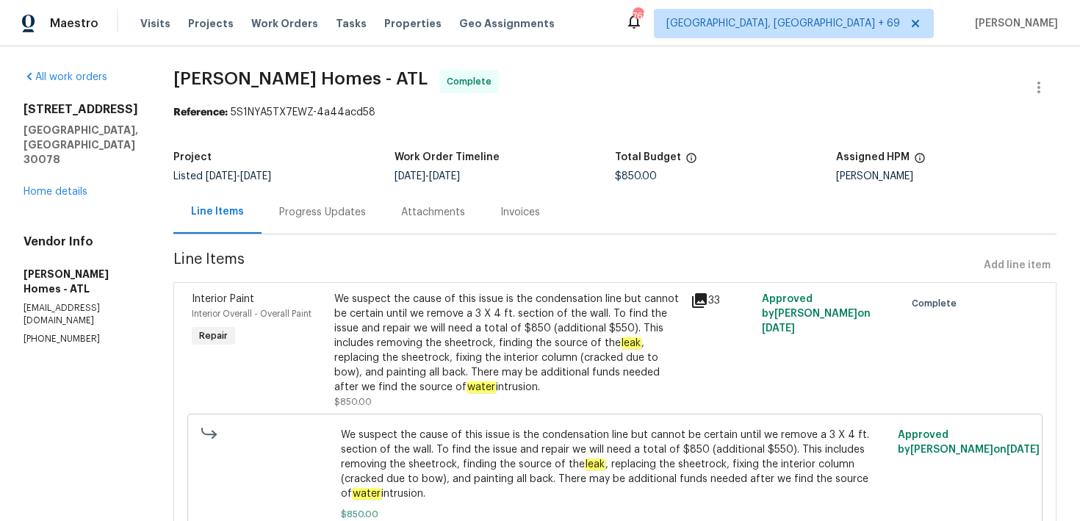
click at [331, 205] on div "Progress Updates" at bounding box center [322, 212] width 87 height 15
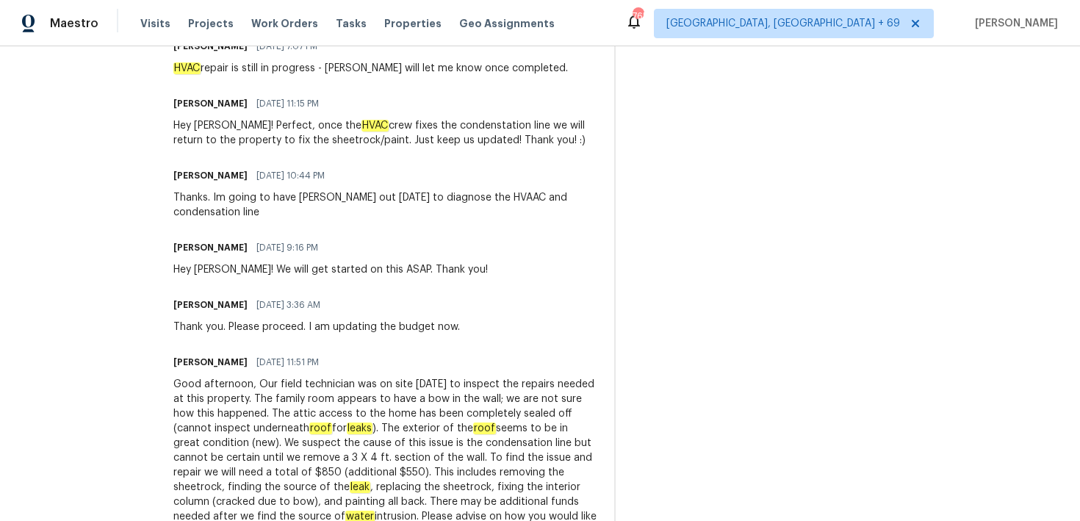
scroll to position [817, 0]
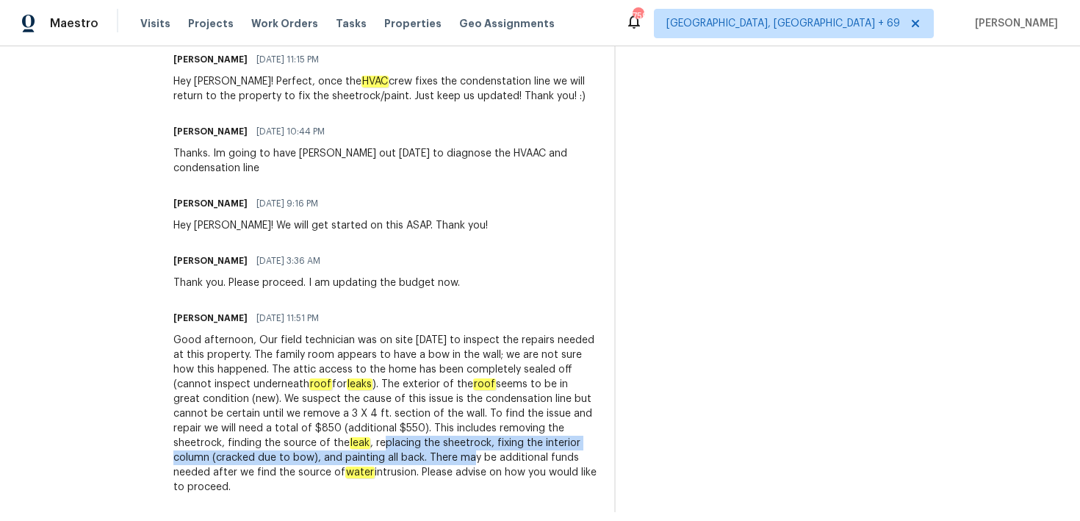
drag, startPoint x: 192, startPoint y: 445, endPoint x: 283, endPoint y: 450, distance: 90.5
click at [283, 451] on div "Good afternoon, Our field technician was on site today to inspect the repairs n…" at bounding box center [384, 414] width 423 height 162
click at [283, 446] on div "Good afternoon, Our field technician was on site today to inspect the repairs n…" at bounding box center [384, 414] width 423 height 162
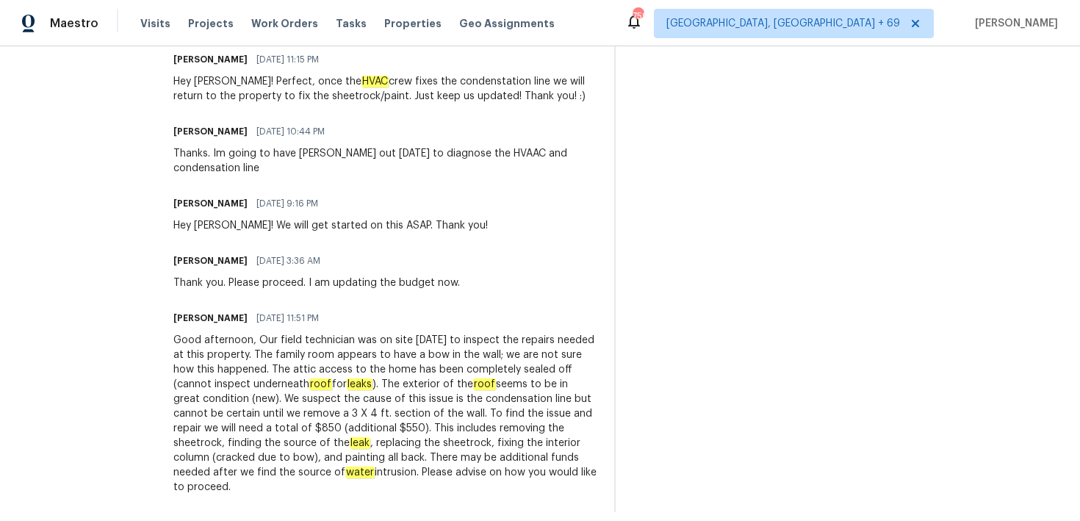
click at [279, 445] on div "Good afternoon, Our field technician was on site today to inspect the repairs n…" at bounding box center [384, 414] width 423 height 162
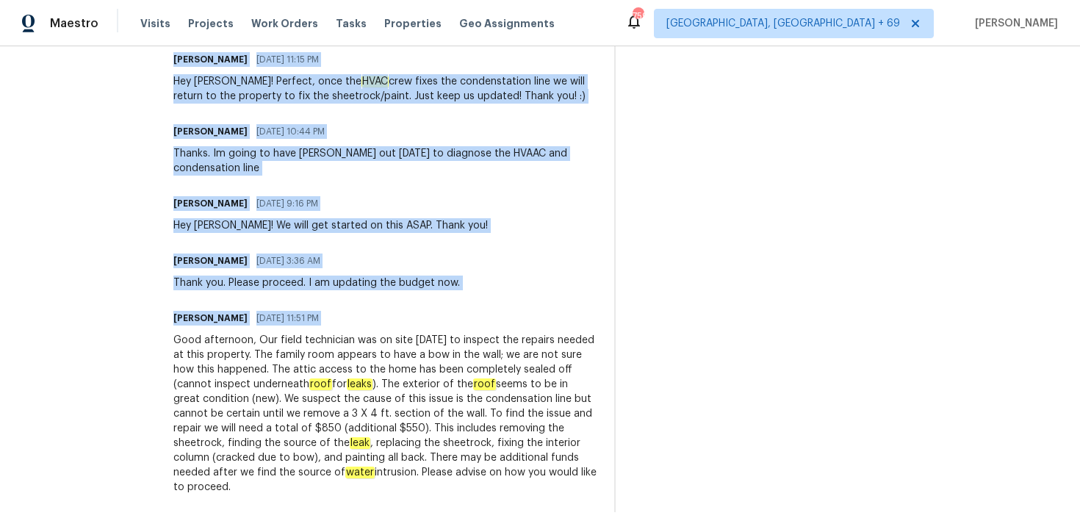
click at [279, 445] on div "Good afternoon, Our field technician was on site today to inspect the repairs n…" at bounding box center [384, 414] width 423 height 162
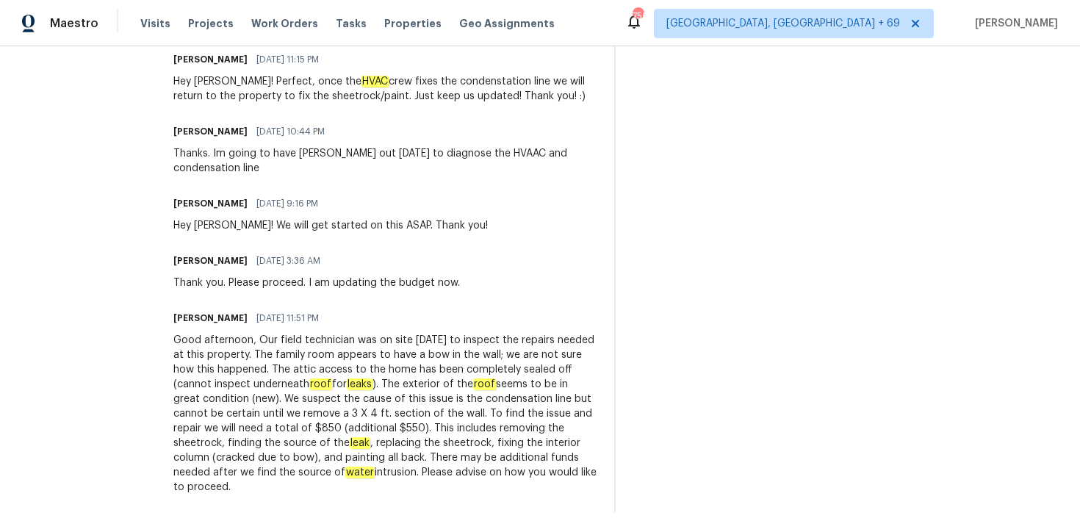
click at [557, 154] on div "Thanks. Im going to have JH Martin out tomorrow to diagnose the HVAAC and conde…" at bounding box center [384, 160] width 423 height 29
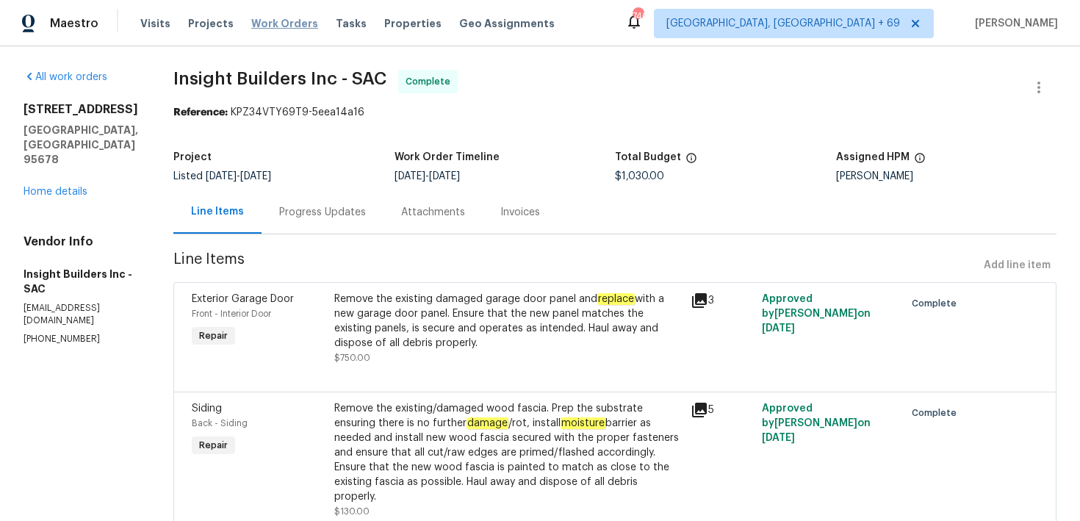
click at [278, 30] on span "Work Orders" at bounding box center [284, 23] width 67 height 15
